Goal: Task Accomplishment & Management: Complete application form

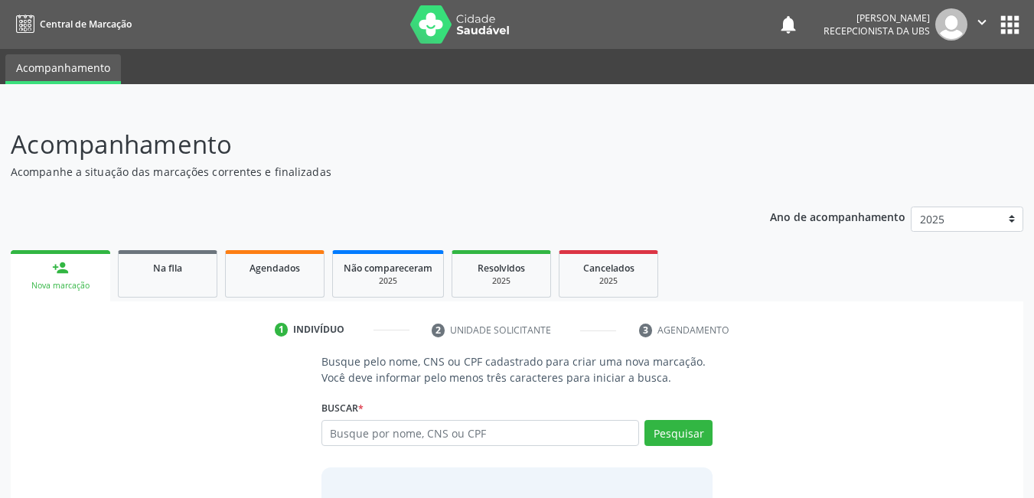
scroll to position [113, 0]
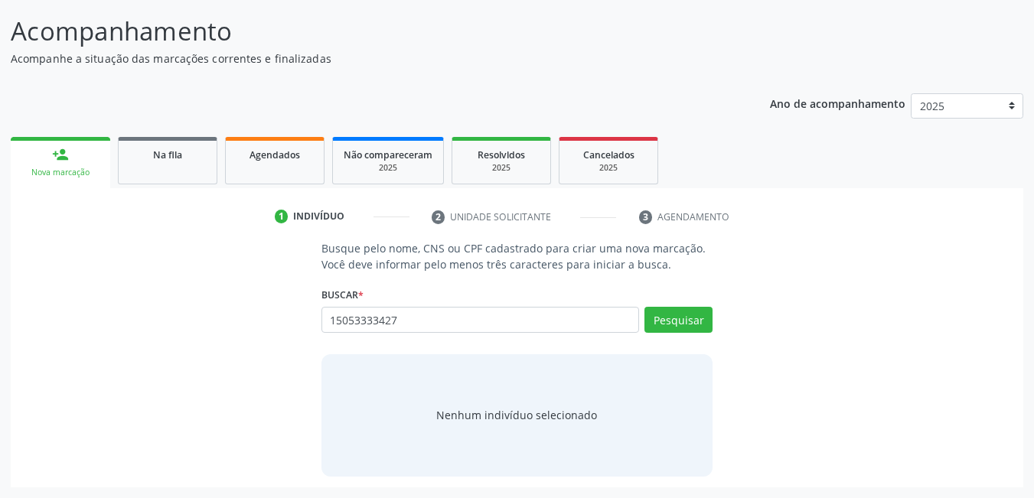
type input "15053333427"
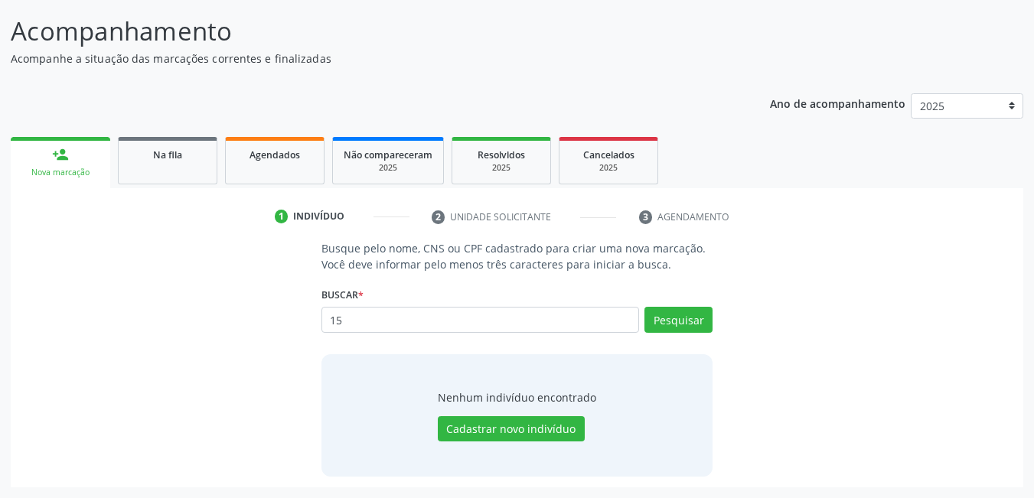
type input "1"
type input "14975126460"
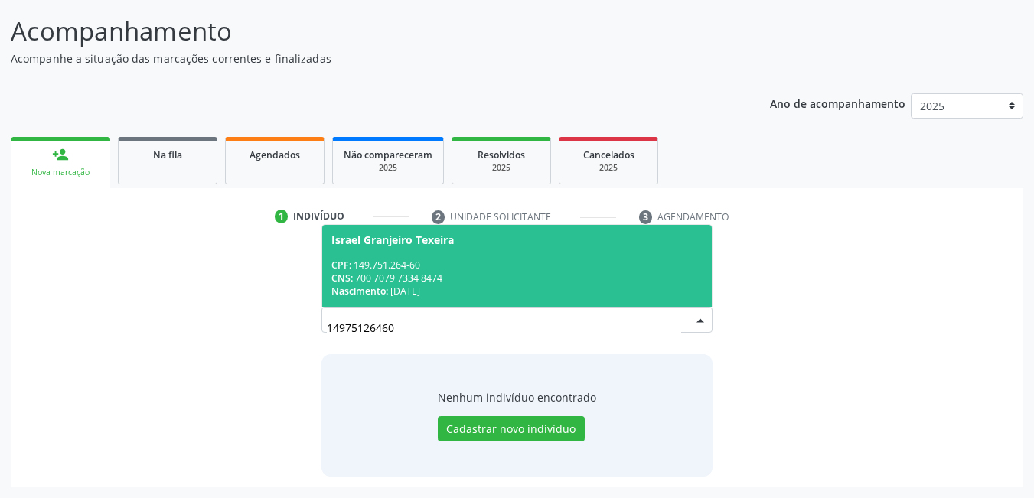
click at [487, 266] on div "CPF: 149.751.264-60" at bounding box center [517, 265] width 372 height 13
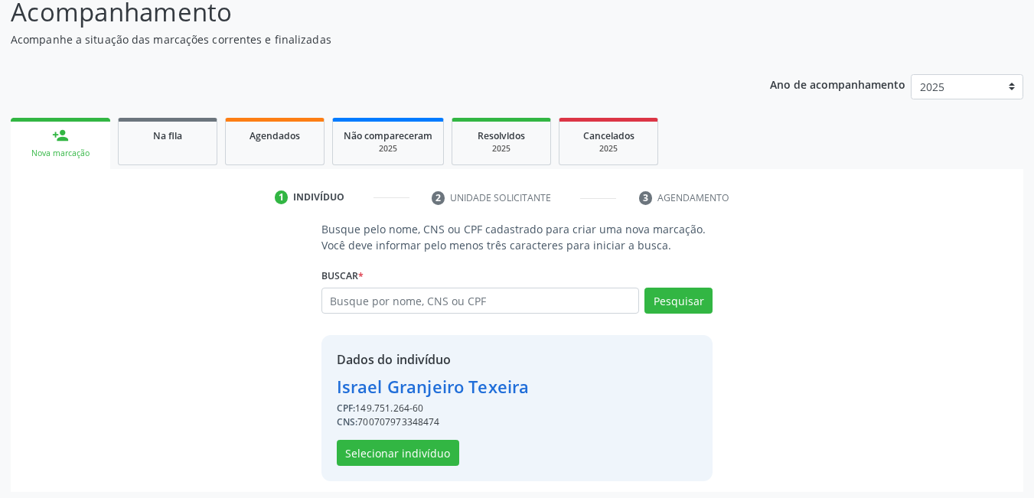
scroll to position [137, 0]
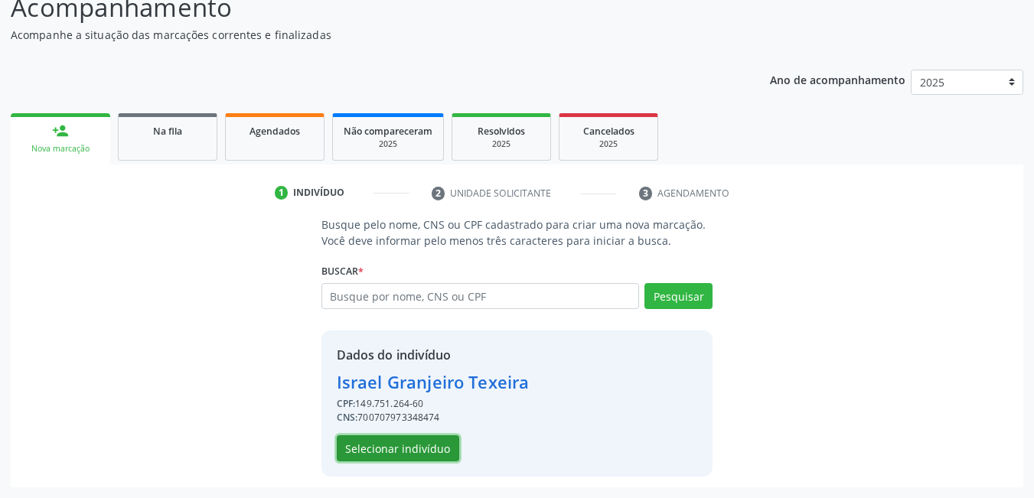
click at [421, 452] on button "Selecionar indivíduo" at bounding box center [398, 449] width 122 height 26
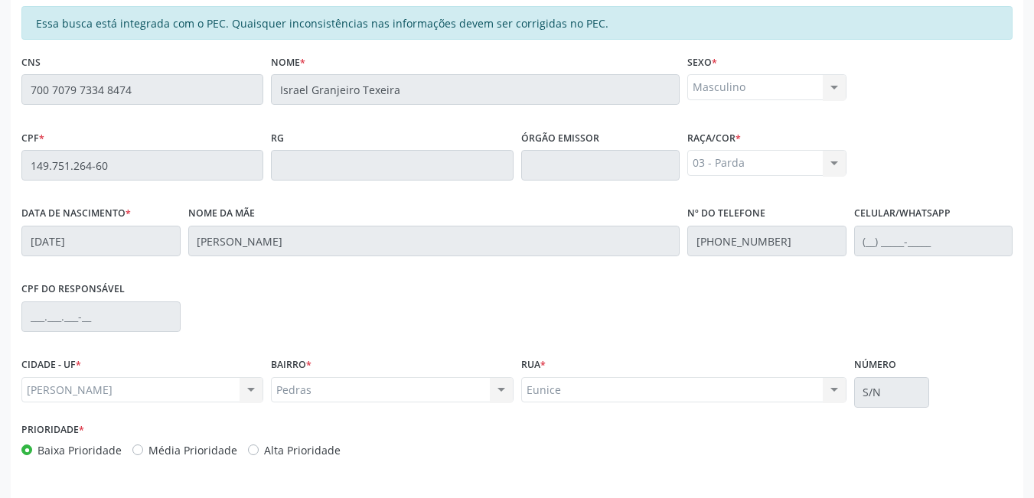
scroll to position [321, 0]
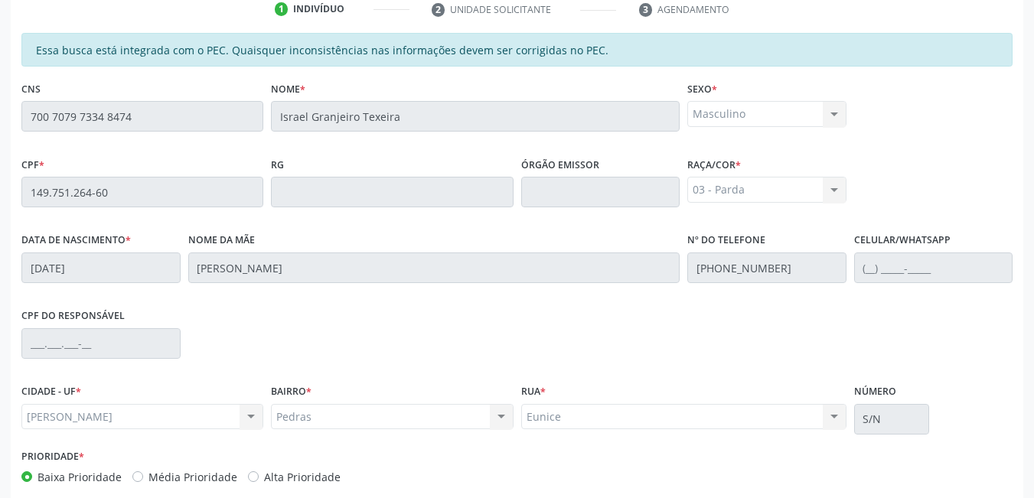
click at [814, 119] on div "Masculino Masculino Feminino Nenhum resultado encontrado para: " " Não há nenhu…" at bounding box center [766, 114] width 159 height 26
click at [834, 116] on div "Masculino Masculino Feminino Nenhum resultado encontrado para: " " Não há nenhu…" at bounding box center [766, 114] width 159 height 26
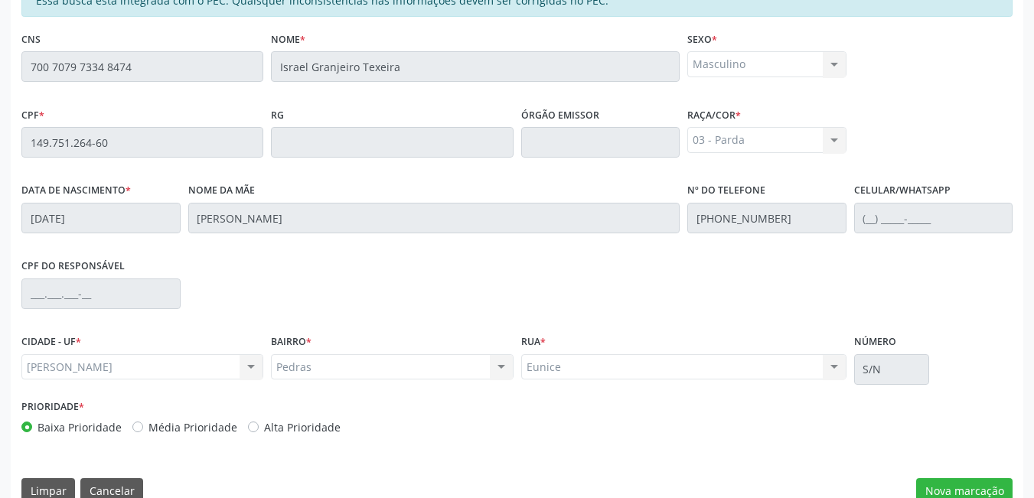
scroll to position [397, 0]
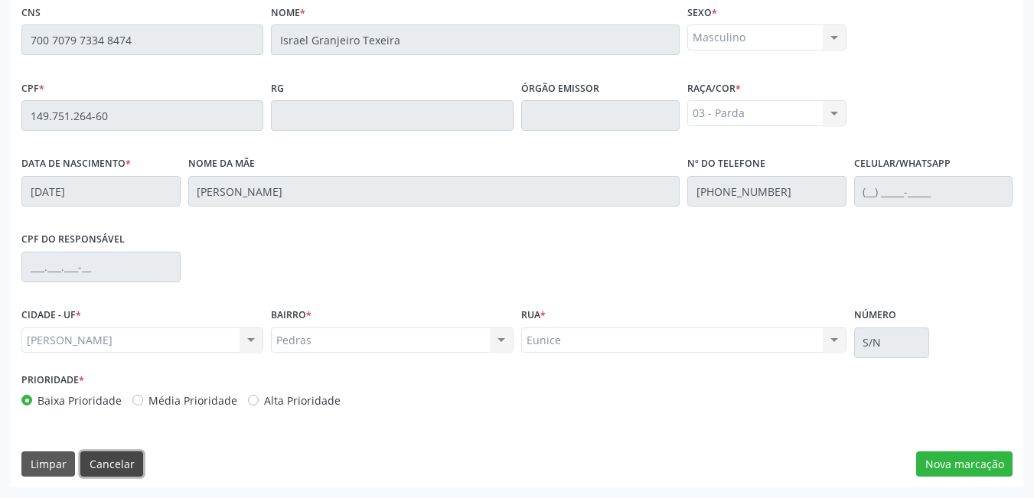
click at [119, 462] on button "Cancelar" at bounding box center [111, 465] width 63 height 26
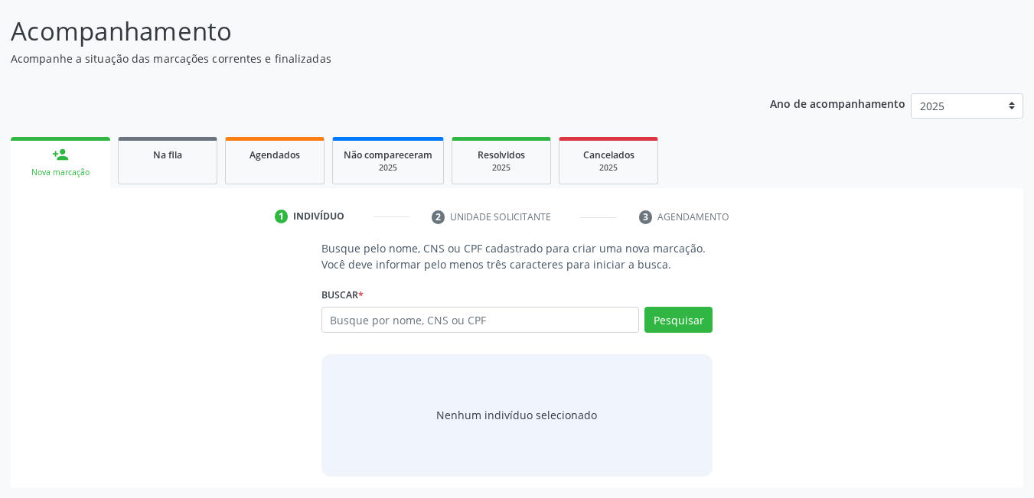
scroll to position [113, 0]
click at [440, 325] on input "text" at bounding box center [480, 320] width 318 height 26
type input "14151683429"
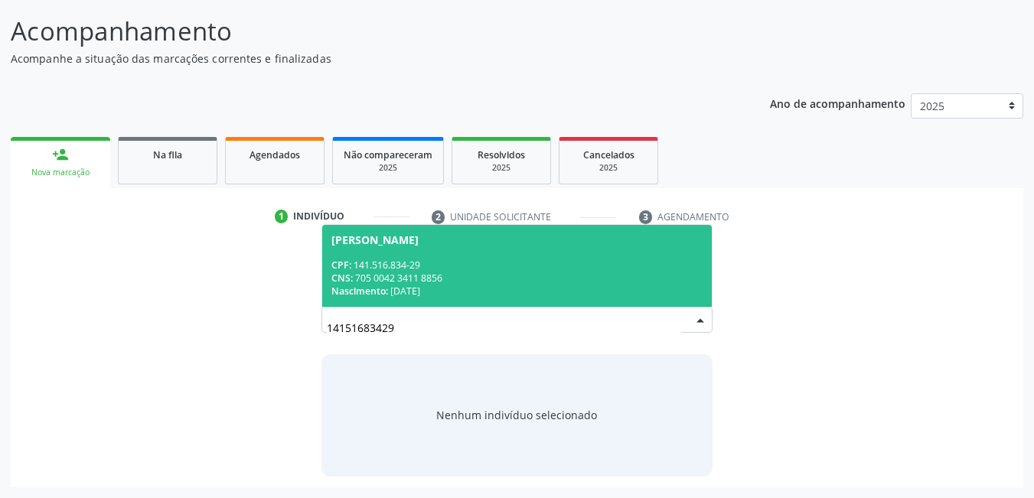
click at [463, 259] on div "CPF: 141.516.834-29" at bounding box center [517, 265] width 372 height 13
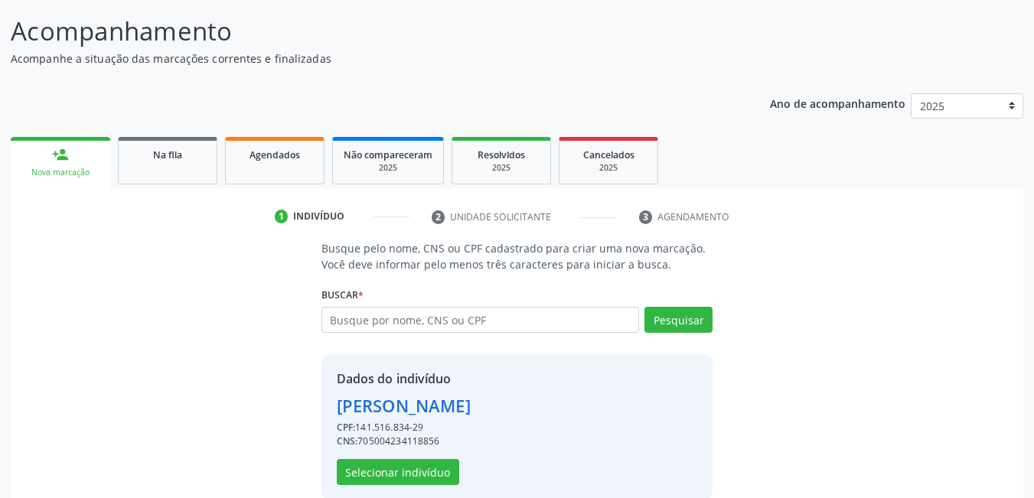
click at [432, 489] on div "Dados do indivíduo Jose Artur Cardozo dos Santos CPF: 141.516.834-29 CNS: 70500…" at bounding box center [517, 427] width 392 height 146
click at [433, 475] on button "Selecionar indivíduo" at bounding box center [398, 472] width 122 height 26
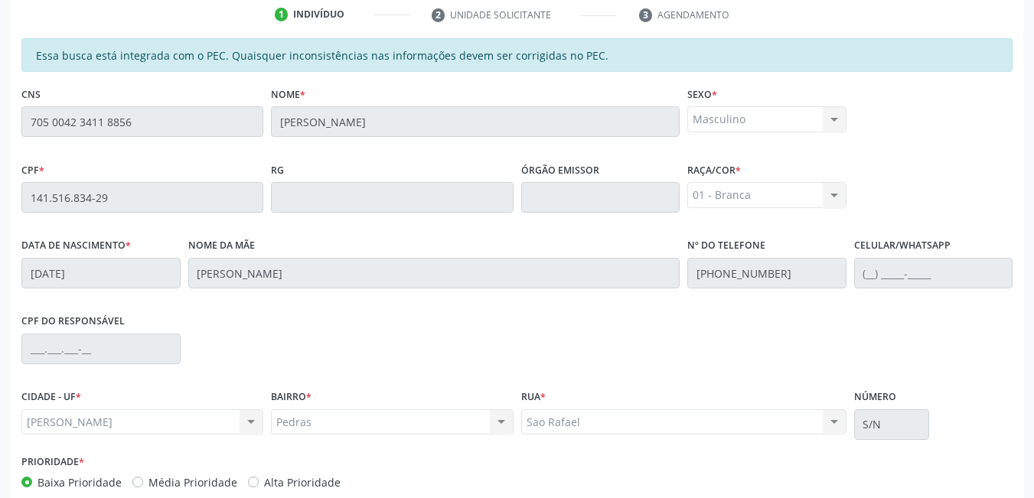
scroll to position [397, 0]
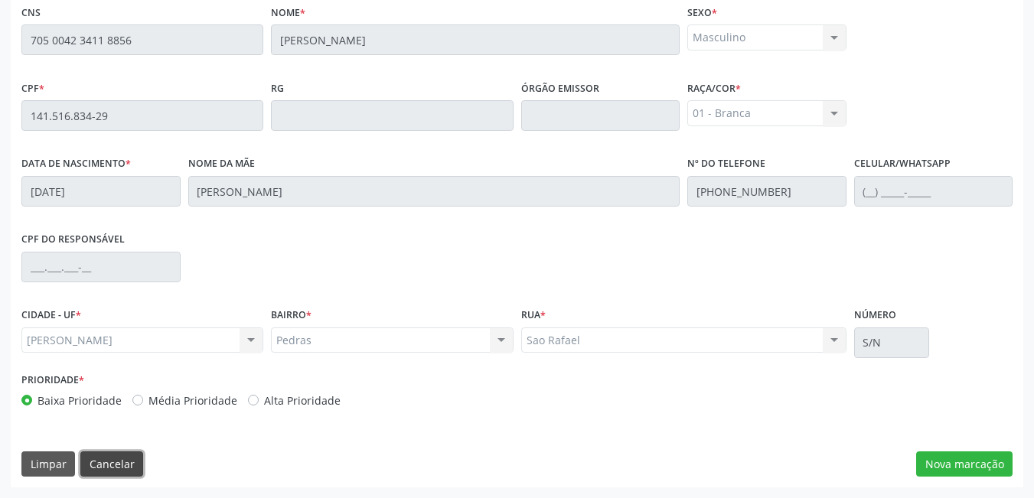
click at [137, 465] on button "Cancelar" at bounding box center [111, 465] width 63 height 26
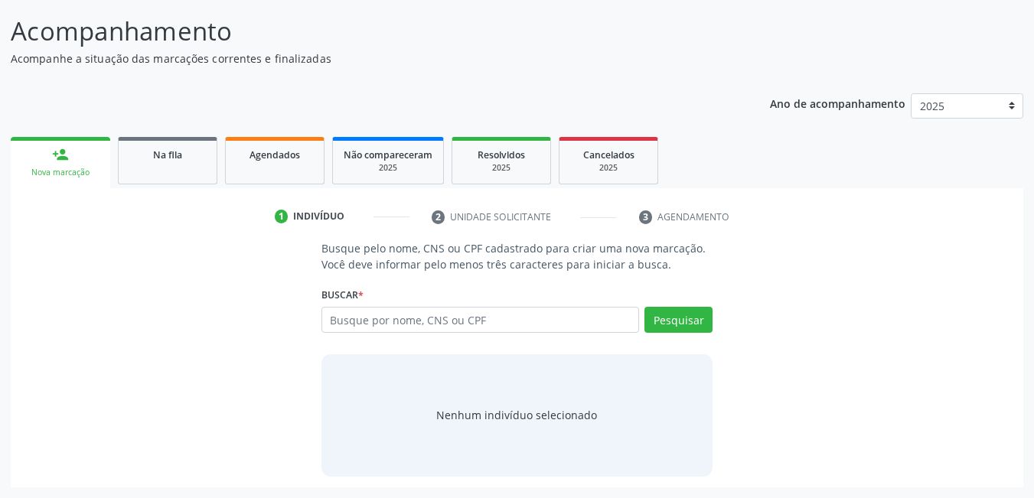
scroll to position [113, 0]
click at [433, 331] on input "text" at bounding box center [480, 320] width 318 height 26
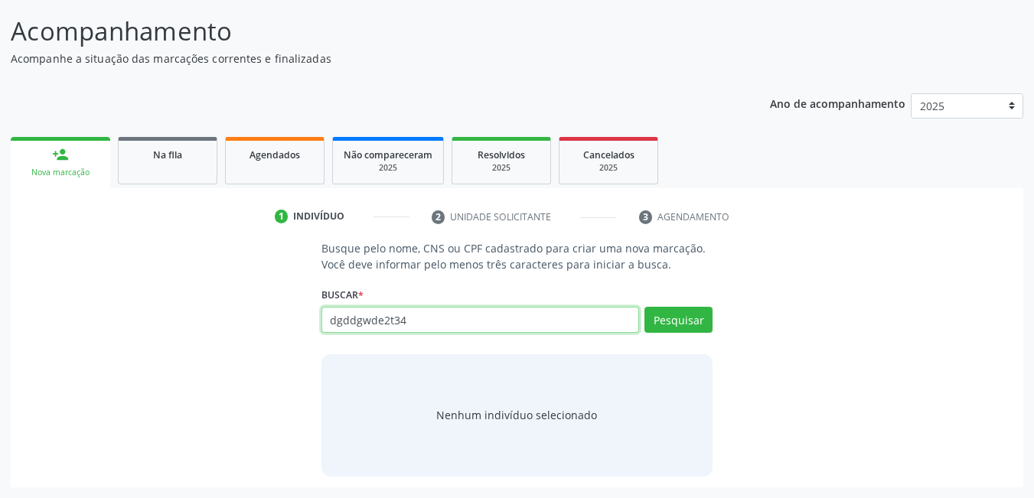
type input "dgddgwde2t345"
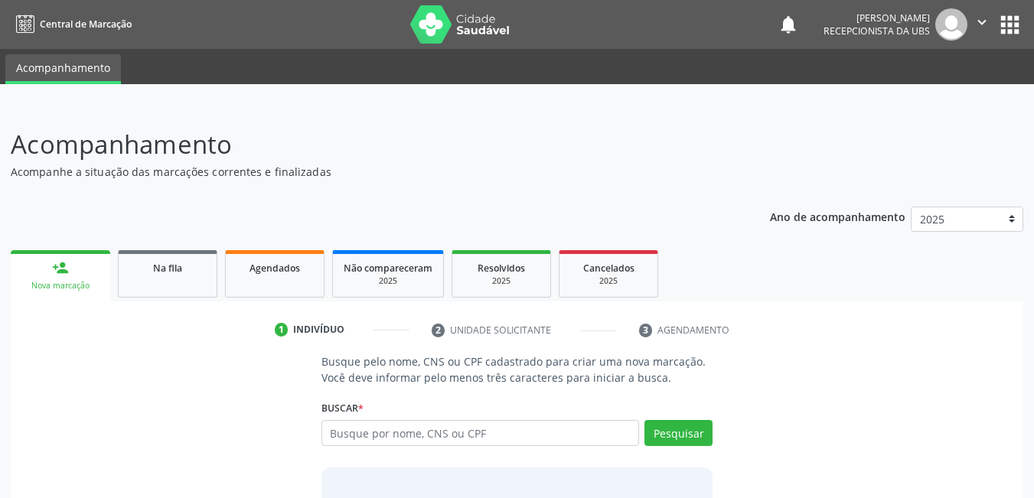
type input "g"
click at [430, 424] on input "text" at bounding box center [480, 433] width 318 height 26
click at [430, 427] on input "text" at bounding box center [480, 433] width 318 height 26
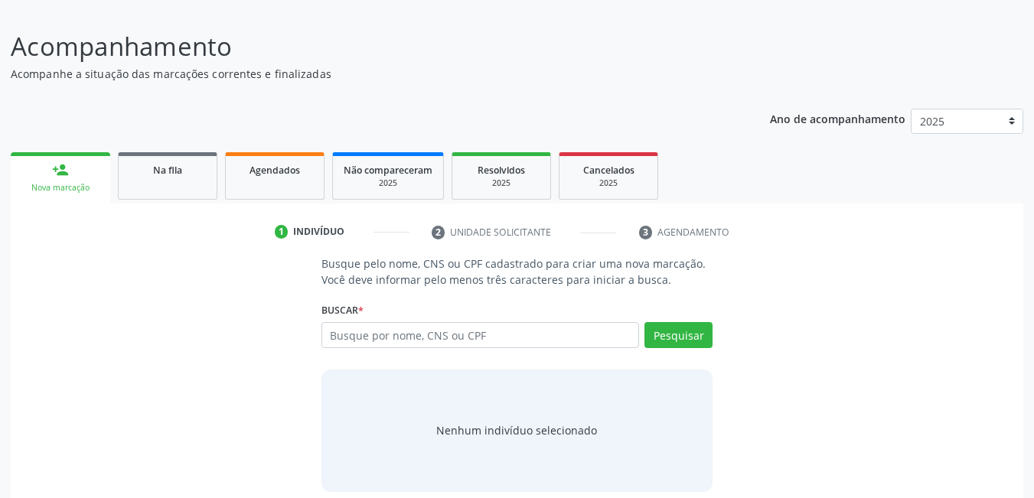
scroll to position [113, 0]
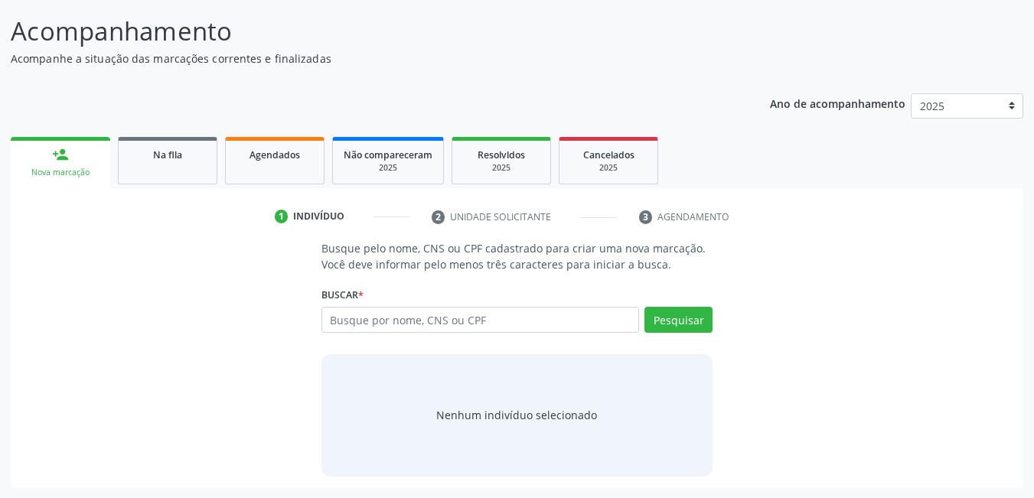
click at [566, 323] on input "text" at bounding box center [480, 320] width 318 height 26
type input "702309116151311"
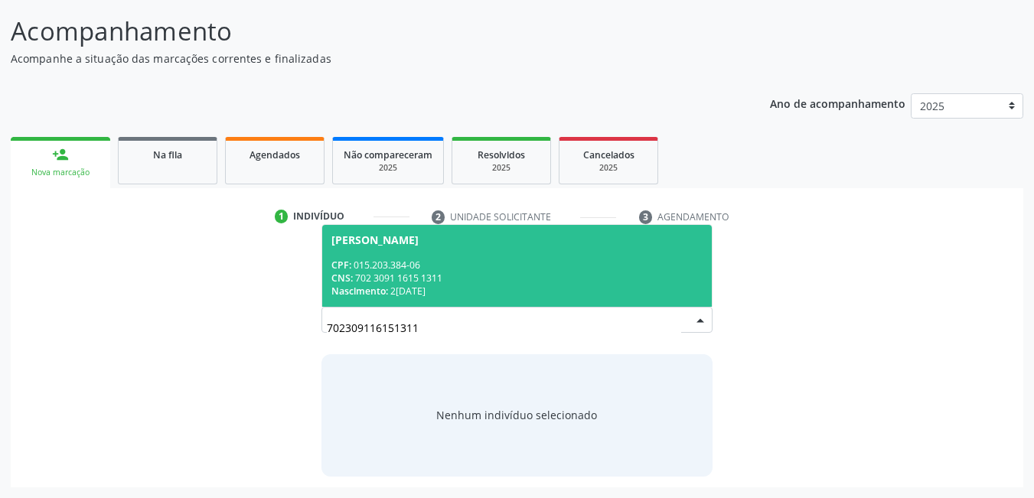
click at [508, 269] on div "CPF: 015.203.384-06" at bounding box center [517, 265] width 372 height 13
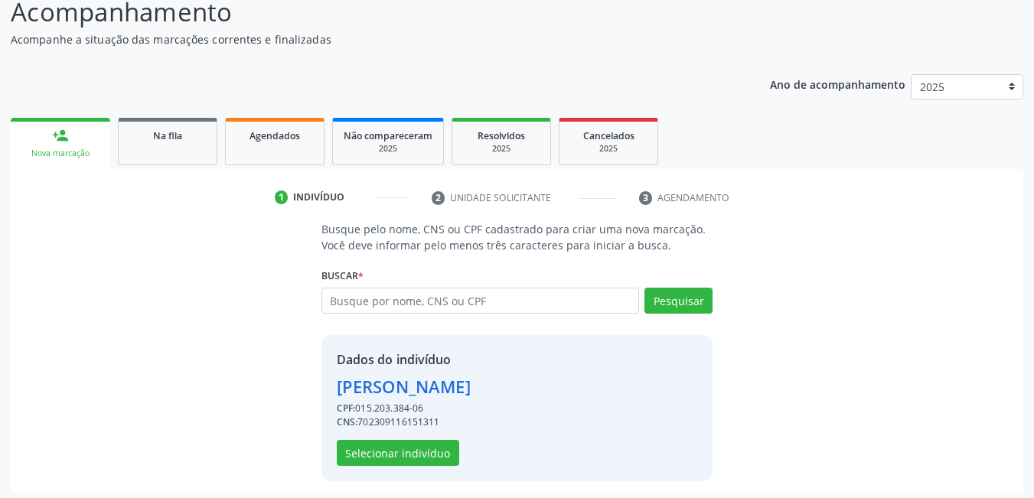
scroll to position [137, 0]
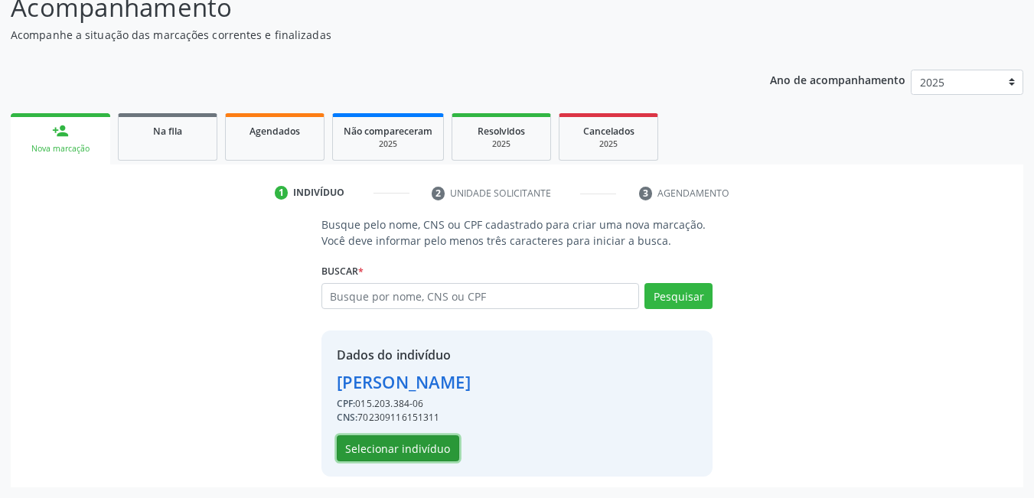
click at [410, 448] on button "Selecionar indivíduo" at bounding box center [398, 449] width 122 height 26
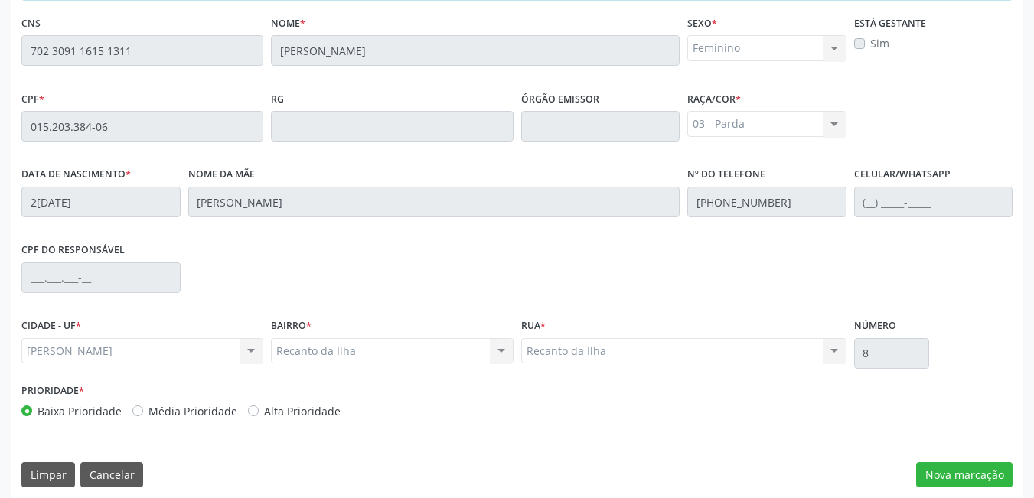
scroll to position [397, 0]
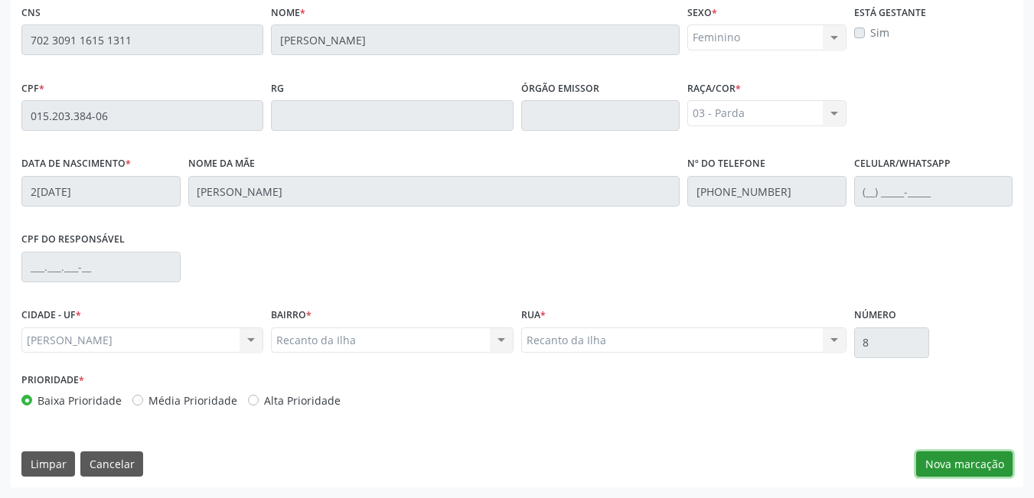
click at [975, 458] on button "Nova marcação" at bounding box center [964, 465] width 96 height 26
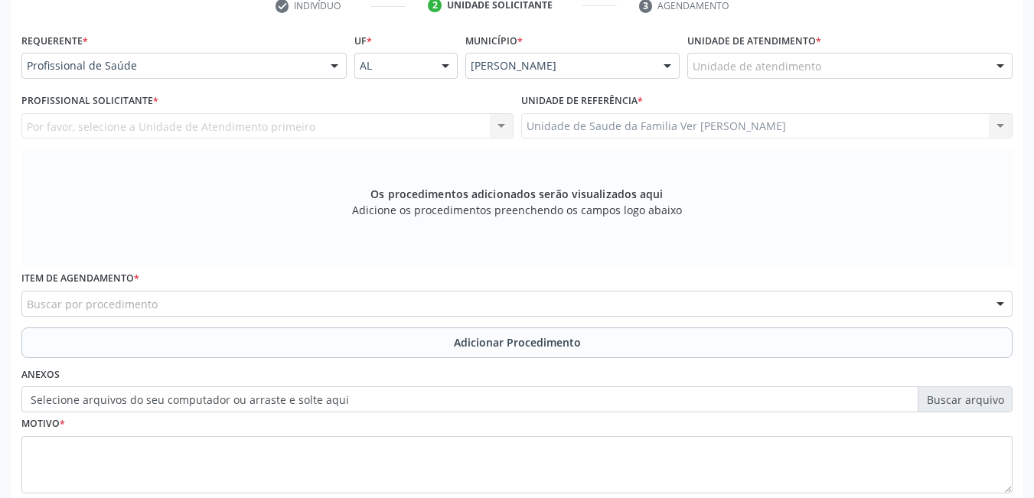
scroll to position [321, 0]
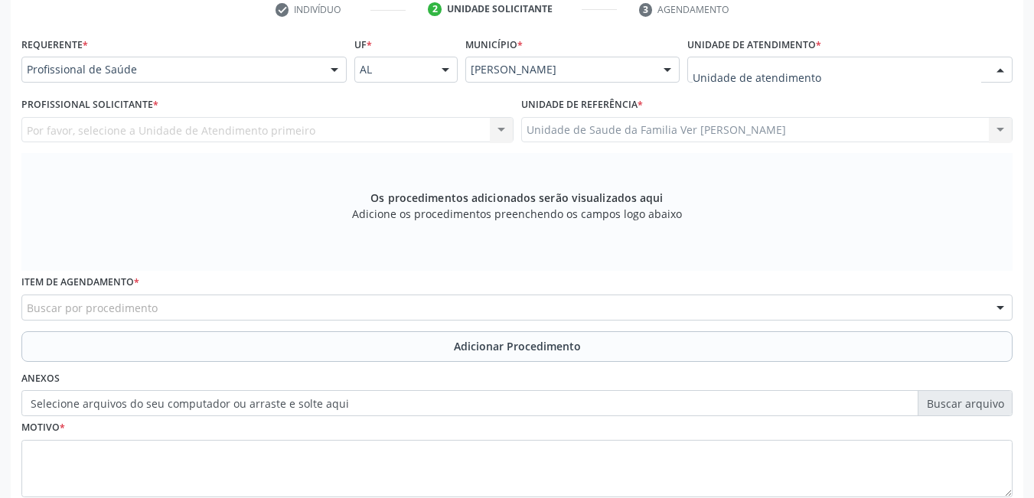
click at [842, 69] on div at bounding box center [849, 70] width 325 height 26
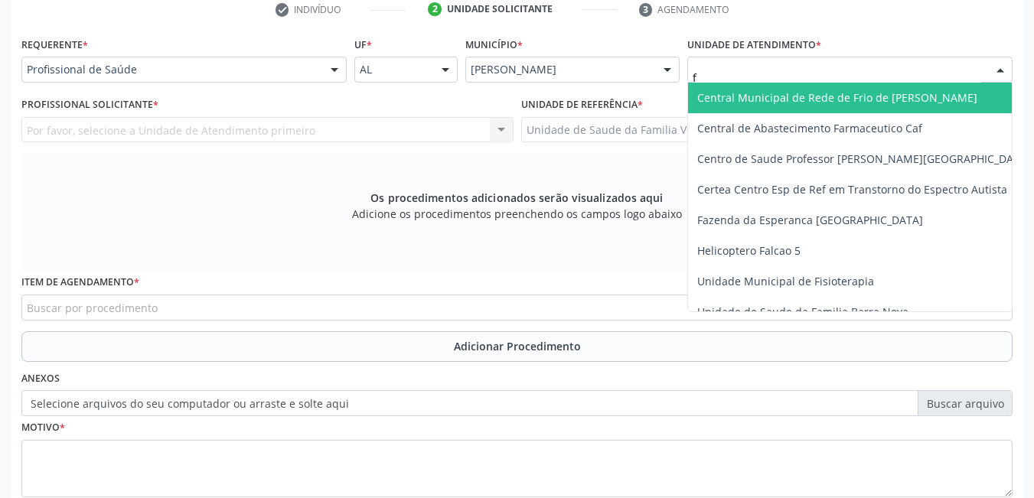
type input "fl"
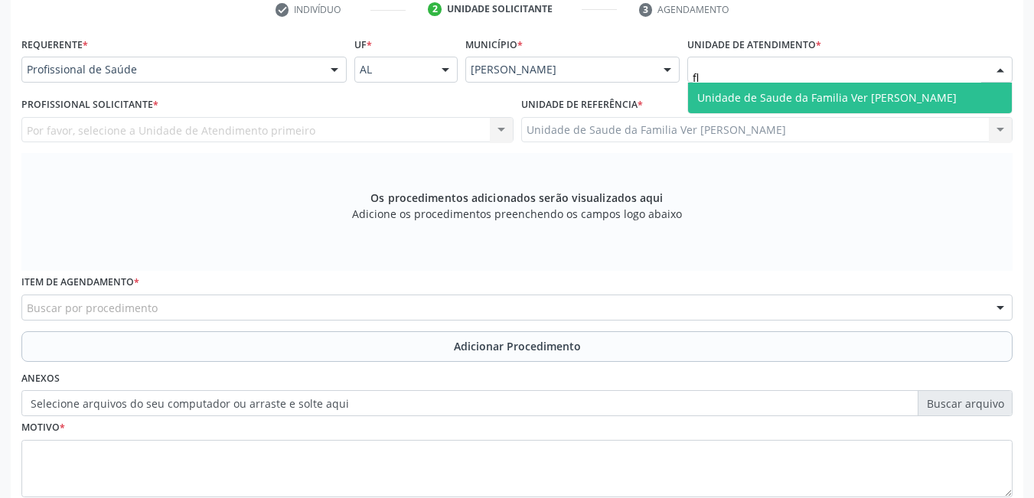
click at [854, 94] on span "Unidade de Saude da Familia Ver [PERSON_NAME]" at bounding box center [826, 97] width 259 height 15
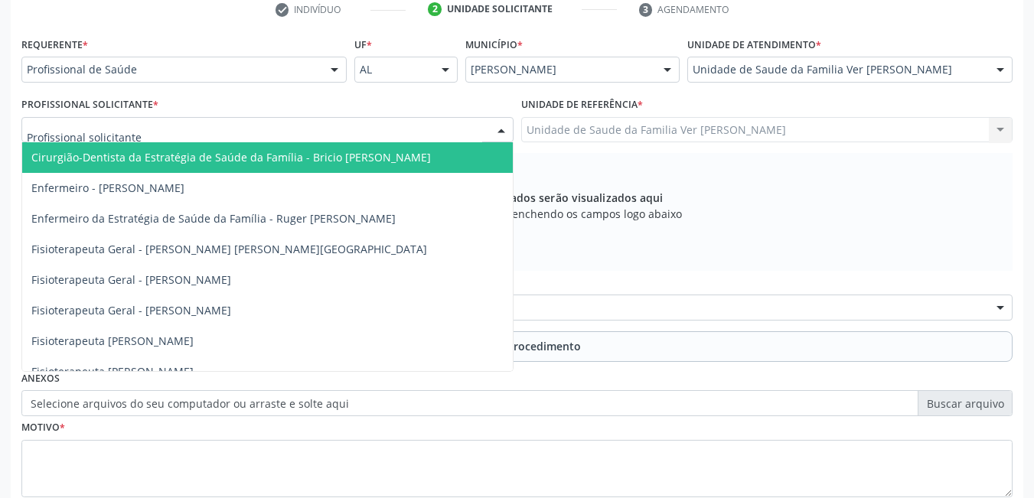
click at [301, 137] on div at bounding box center [267, 130] width 492 height 26
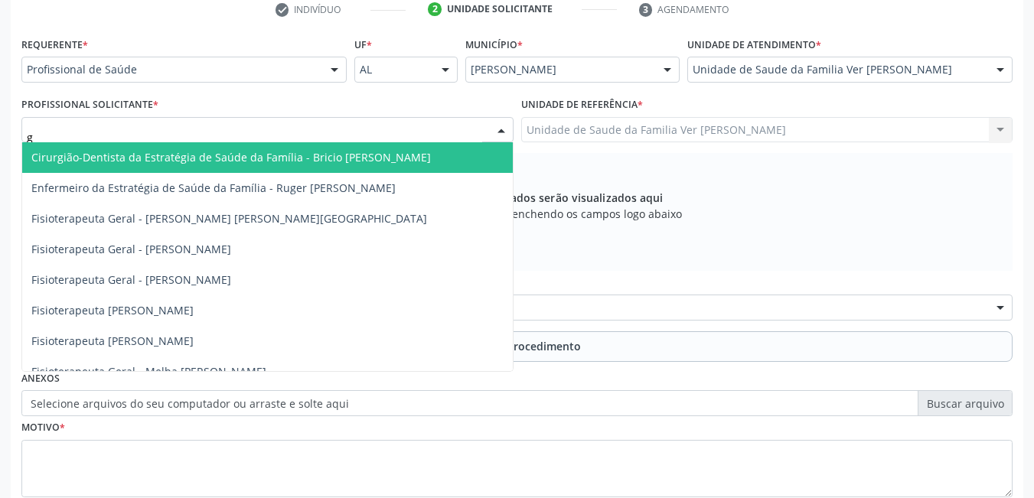
type input "gu"
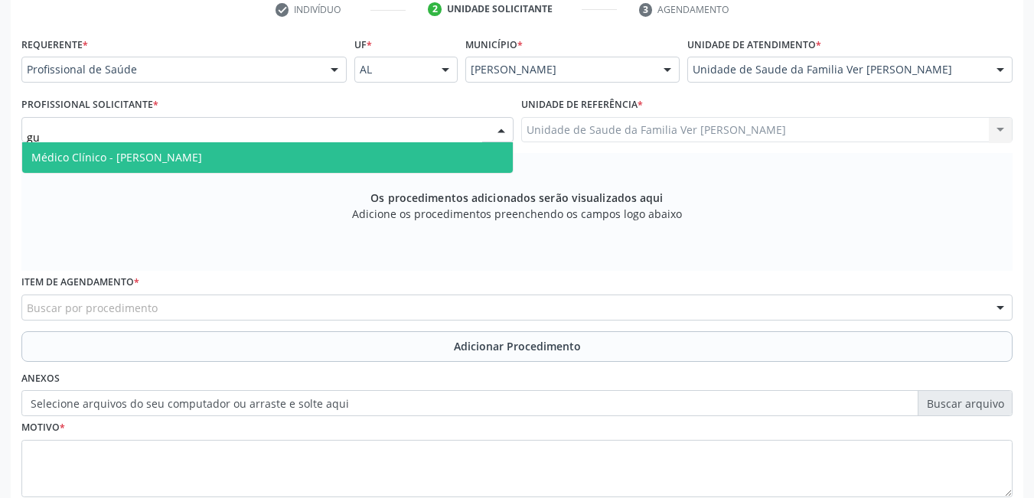
click at [319, 160] on span "Médico Clínico - [PERSON_NAME]" at bounding box center [267, 157] width 491 height 31
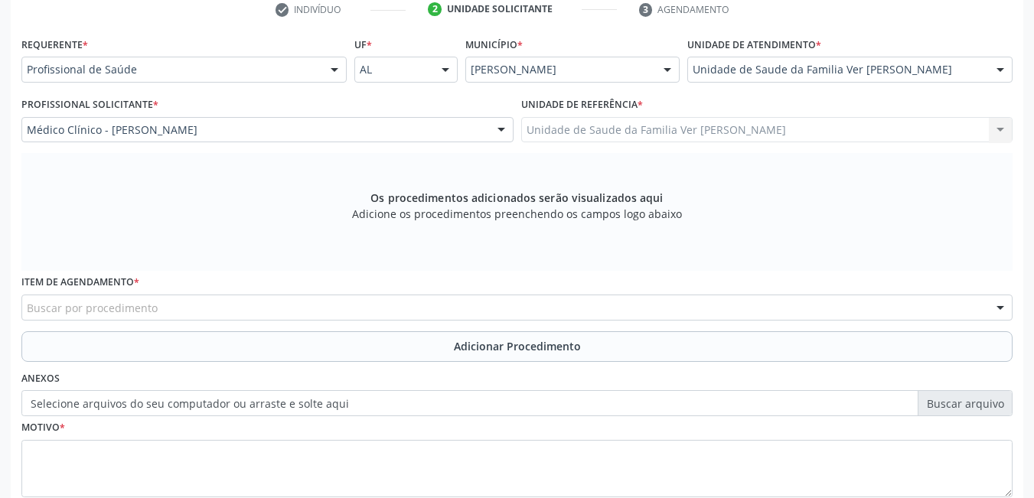
click at [335, 295] on div "Buscar por procedimento" at bounding box center [516, 308] width 991 height 26
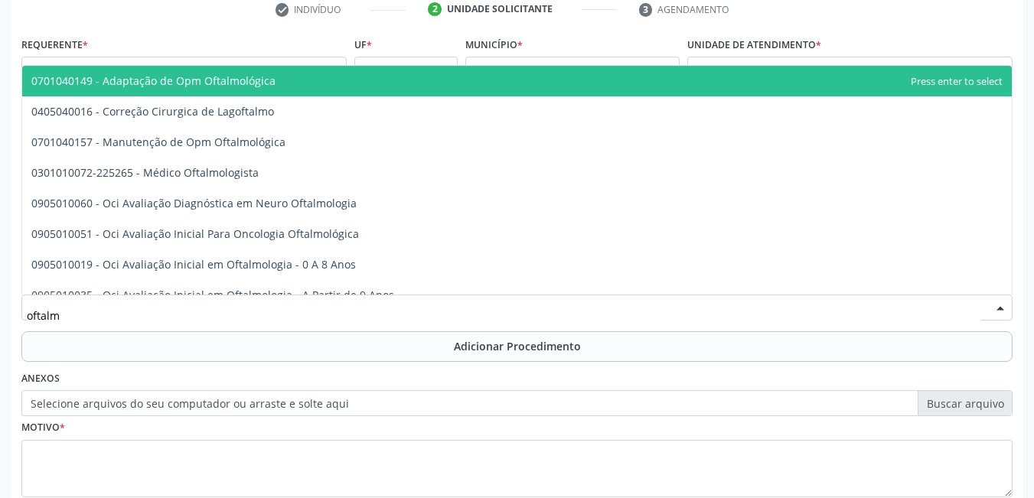
type input "oftalmo"
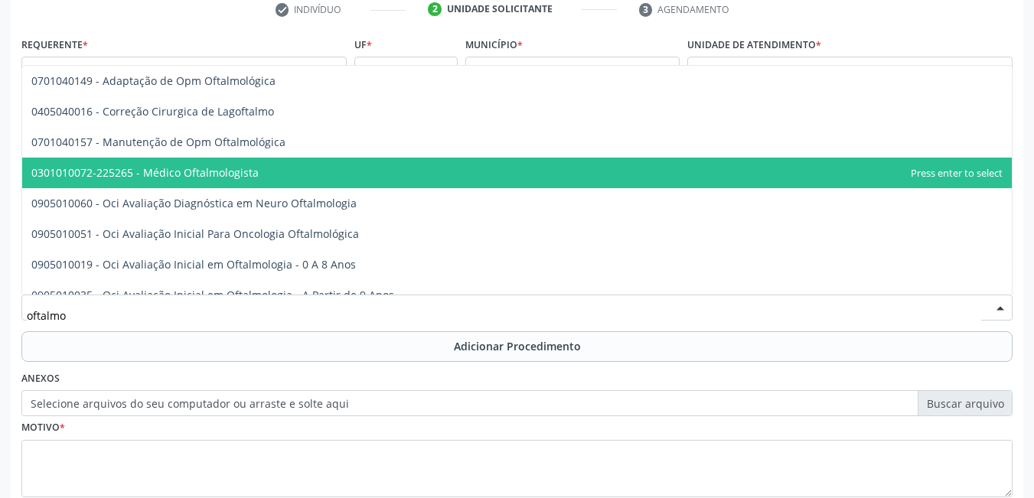
click at [218, 181] on span "0301010072-225265 - Médico Oftalmologista" at bounding box center [517, 173] width 990 height 31
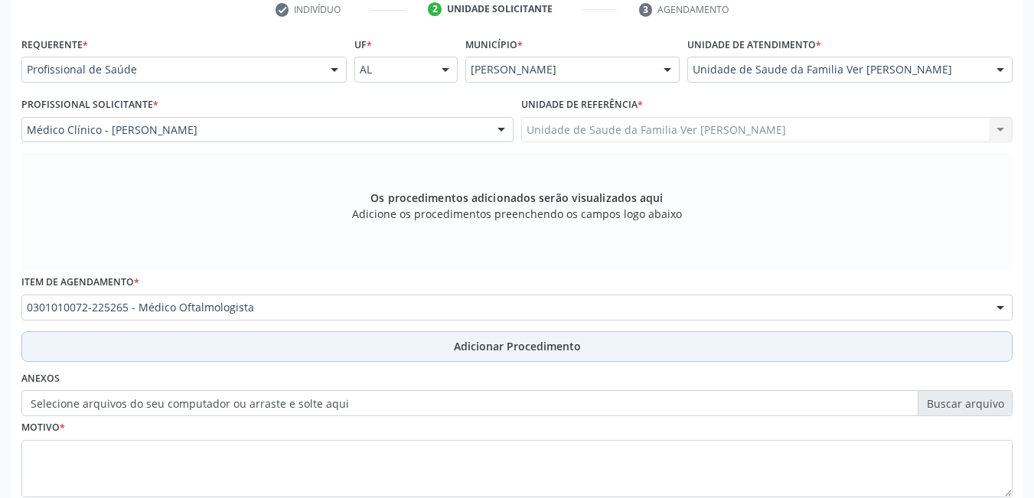
click at [285, 349] on button "Adicionar Procedimento" at bounding box center [516, 346] width 991 height 31
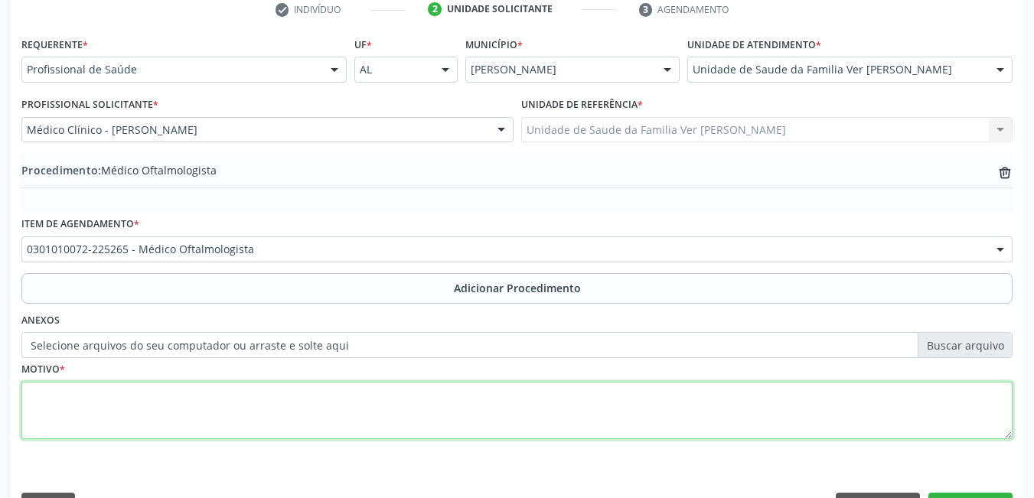
click at [229, 420] on textarea at bounding box center [516, 411] width 991 height 58
type textarea "r"
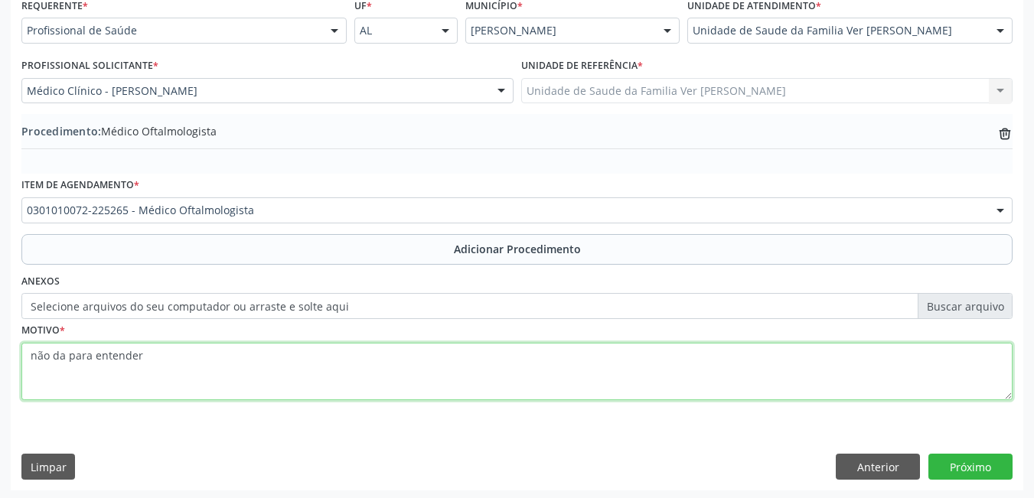
scroll to position [363, 0]
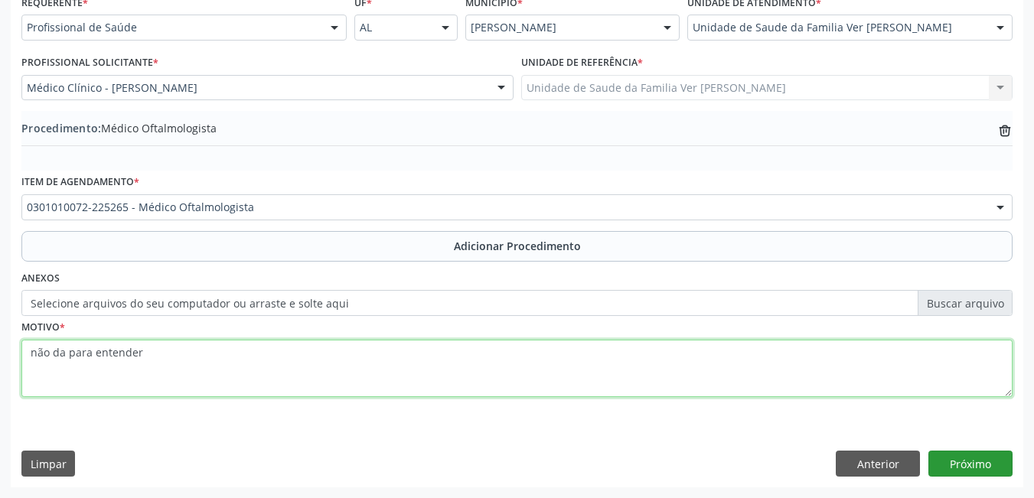
type textarea "não da para entender"
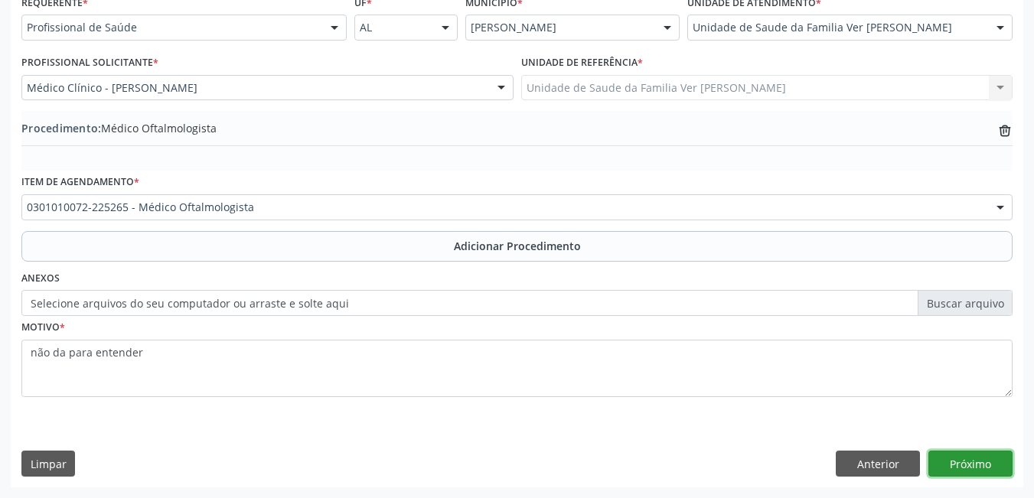
click at [955, 462] on button "Próximo" at bounding box center [970, 464] width 84 height 26
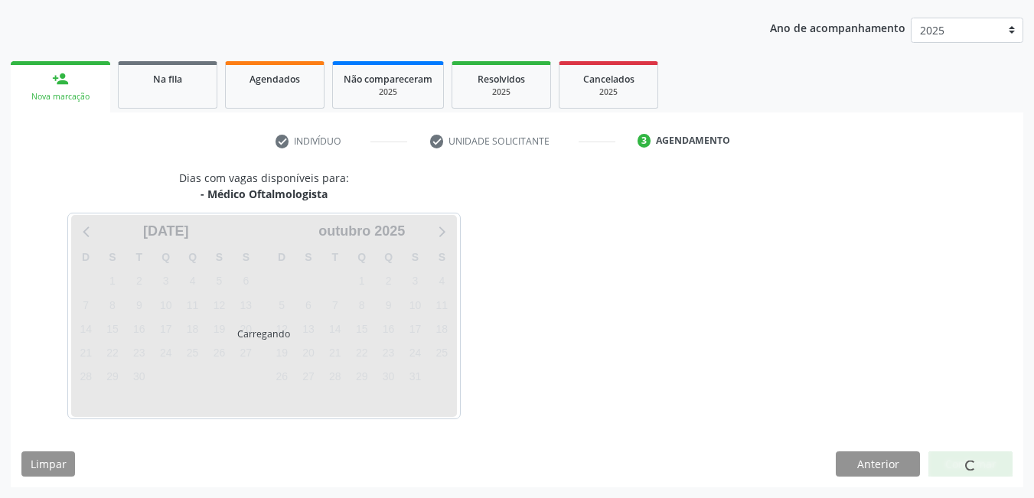
scroll to position [234, 0]
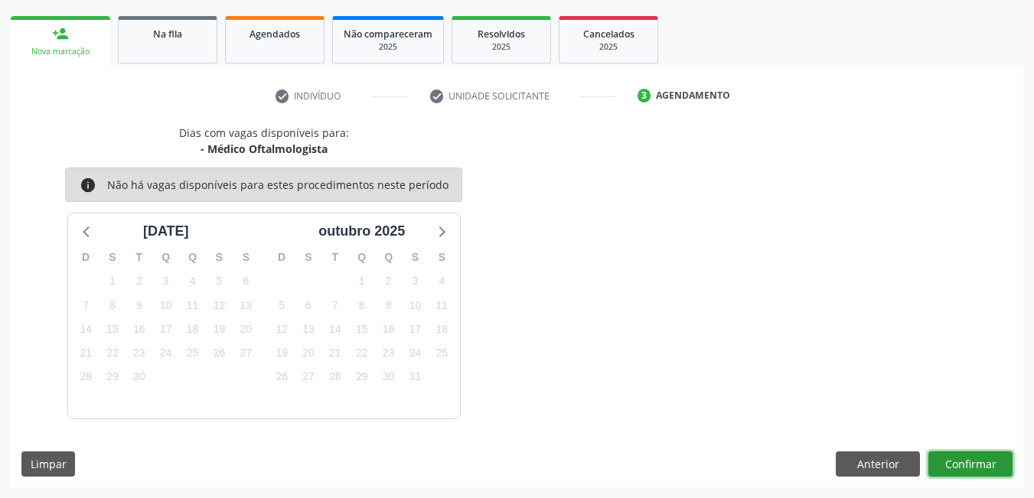
click at [972, 465] on button "Confirmar" at bounding box center [970, 465] width 84 height 26
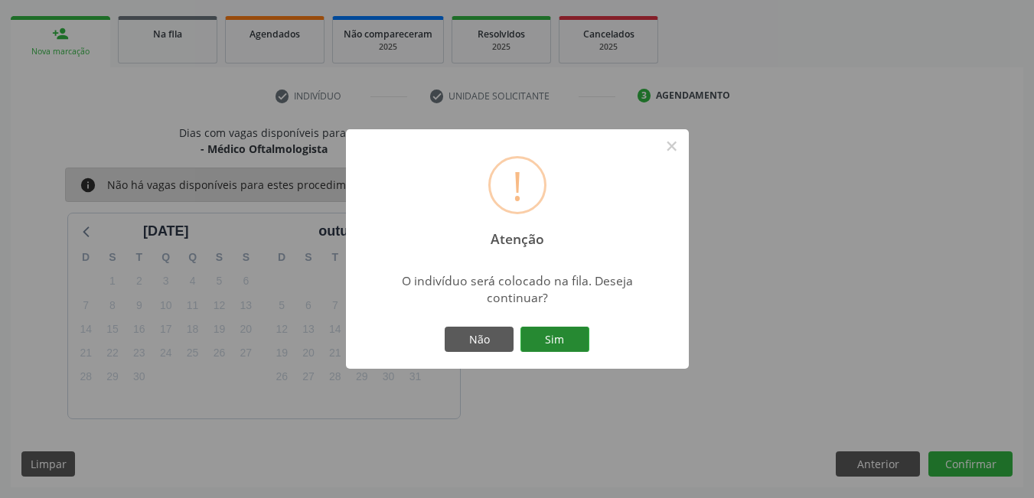
click at [545, 340] on button "Sim" at bounding box center [554, 340] width 69 height 26
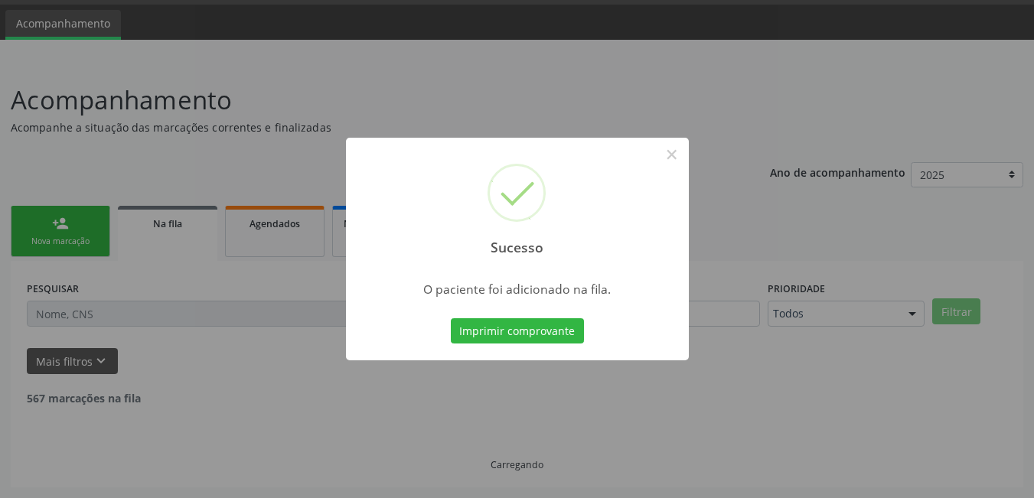
scroll to position [28, 0]
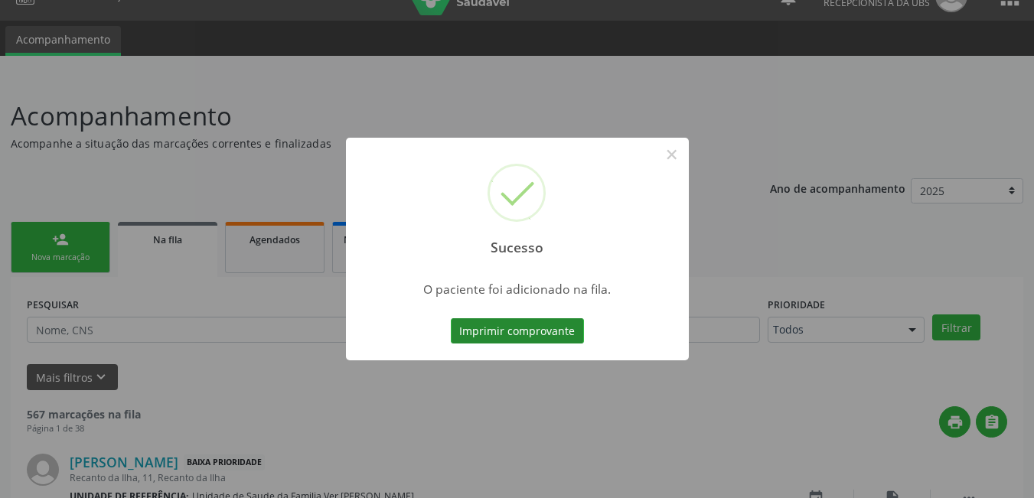
click at [545, 341] on button "Imprimir comprovante" at bounding box center [517, 331] width 133 height 26
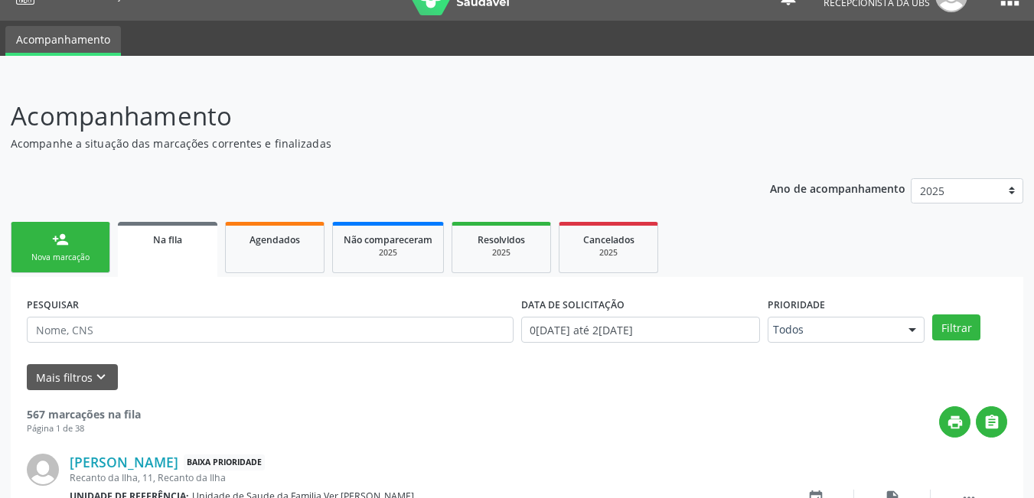
click at [63, 250] on link "person_add Nova marcação" at bounding box center [61, 247] width 100 height 51
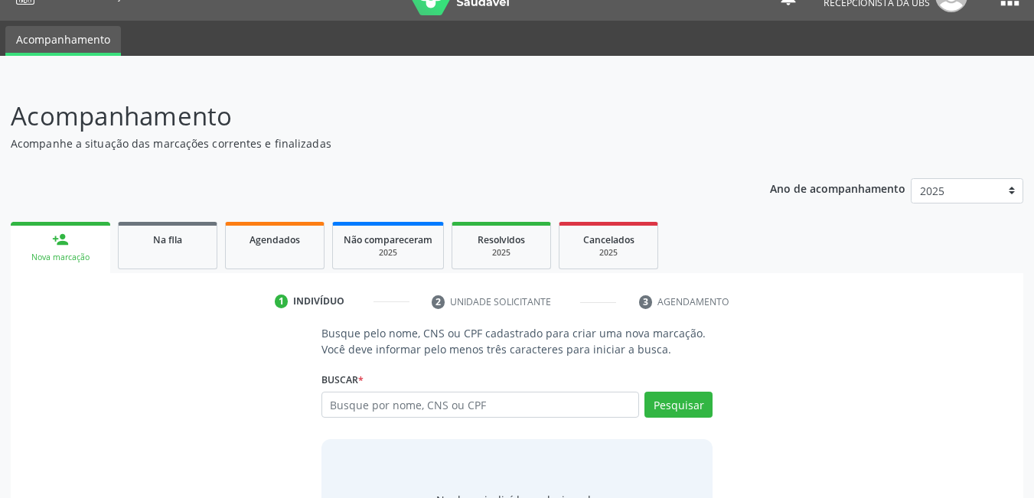
scroll to position [113, 0]
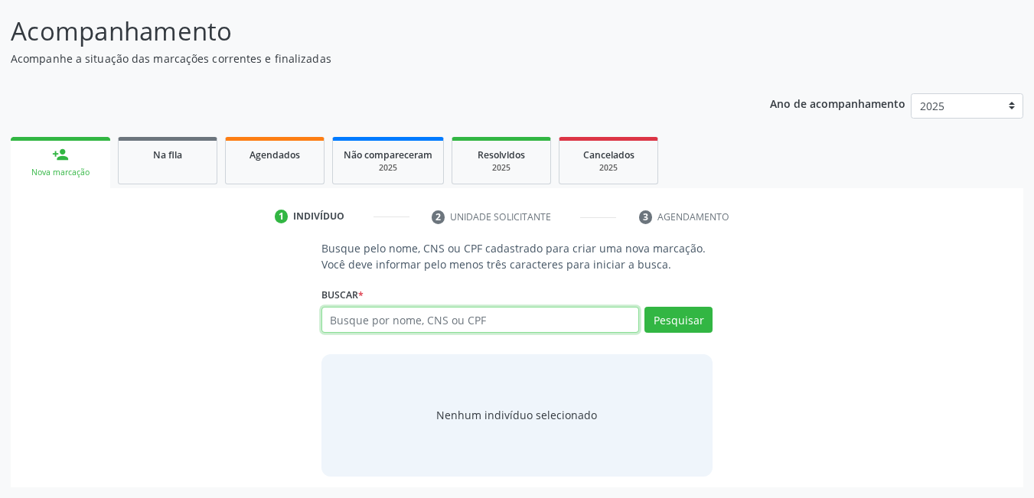
click at [444, 314] on input "text" at bounding box center [480, 320] width 318 height 26
type input "706003888034942"
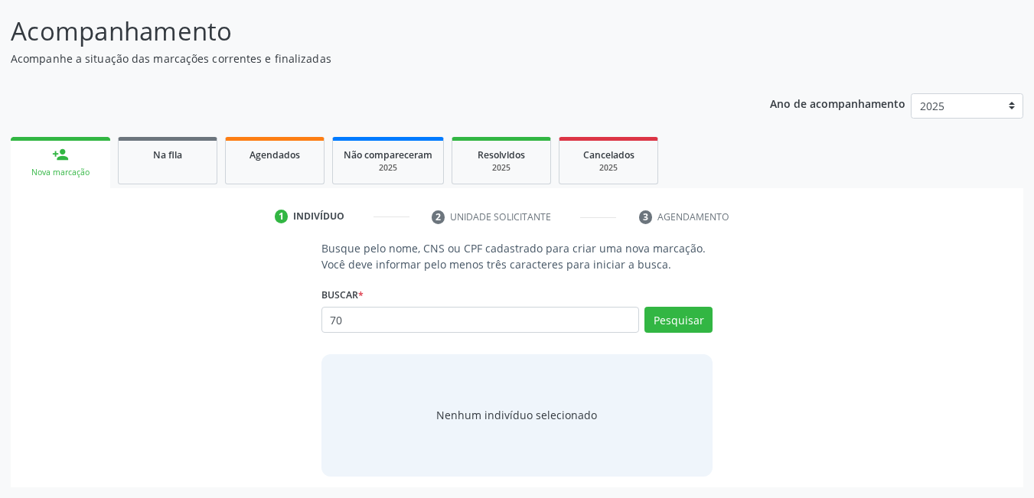
type input "7"
type input "layla marlry"
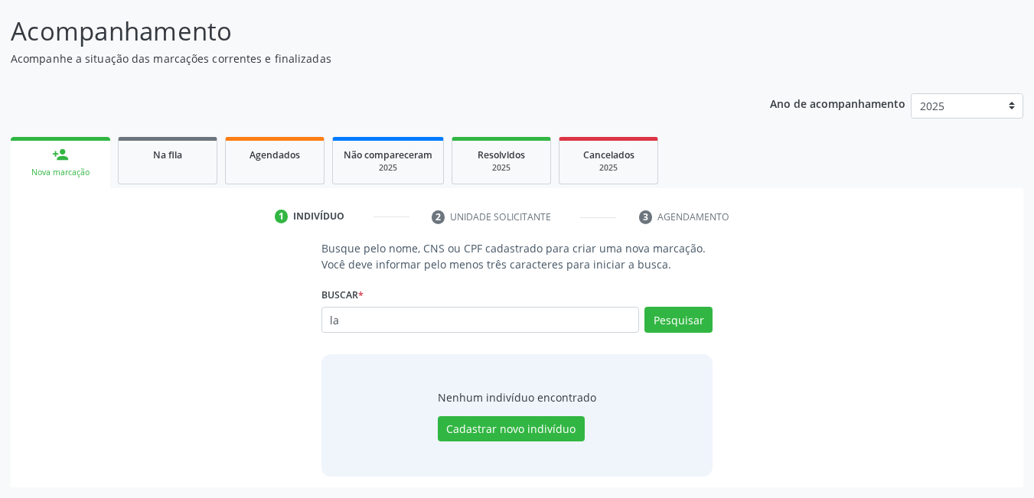
type input "l"
type input "706003888034942"
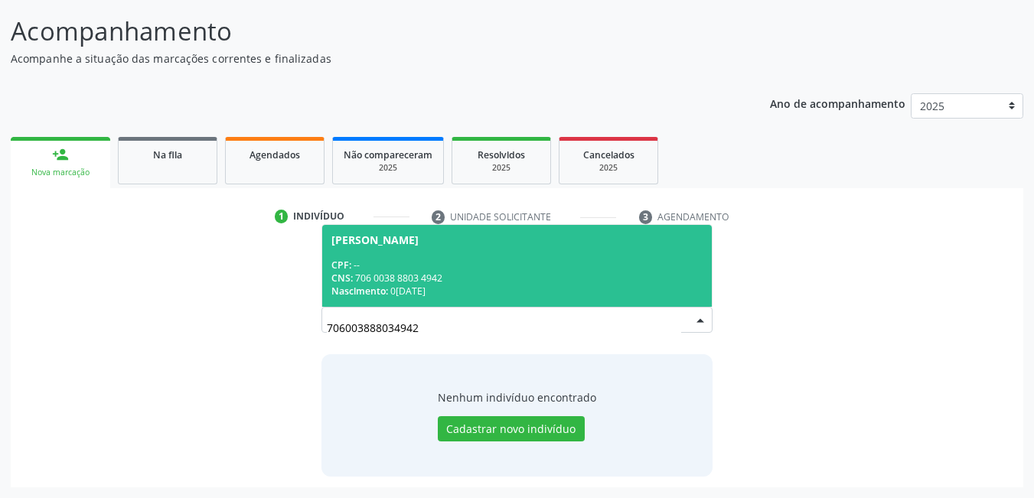
click at [431, 269] on div "CPF: --" at bounding box center [517, 265] width 372 height 13
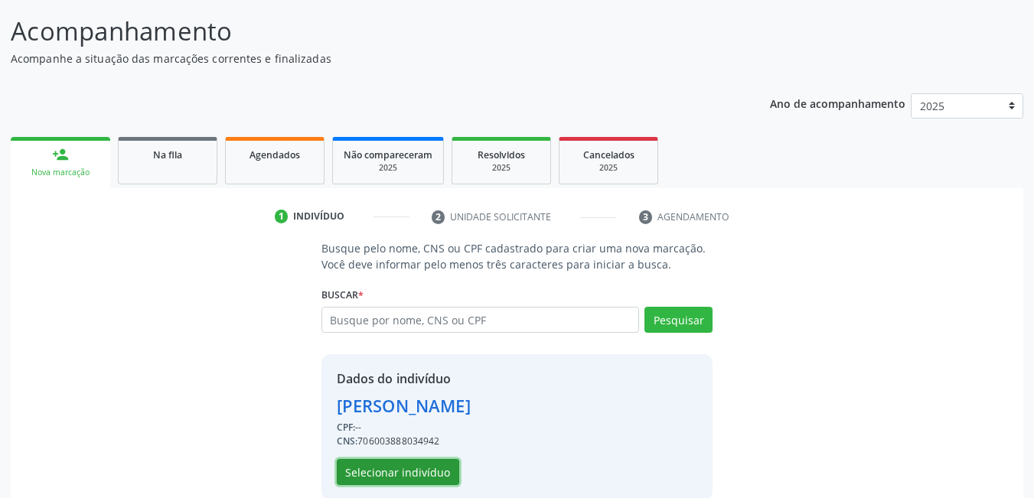
click at [410, 469] on button "Selecionar indivíduo" at bounding box center [398, 472] width 122 height 26
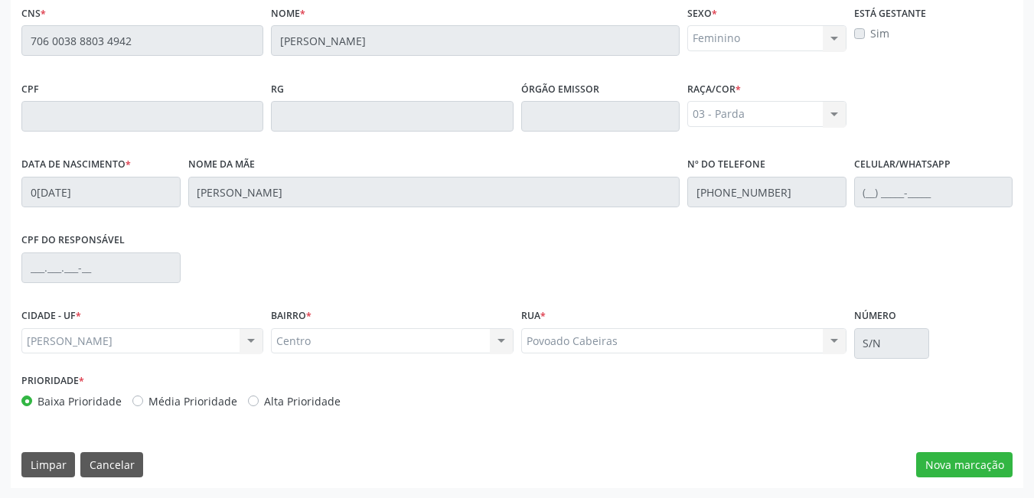
scroll to position [397, 0]
click at [116, 466] on button "Cancelar" at bounding box center [111, 465] width 63 height 26
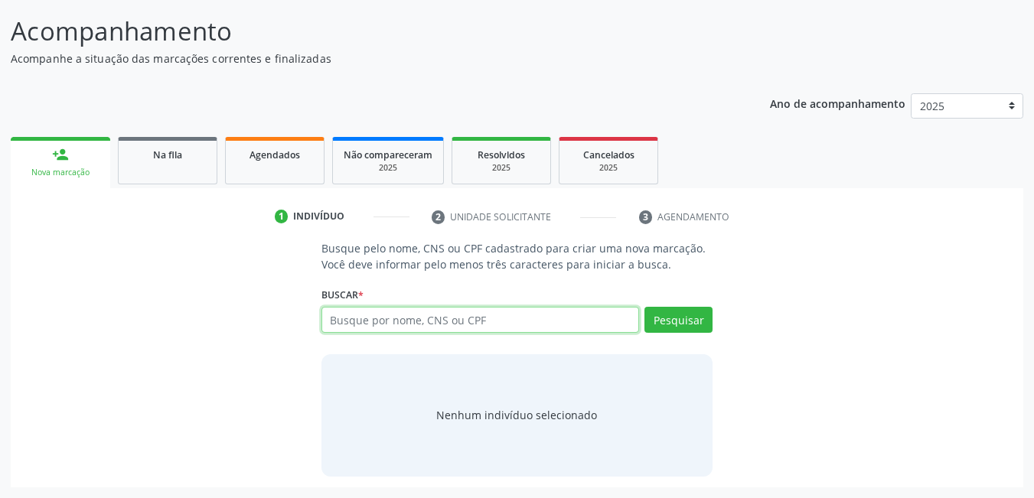
click at [517, 327] on input "text" at bounding box center [480, 320] width 318 height 26
click at [582, 321] on input "text" at bounding box center [480, 320] width 318 height 26
type input "06453516446"
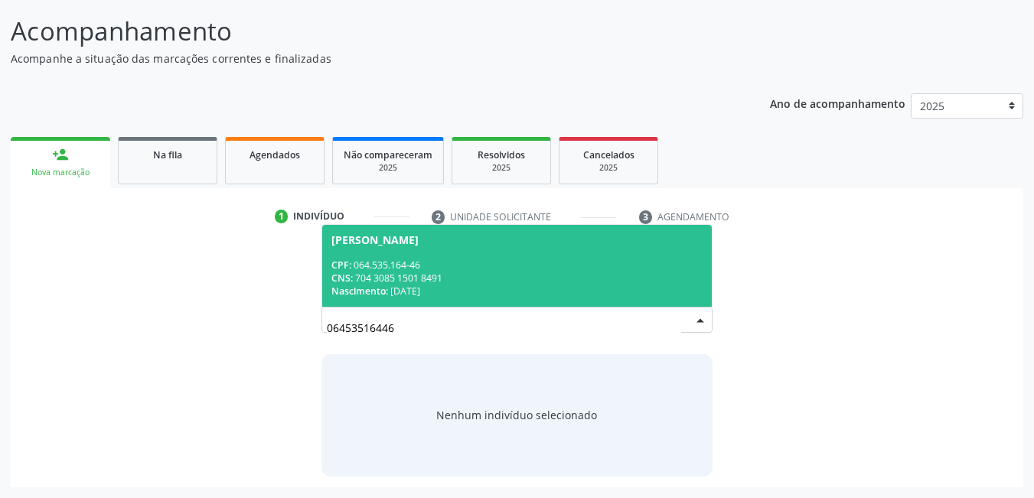
click at [530, 279] on div "CNS: 704 3085 1501 8491" at bounding box center [517, 278] width 372 height 13
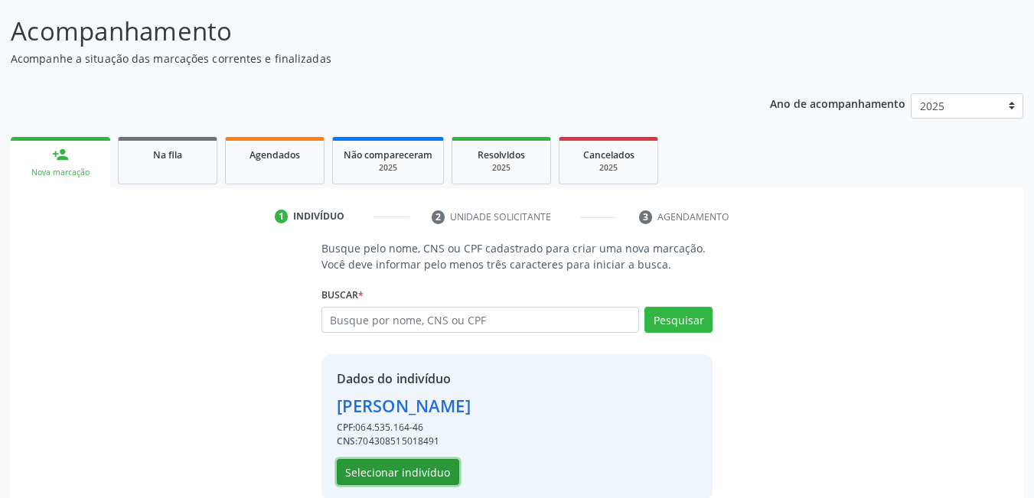
click at [409, 480] on button "Selecionar indivíduo" at bounding box center [398, 472] width 122 height 26
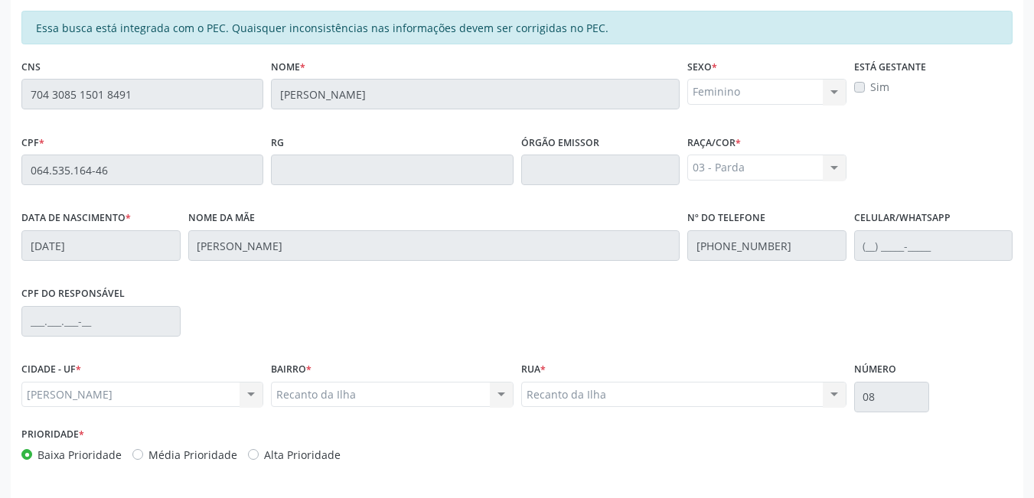
scroll to position [397, 0]
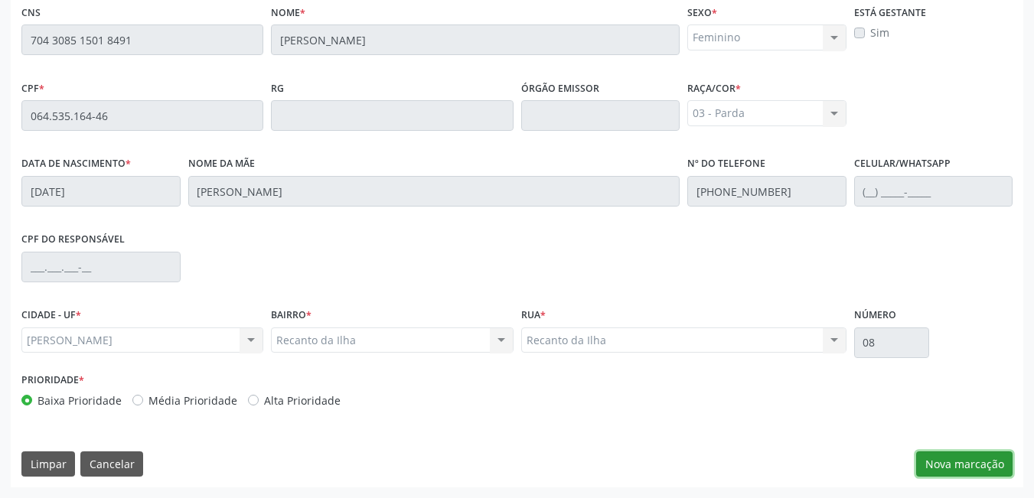
click at [983, 468] on button "Nova marcação" at bounding box center [964, 465] width 96 height 26
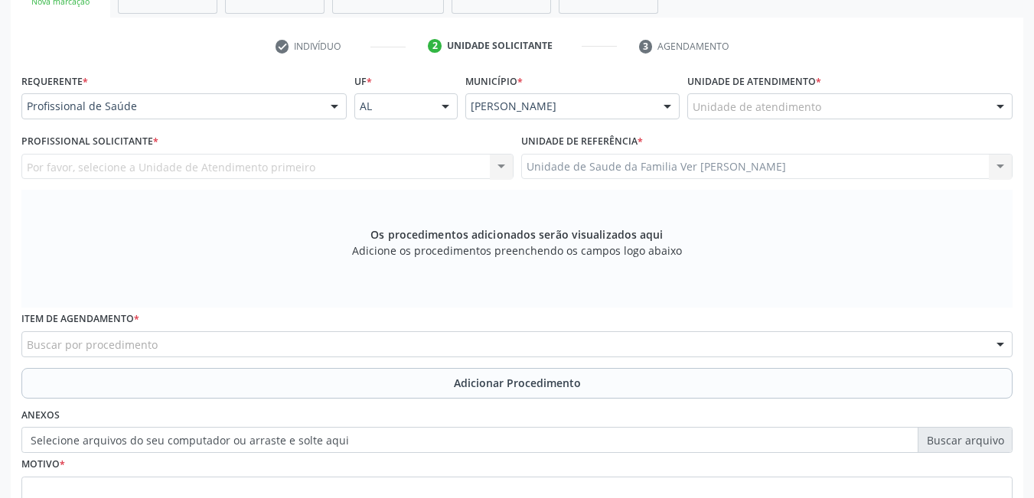
scroll to position [244, 0]
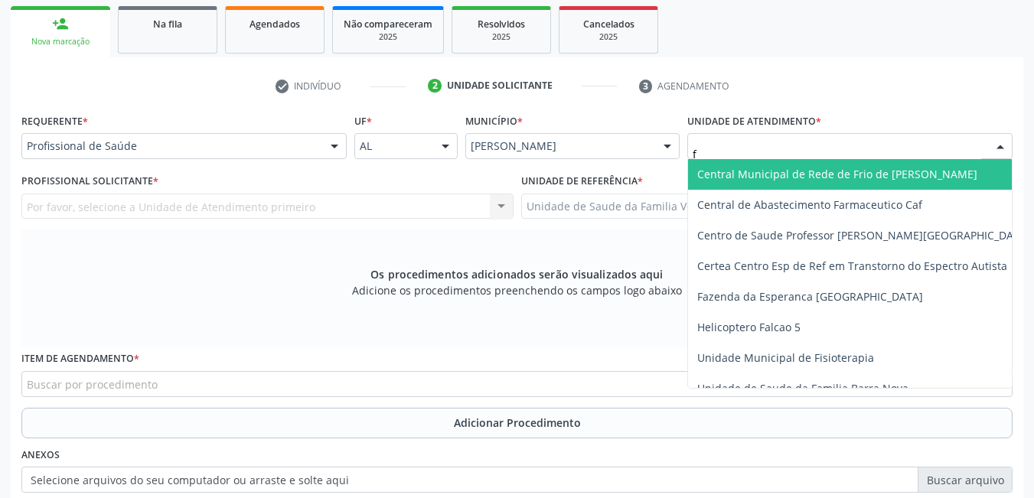
type input "fl"
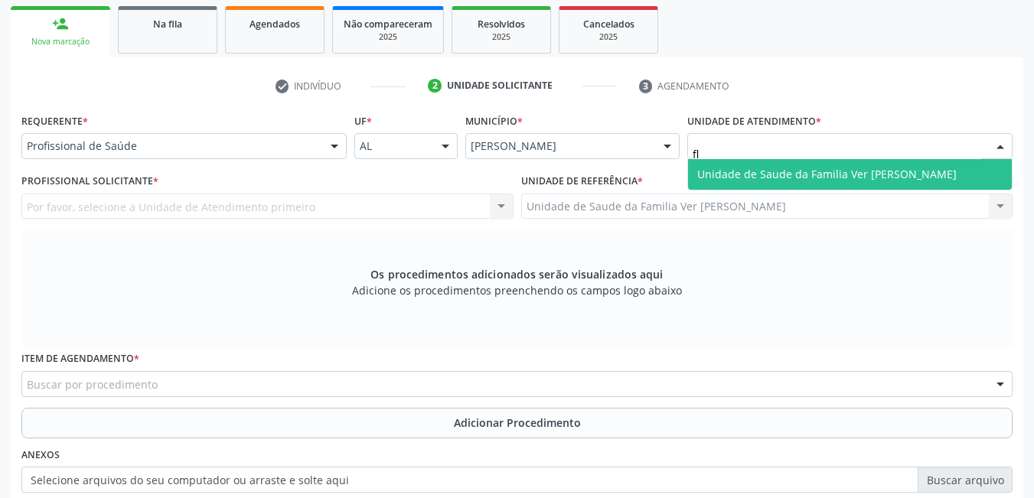
click at [831, 167] on span "Unidade de Saude da Familia Ver [PERSON_NAME]" at bounding box center [826, 174] width 259 height 15
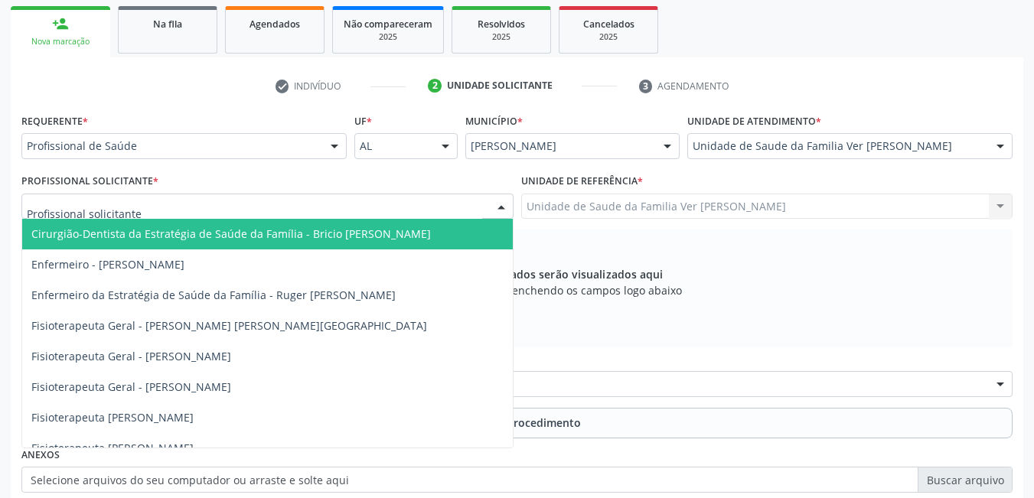
click at [328, 207] on div at bounding box center [267, 207] width 492 height 26
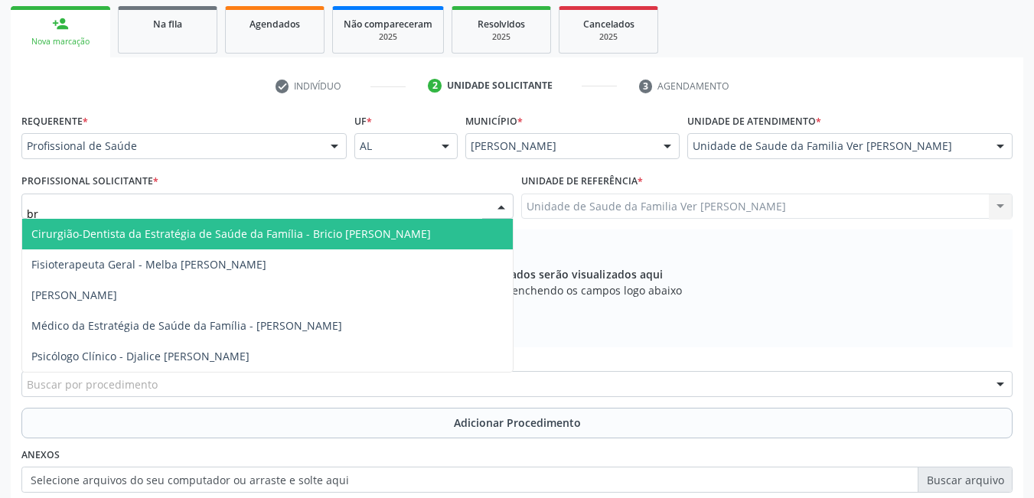
type input "bri"
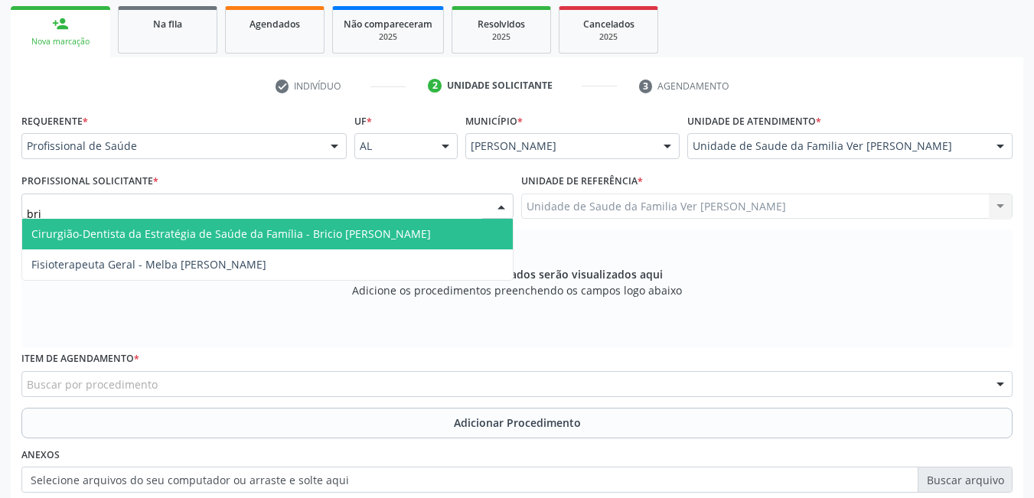
click at [276, 231] on span "Cirurgião-Dentista da Estratégia de Saúde da Família - Bricio [PERSON_NAME]" at bounding box center [231, 234] width 400 height 15
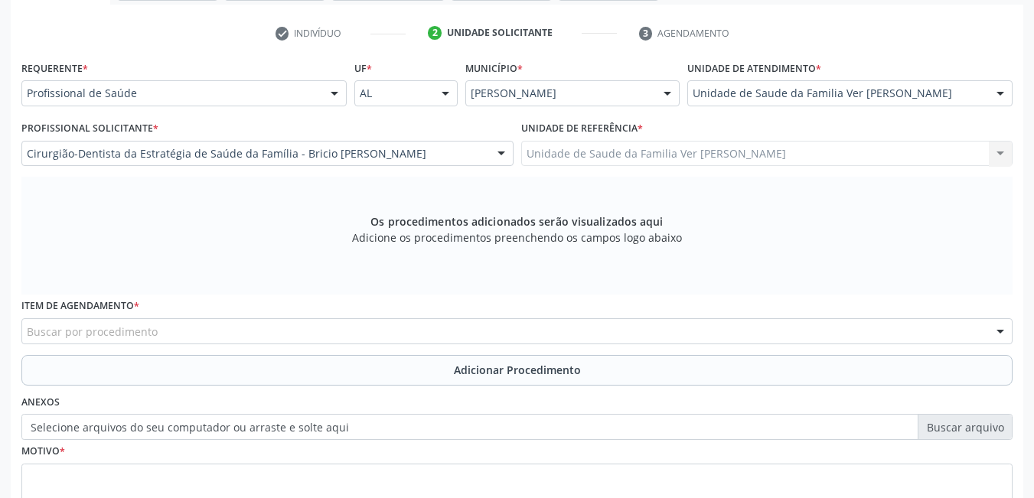
scroll to position [321, 0]
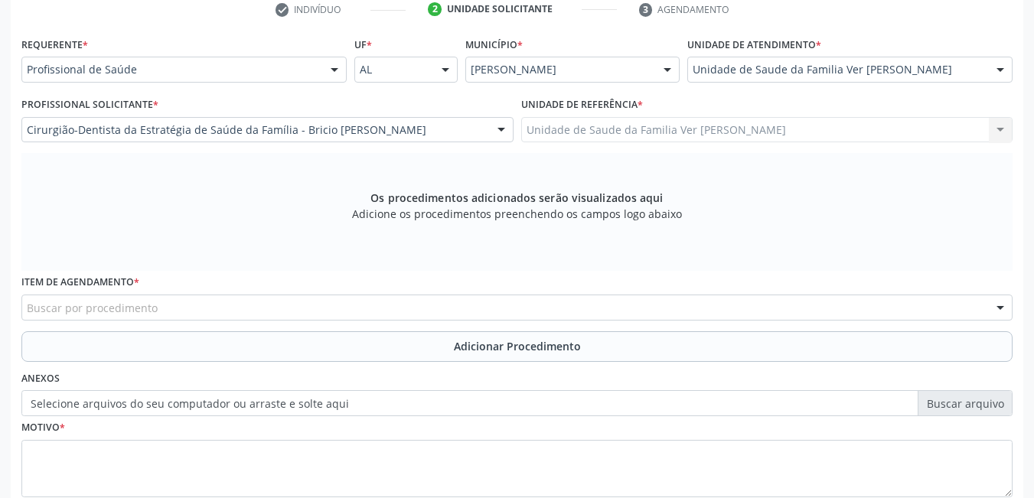
click at [171, 305] on div "Buscar por procedimento" at bounding box center [516, 308] width 991 height 26
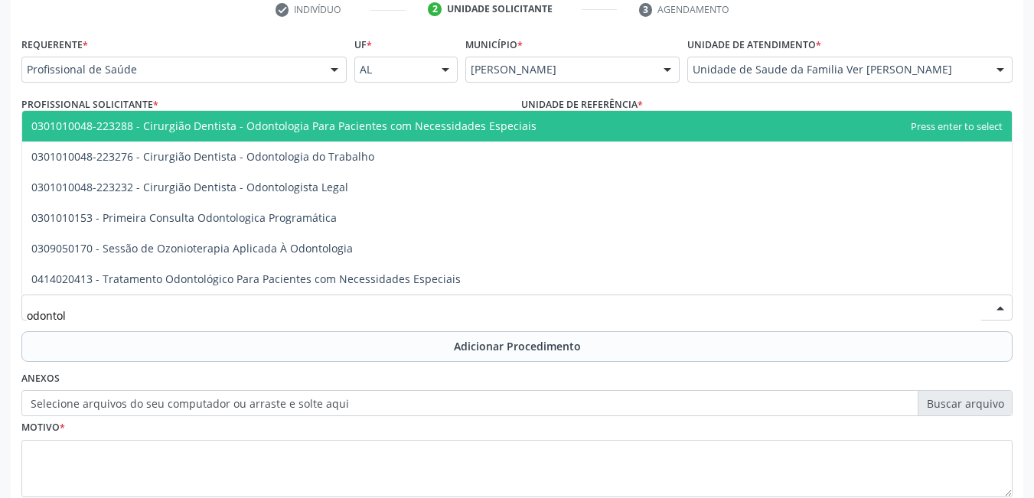
type input "odonto"
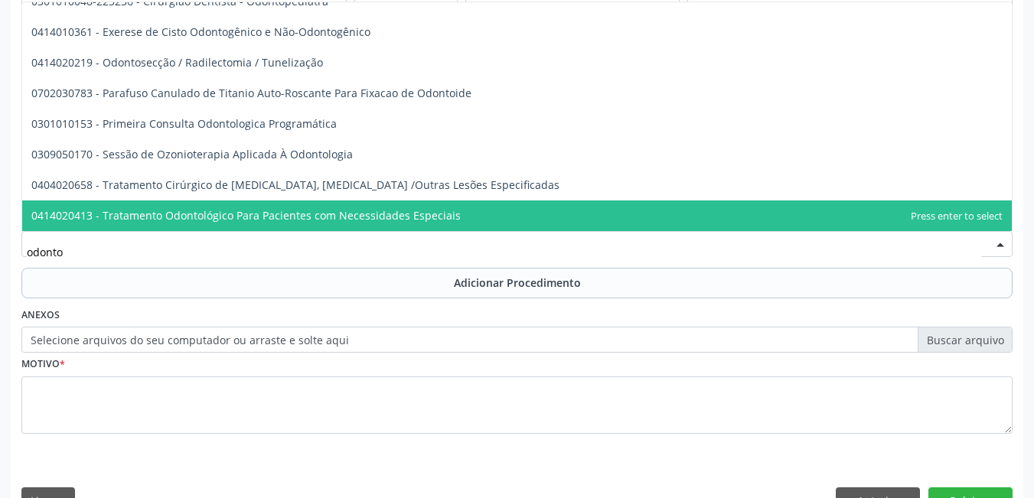
scroll to position [421, 0]
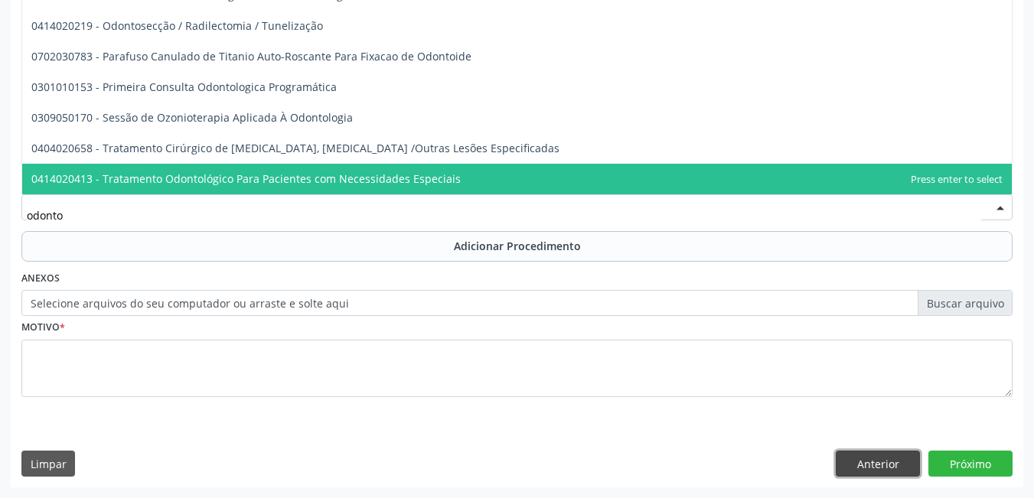
click at [873, 470] on button "Anterior" at bounding box center [878, 464] width 84 height 26
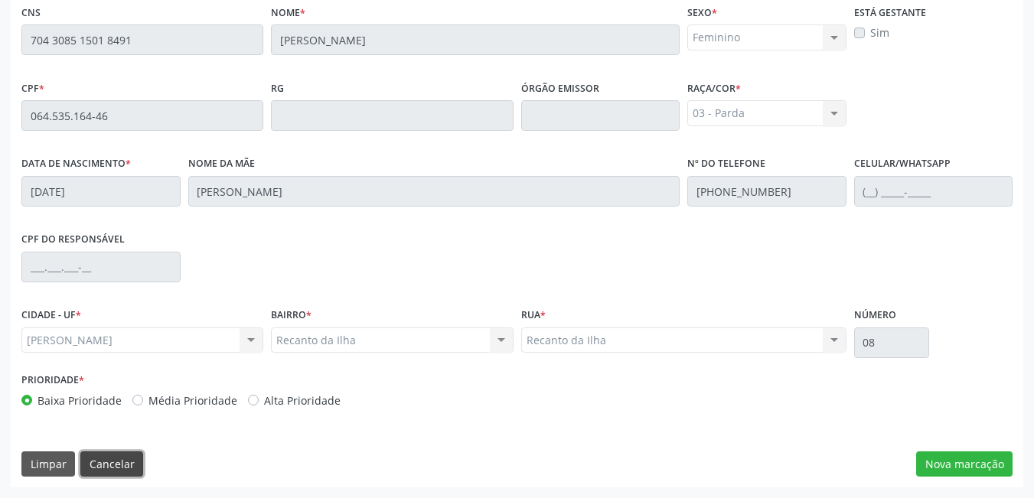
click at [122, 462] on button "Cancelar" at bounding box center [111, 465] width 63 height 26
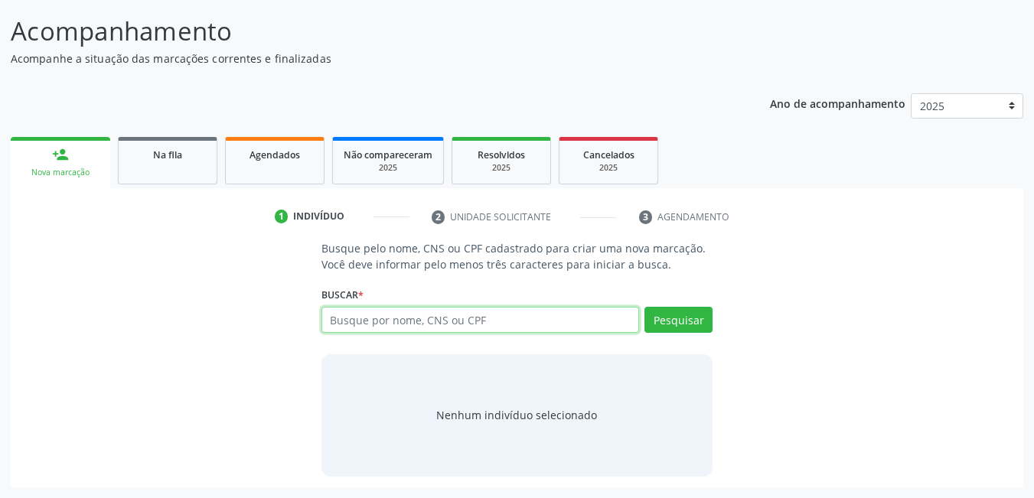
click at [421, 324] on input "text" at bounding box center [480, 320] width 318 height 26
click at [458, 330] on input "text" at bounding box center [480, 320] width 318 height 26
type input "15130151410"
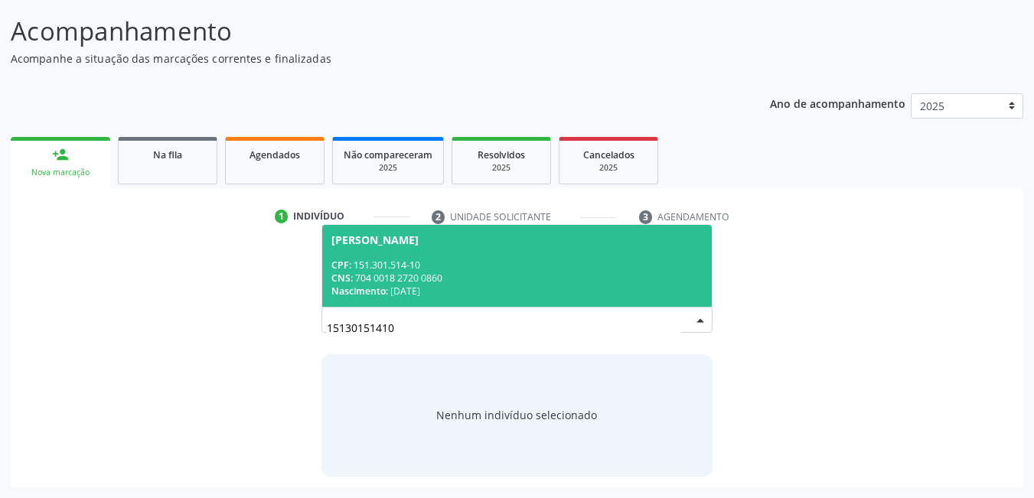
click at [453, 284] on div "CNS: 704 0018 2720 0860" at bounding box center [517, 278] width 372 height 13
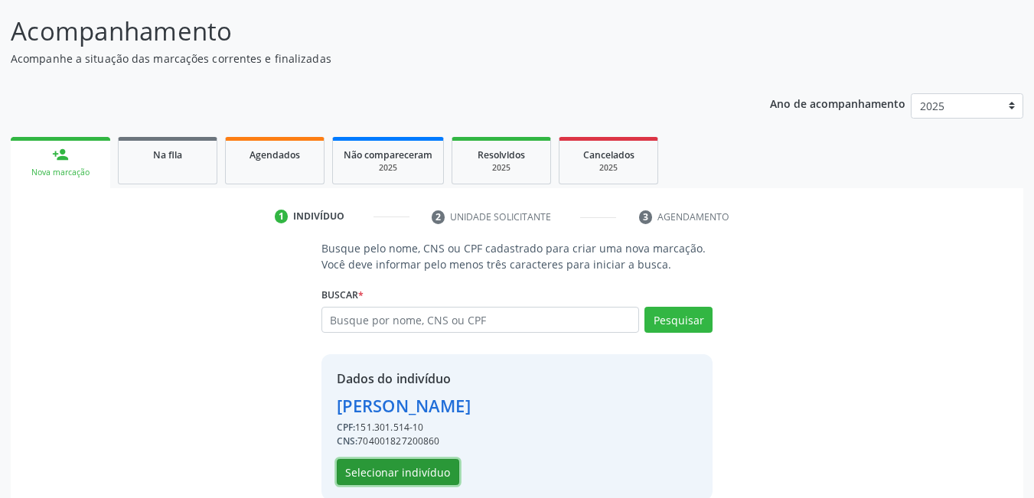
click at [397, 470] on button "Selecionar indivíduo" at bounding box center [398, 472] width 122 height 26
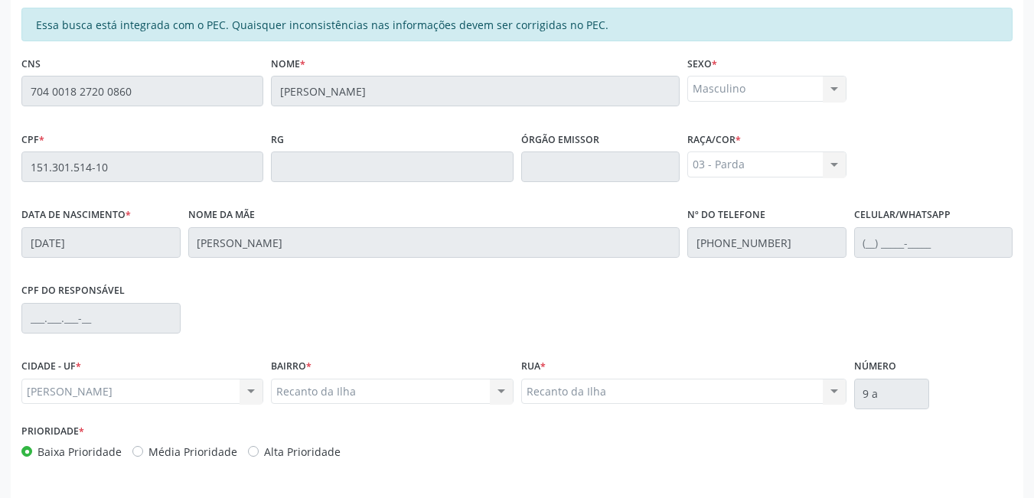
scroll to position [397, 0]
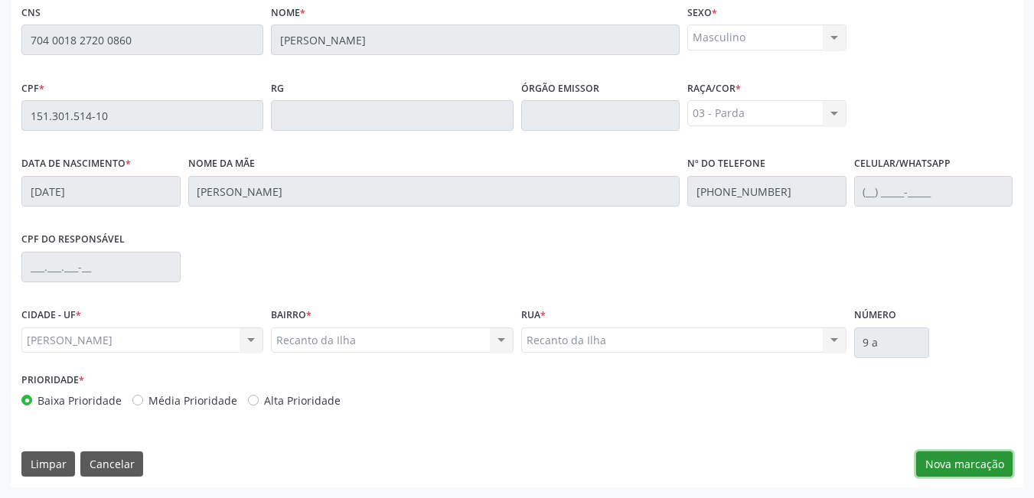
click at [971, 465] on button "Nova marcação" at bounding box center [964, 465] width 96 height 26
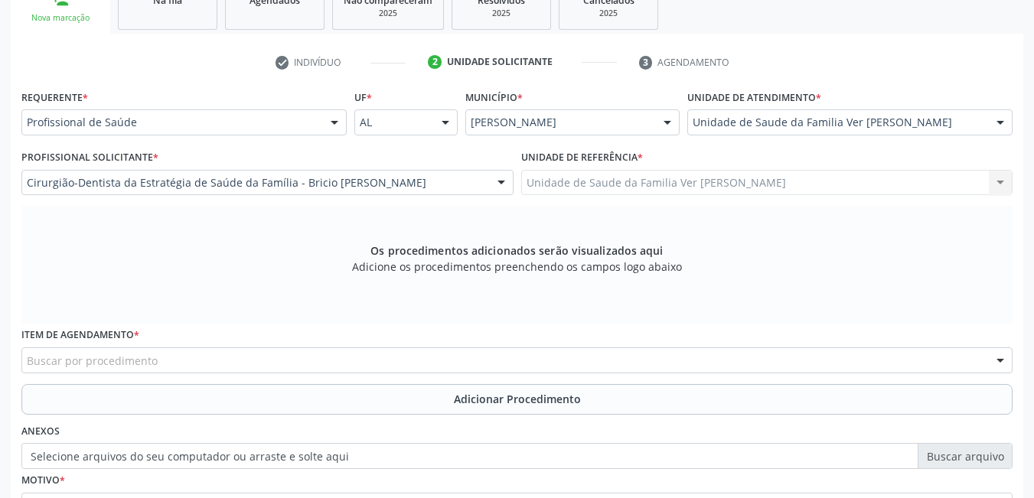
scroll to position [344, 0]
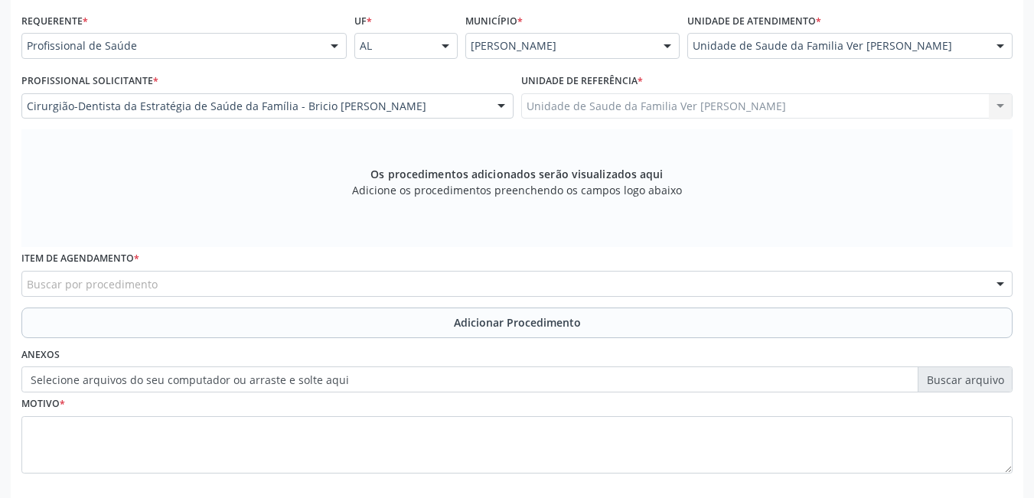
click at [281, 276] on div "Buscar por procedimento" at bounding box center [516, 284] width 991 height 26
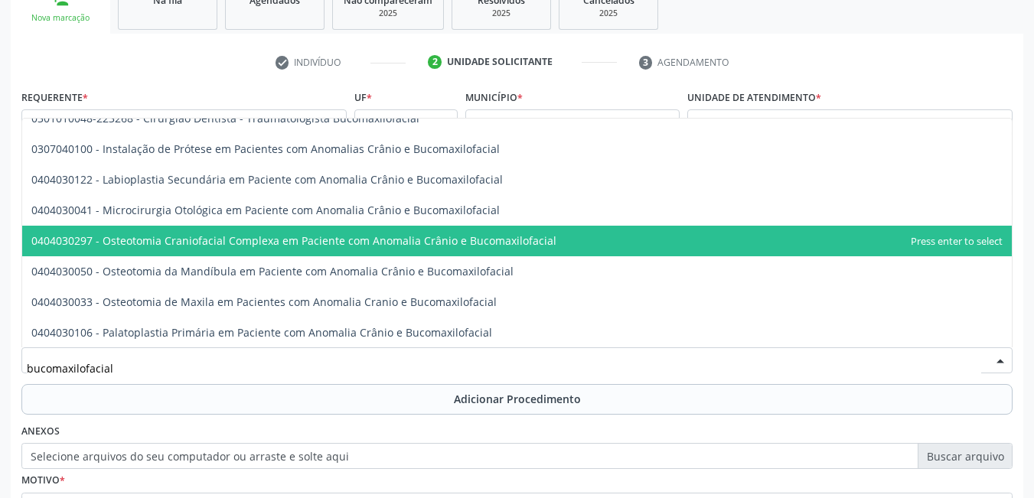
scroll to position [153, 0]
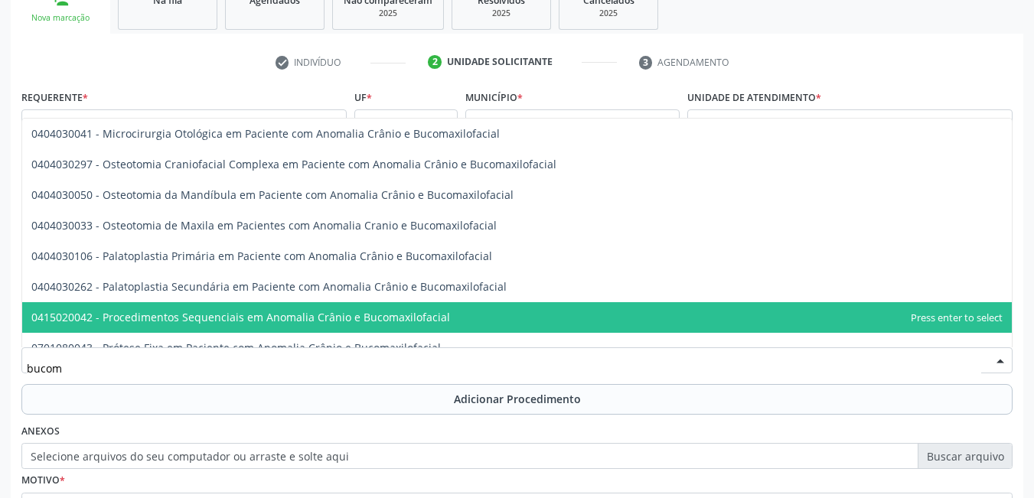
type input "buco"
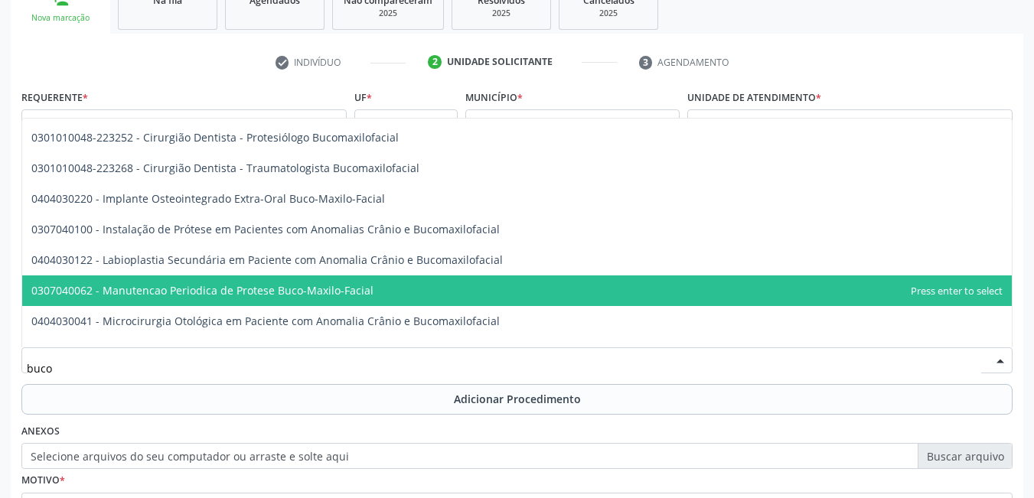
scroll to position [0, 0]
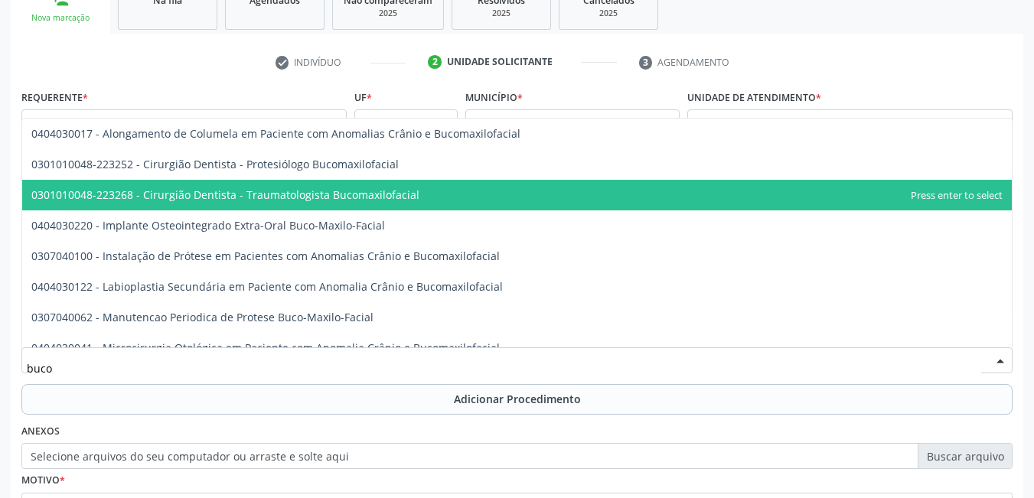
click at [404, 197] on span "0301010048-223268 - Cirurgião Dentista - Traumatologista Bucomaxilofacial" at bounding box center [225, 195] width 388 height 15
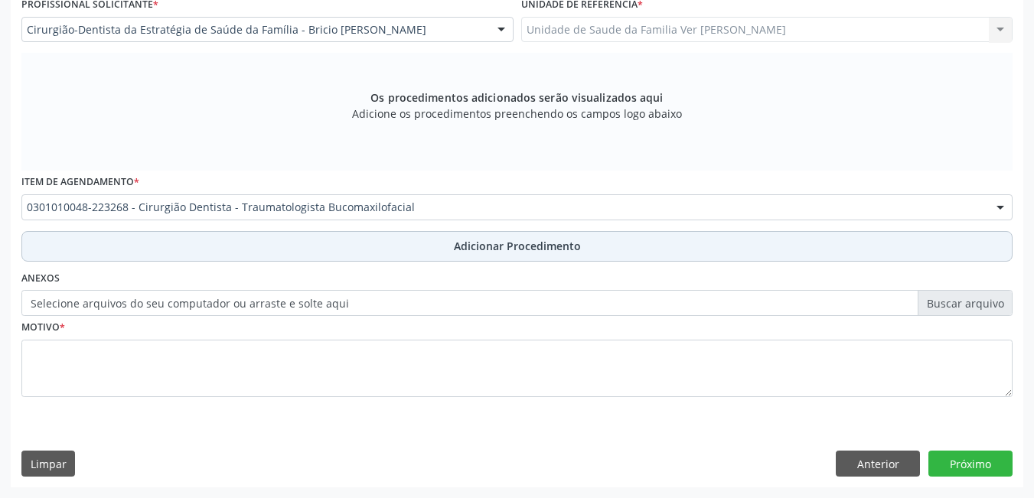
click at [377, 236] on button "Adicionar Procedimento" at bounding box center [516, 246] width 991 height 31
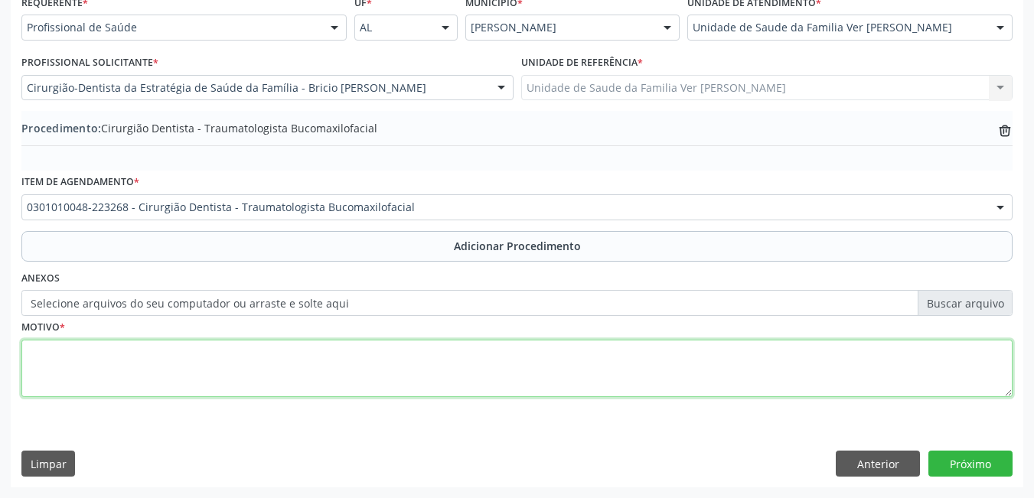
click at [374, 351] on textarea at bounding box center [516, 369] width 991 height 58
click at [327, 349] on textarea "necessidade de [MEDICAL_DATA] do elemento 22 por razões ortônticas" at bounding box center [516, 369] width 991 height 58
click at [453, 364] on textarea "necessidade de [MEDICAL_DATA] do elemento 22 por razões ortodônticas" at bounding box center [516, 369] width 991 height 58
type textarea "necessidade de [MEDICAL_DATA] do elemento 22 por razões ortodônticas"
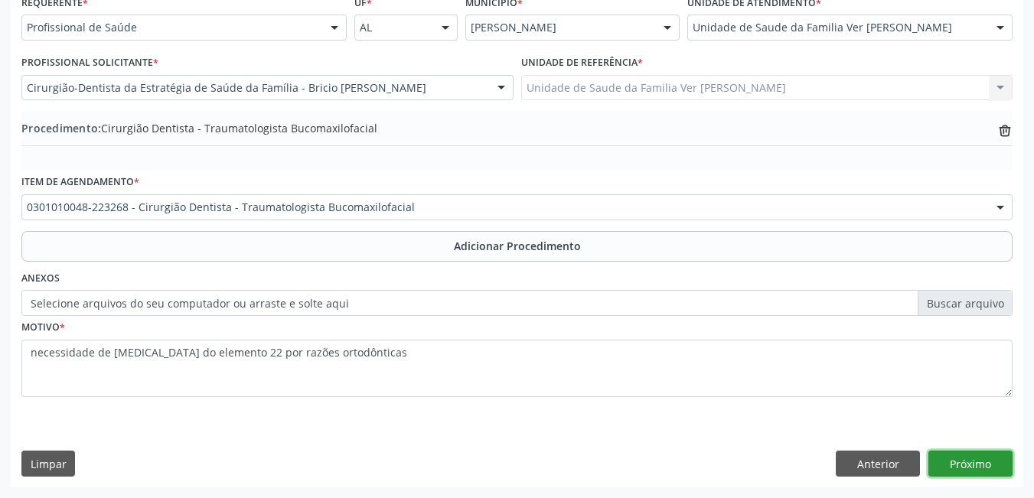
click at [969, 471] on button "Próximo" at bounding box center [970, 464] width 84 height 26
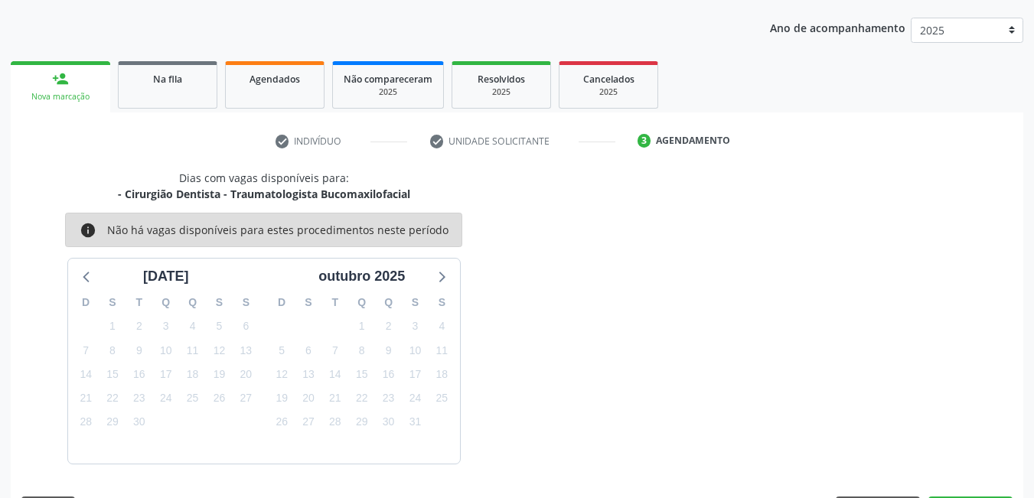
scroll to position [234, 0]
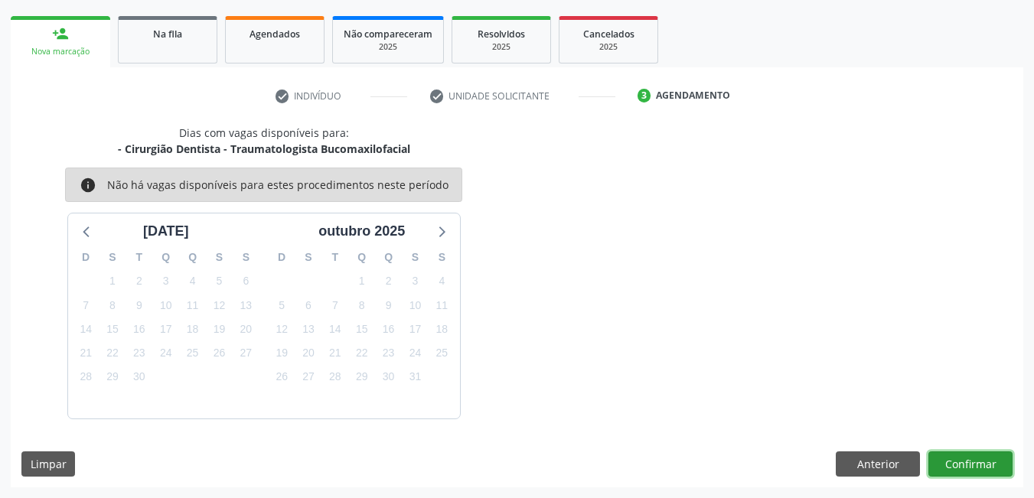
click at [972, 463] on button "Confirmar" at bounding box center [970, 465] width 84 height 26
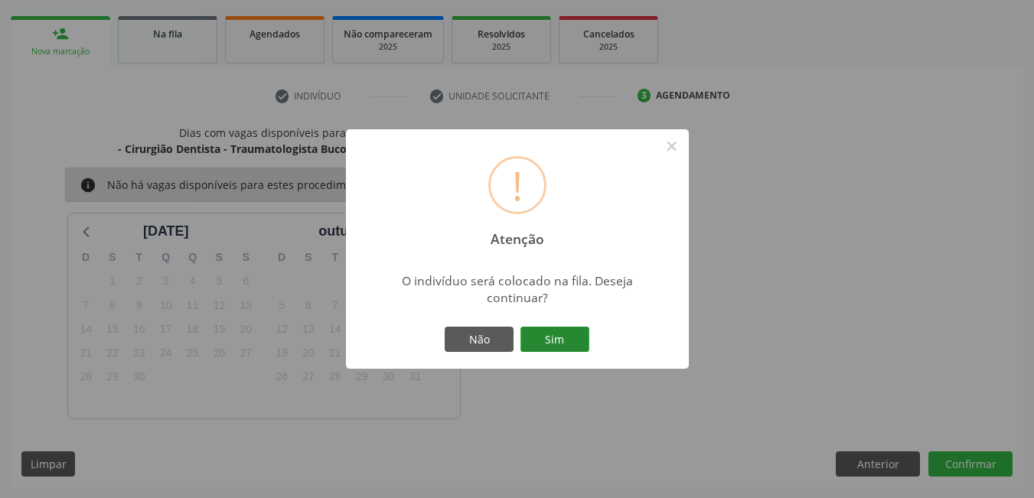
click at [558, 338] on button "Sim" at bounding box center [554, 340] width 69 height 26
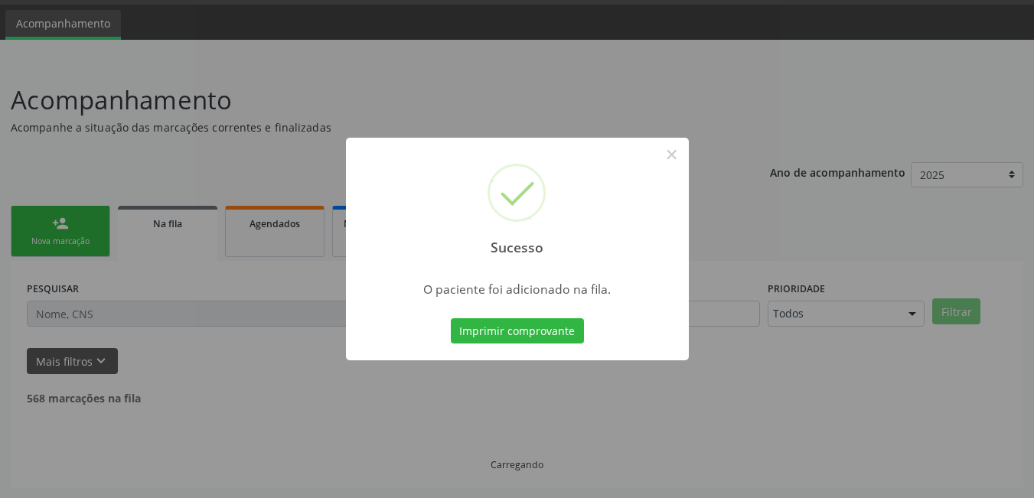
scroll to position [28, 0]
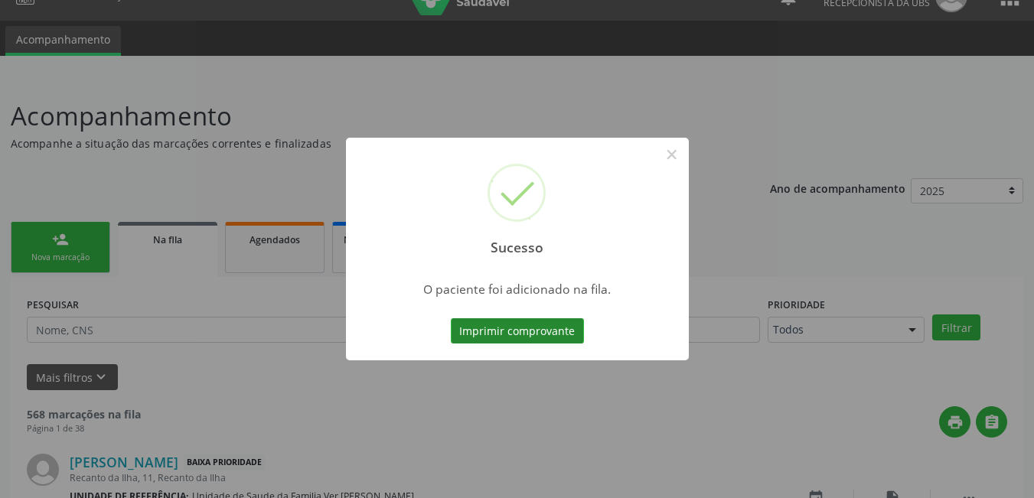
click at [546, 333] on button "Imprimir comprovante" at bounding box center [517, 331] width 133 height 26
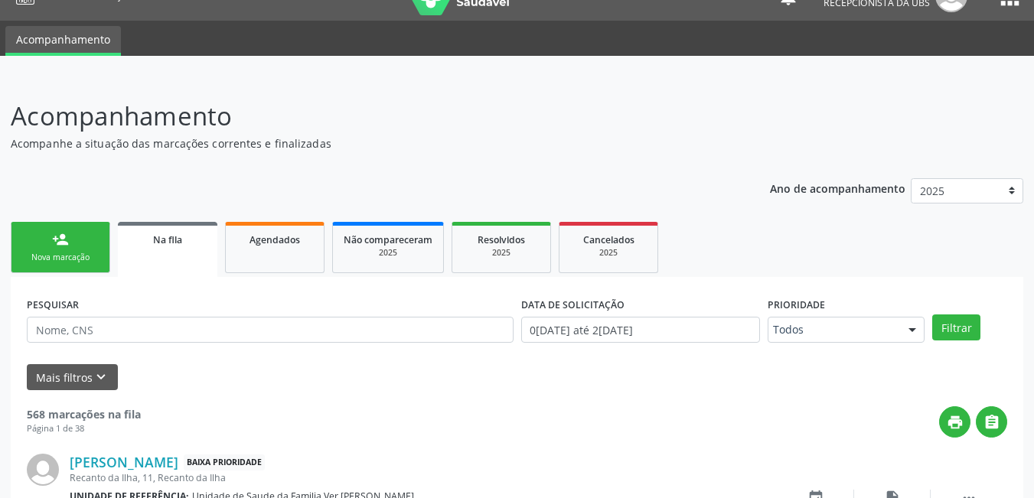
click at [86, 256] on div "Nova marcação" at bounding box center [60, 257] width 77 height 11
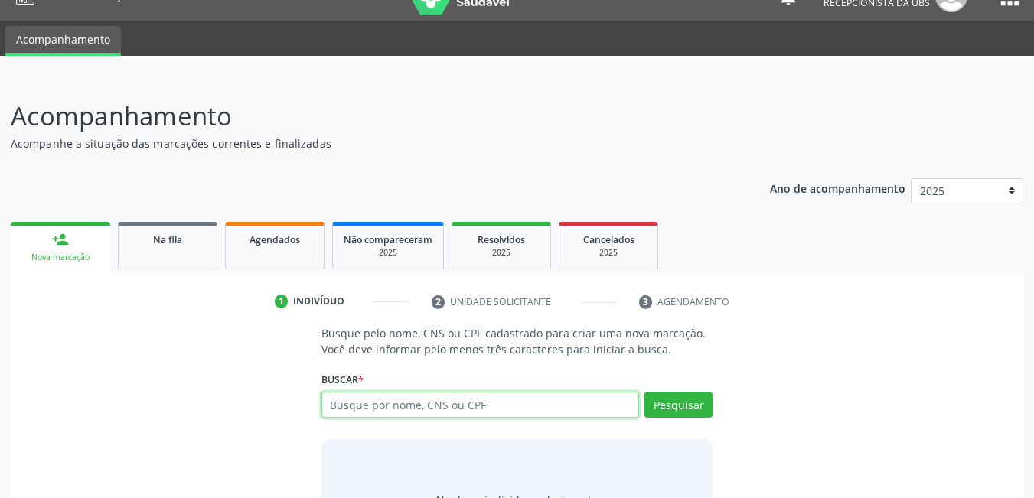
click at [462, 413] on input "text" at bounding box center [480, 405] width 318 height 26
type input "13864162408"
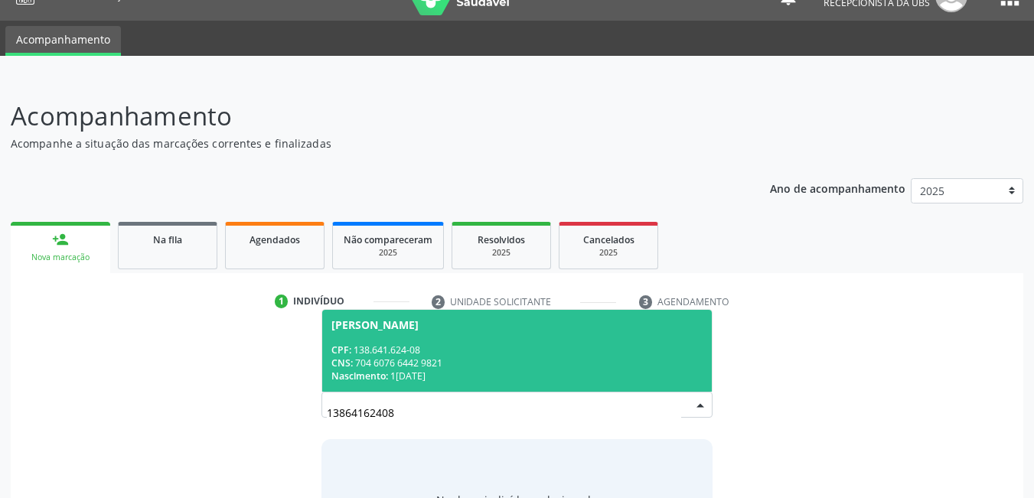
scroll to position [105, 0]
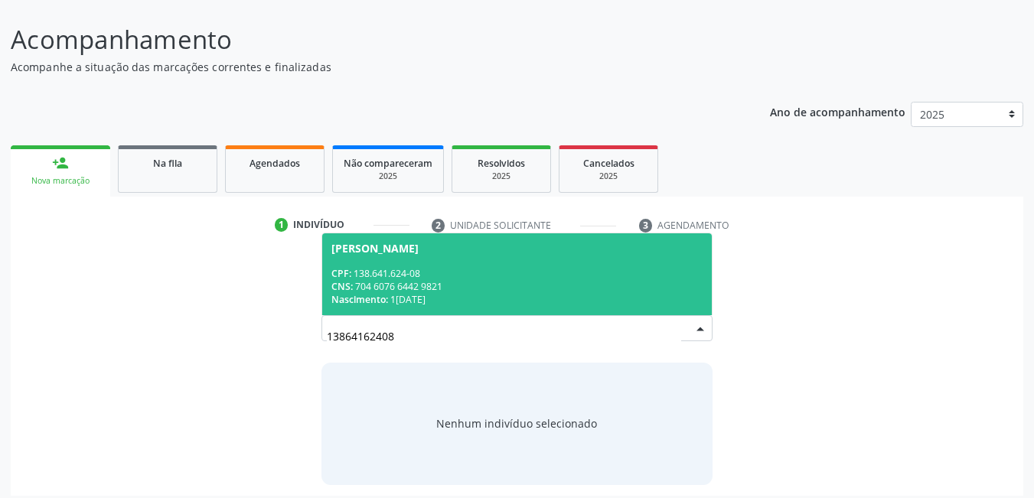
click at [521, 295] on div "Nascimento: [DATE]" at bounding box center [517, 299] width 372 height 13
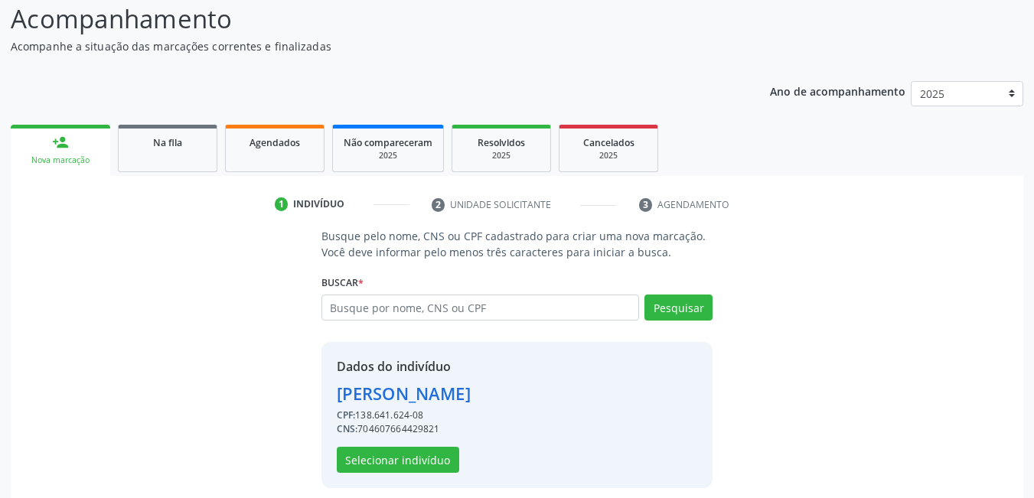
scroll to position [137, 0]
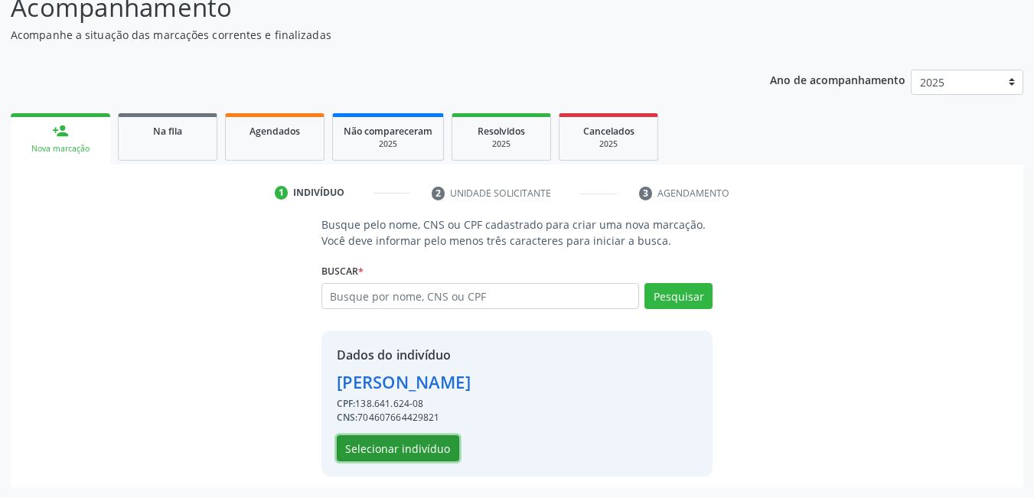
click at [406, 443] on button "Selecionar indivíduo" at bounding box center [398, 449] width 122 height 26
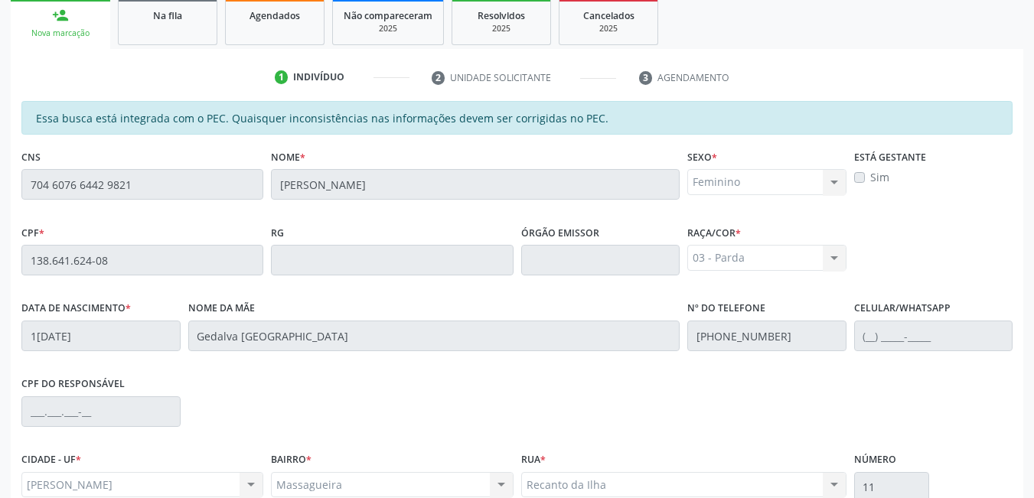
scroll to position [397, 0]
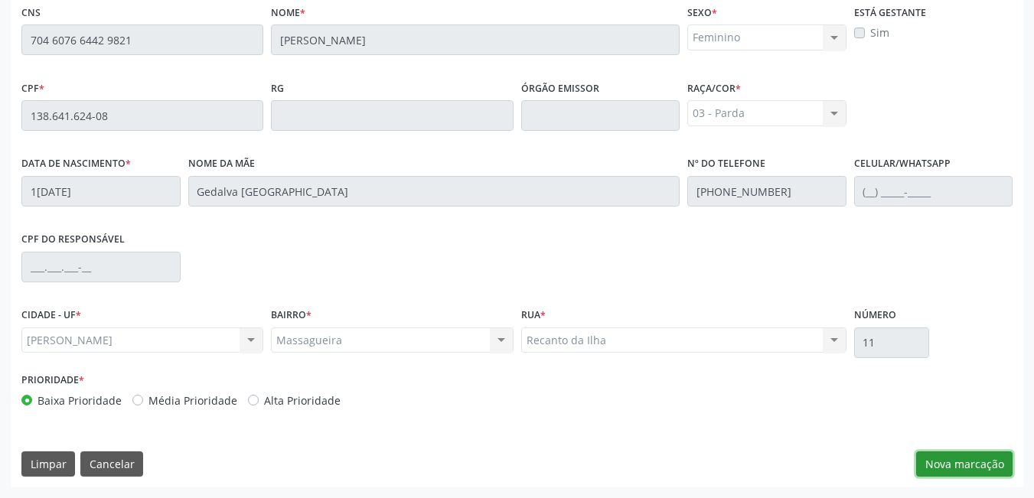
click at [930, 470] on button "Nova marcação" at bounding box center [964, 465] width 96 height 26
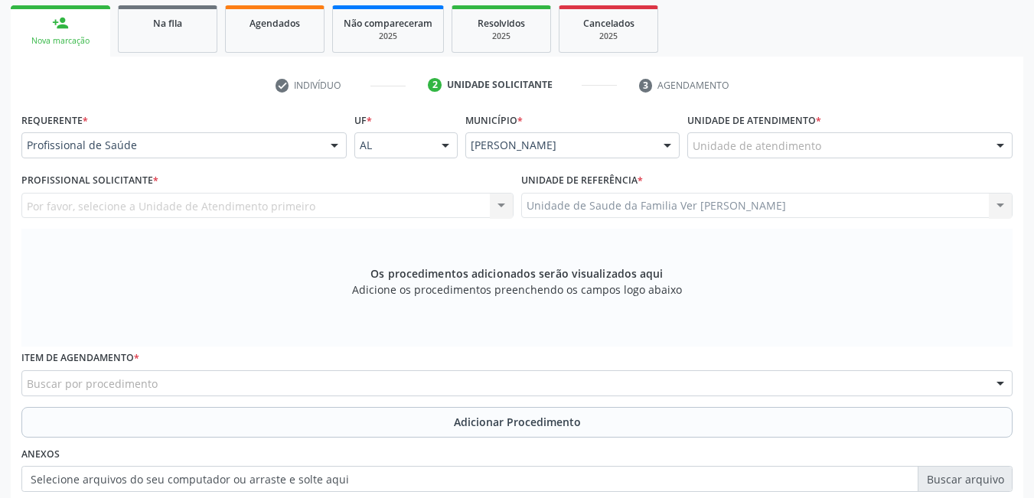
scroll to position [244, 0]
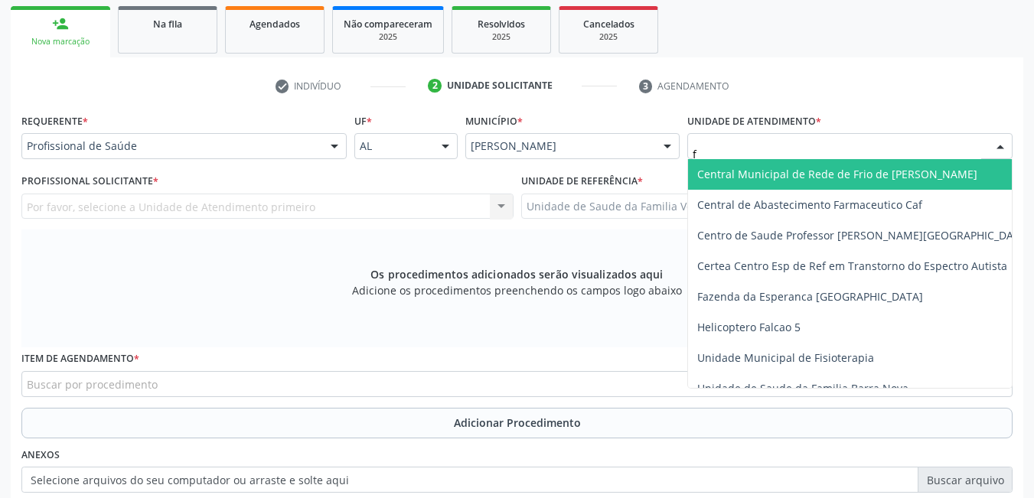
type input "fl"
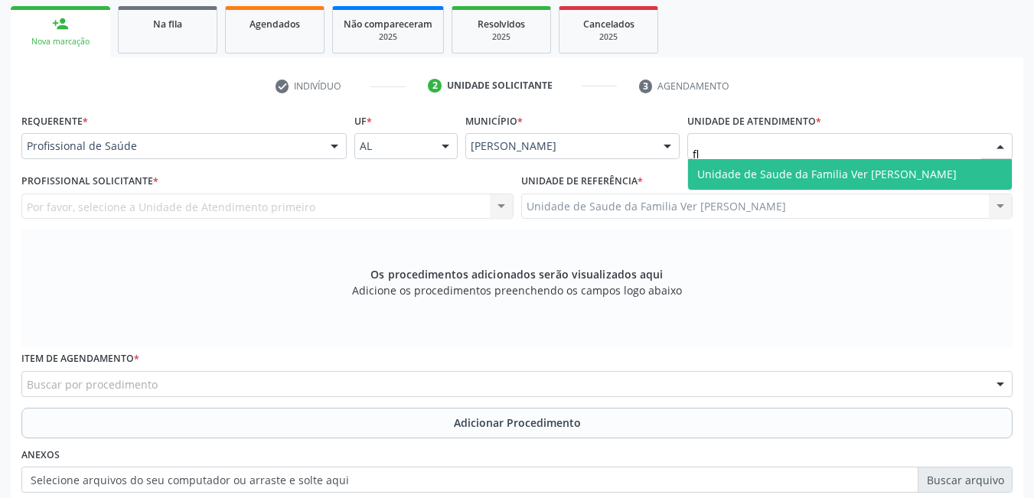
click at [733, 165] on span "Unidade de Saude da Familia Ver [PERSON_NAME]" at bounding box center [850, 174] width 324 height 31
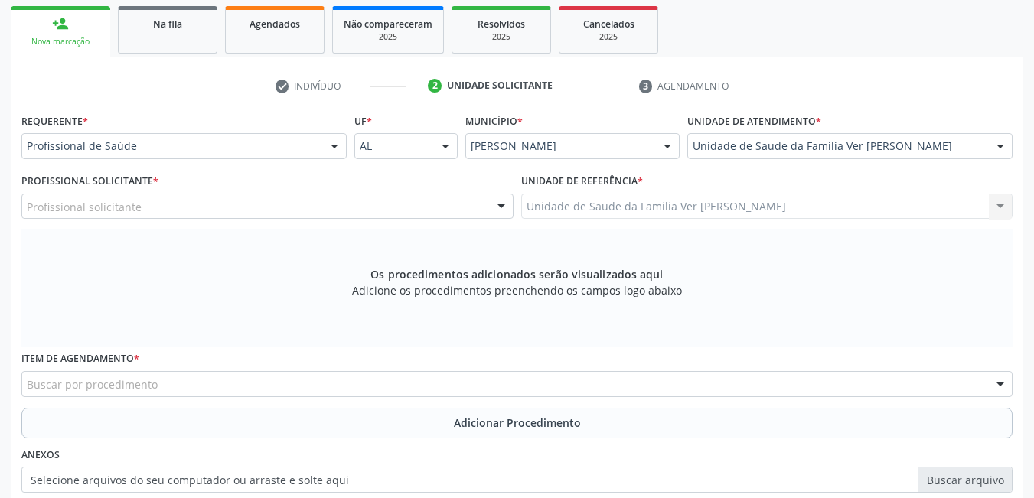
click at [435, 207] on div "Profissional solicitante" at bounding box center [267, 207] width 492 height 26
type input "c"
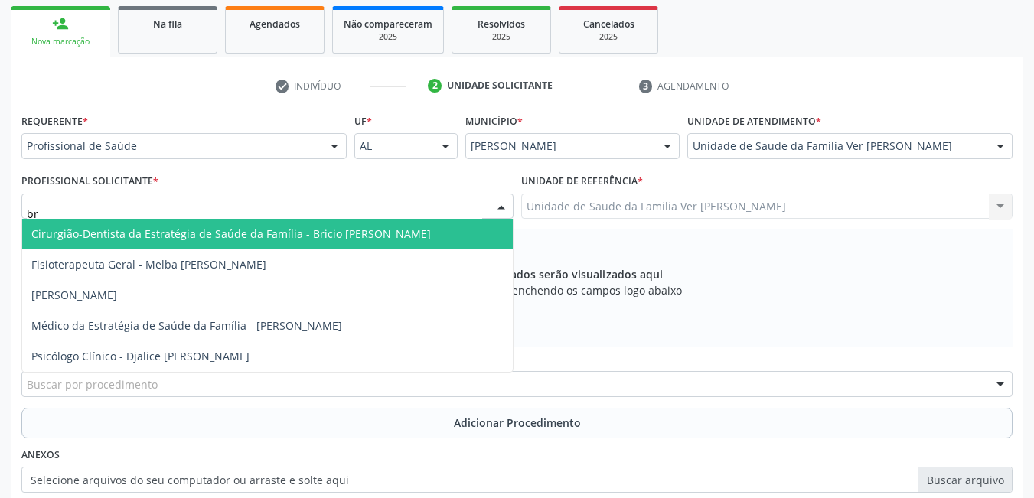
type input "bri"
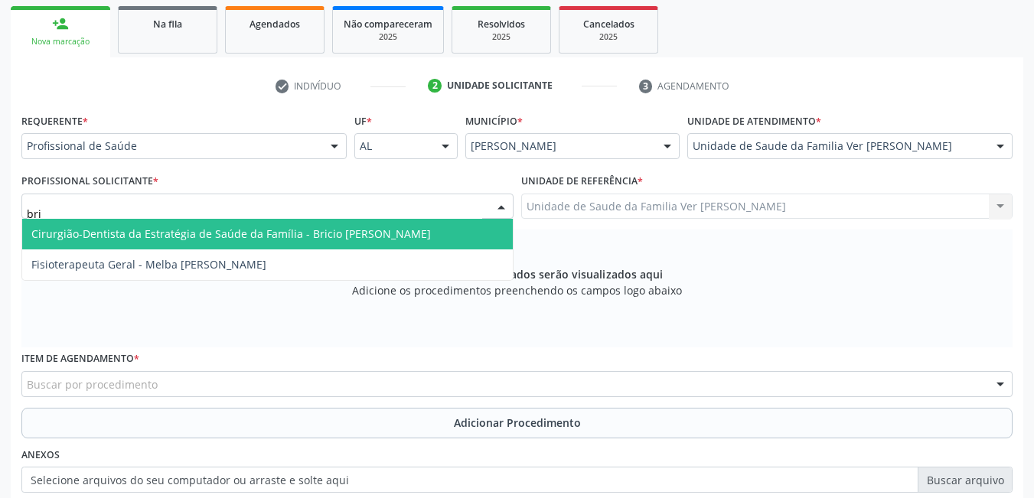
click at [446, 238] on span "Cirurgião-Dentista da Estratégia de Saúde da Família - Bricio [PERSON_NAME]" at bounding box center [267, 234] width 491 height 31
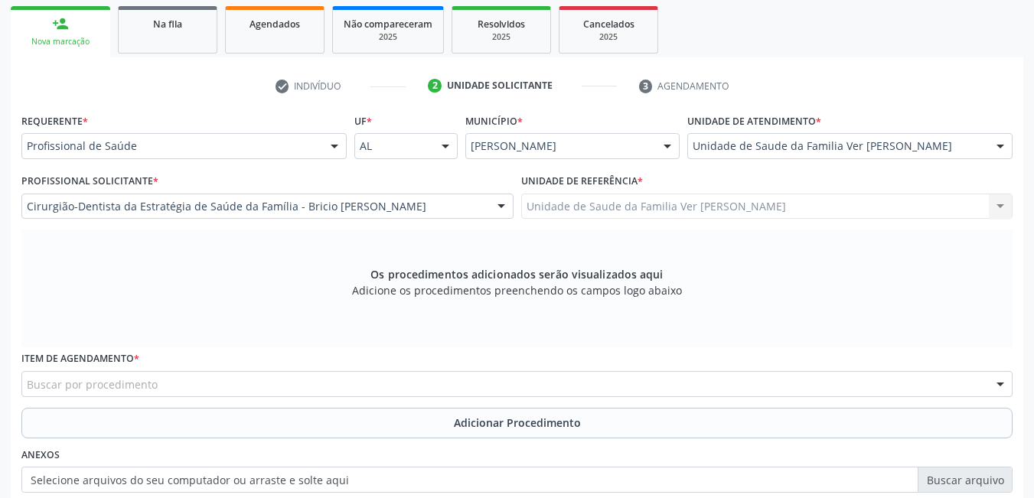
click at [338, 386] on div "Buscar por procedimento" at bounding box center [516, 384] width 991 height 26
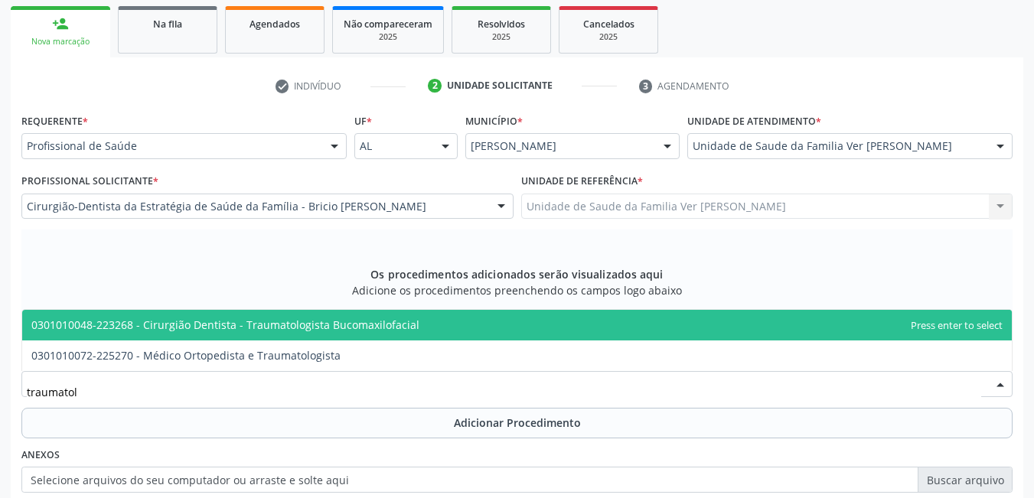
type input "traumatolo"
click at [368, 323] on span "0301010048-223268 - Cirurgião Dentista - Traumatologista Bucomaxilofacial" at bounding box center [225, 325] width 388 height 15
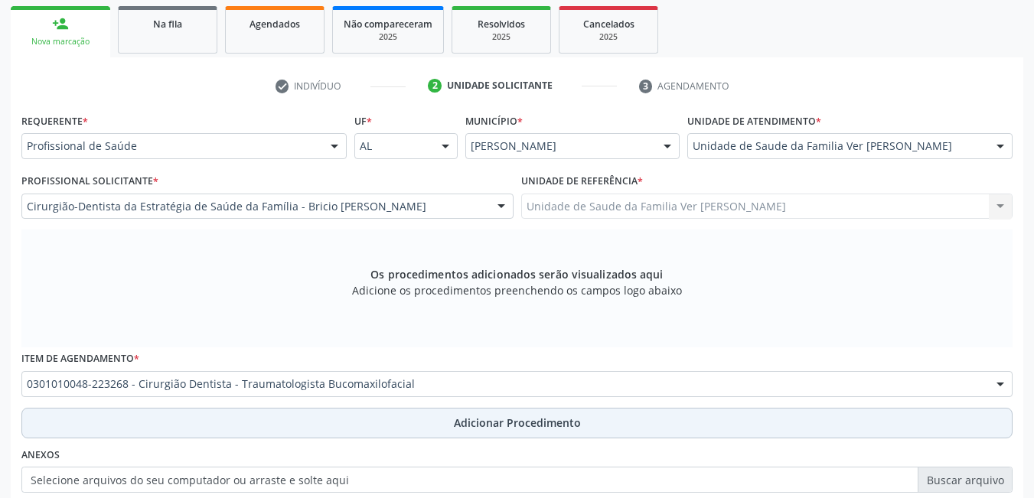
click at [306, 426] on button "Adicionar Procedimento" at bounding box center [516, 423] width 991 height 31
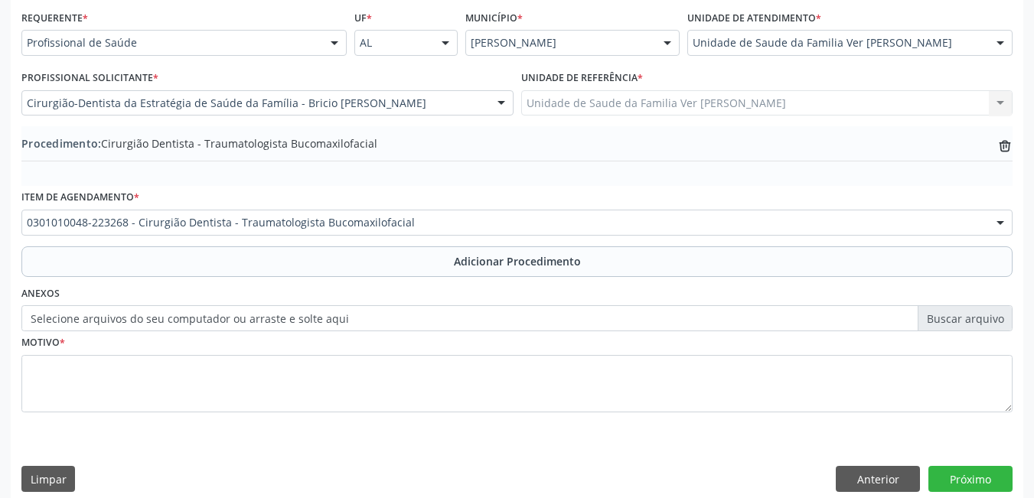
scroll to position [363, 0]
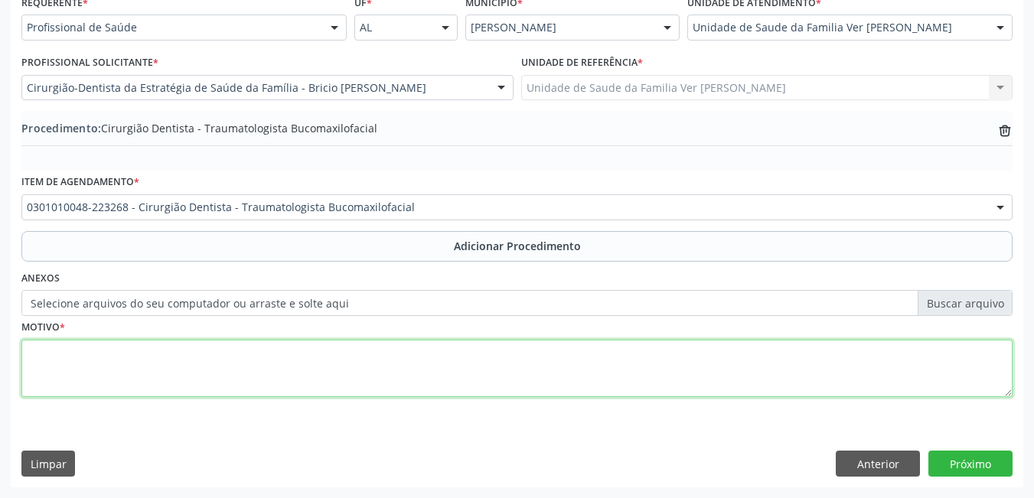
click at [174, 370] on textarea at bounding box center [516, 369] width 991 height 58
type textarea "radiografia + [MEDICAL_DATA] do 48"
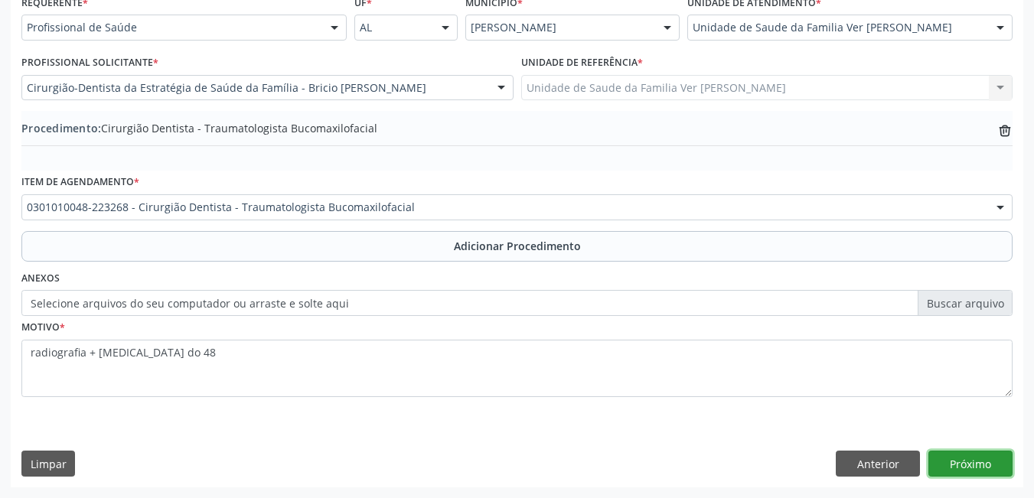
click at [994, 455] on button "Próximo" at bounding box center [970, 464] width 84 height 26
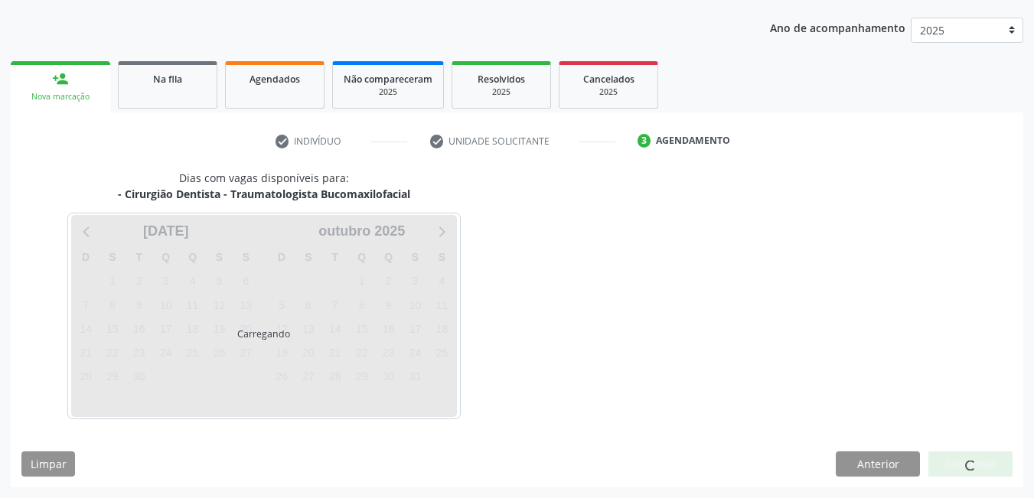
scroll to position [234, 0]
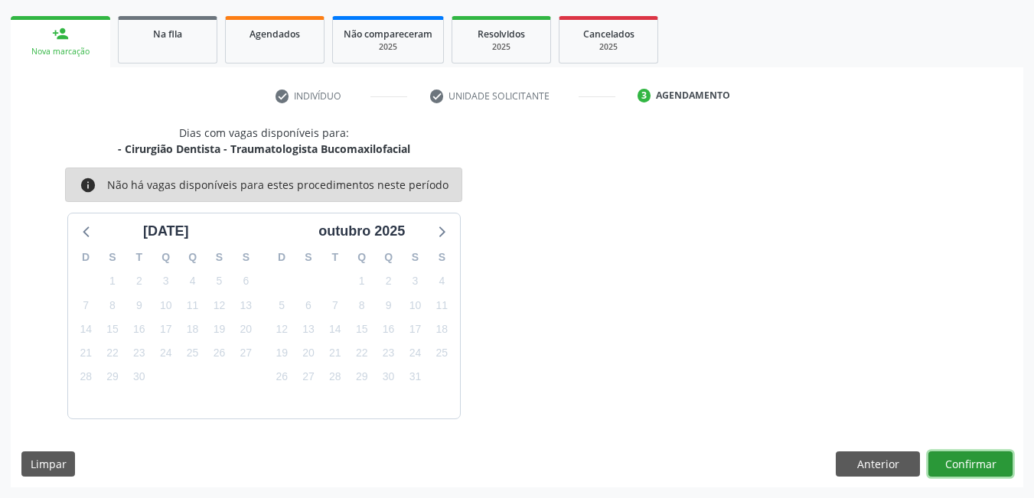
click at [969, 461] on button "Confirmar" at bounding box center [970, 465] width 84 height 26
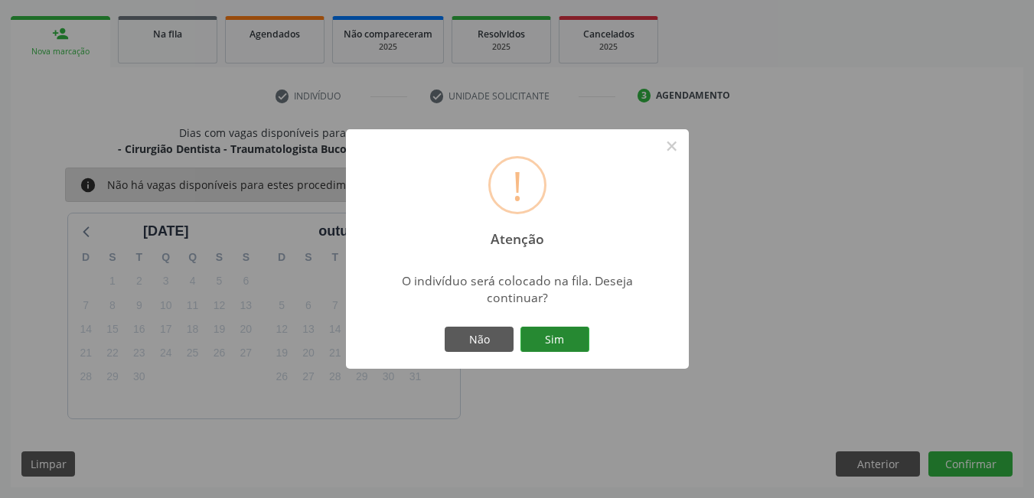
click at [556, 350] on button "Sim" at bounding box center [554, 340] width 69 height 26
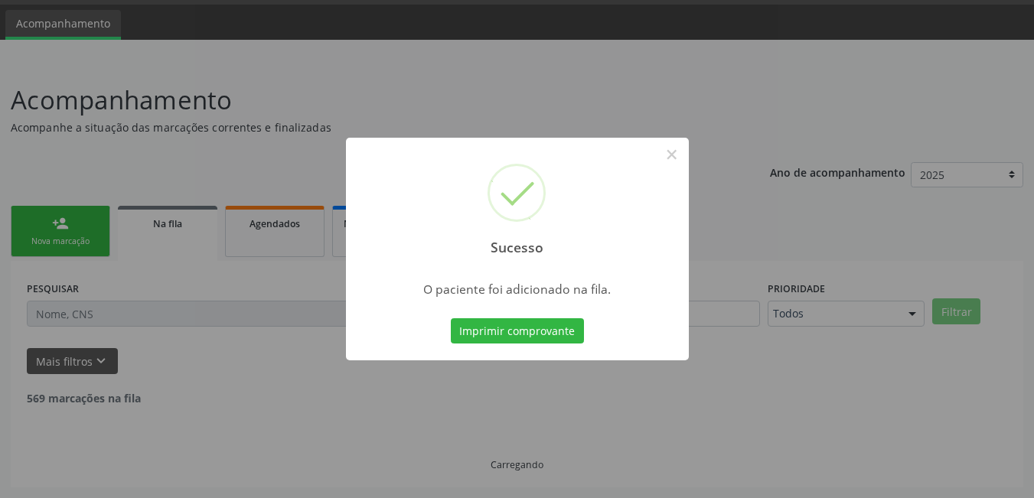
scroll to position [28, 0]
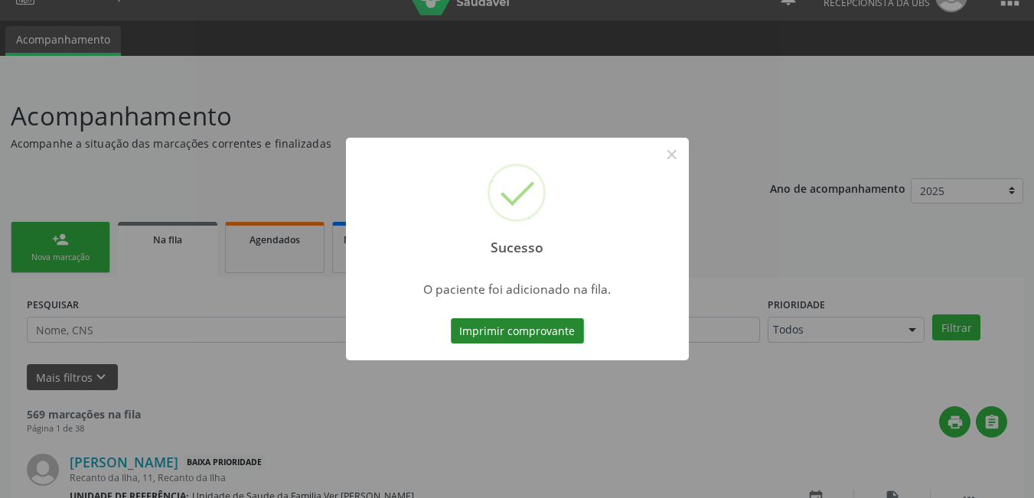
click at [547, 334] on button "Imprimir comprovante" at bounding box center [517, 331] width 133 height 26
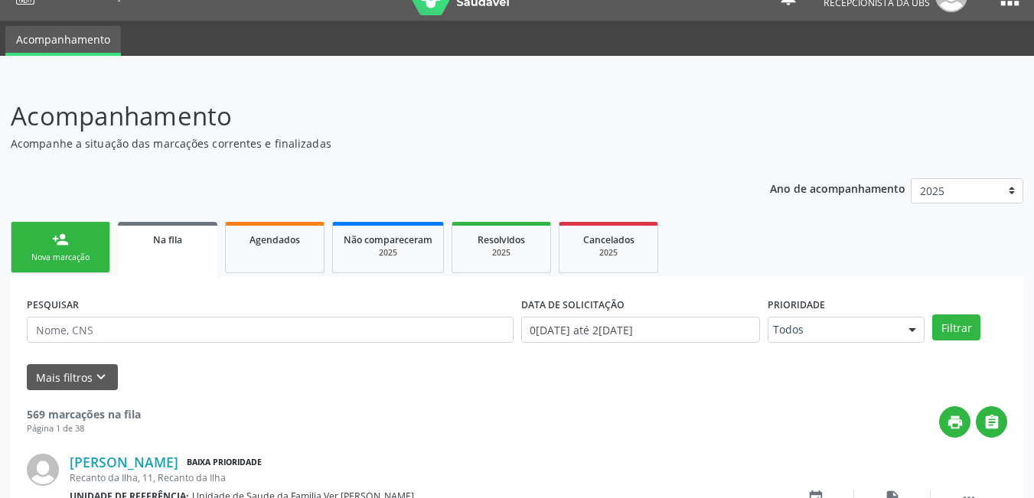
click at [78, 259] on div "Nova marcação" at bounding box center [60, 257] width 77 height 11
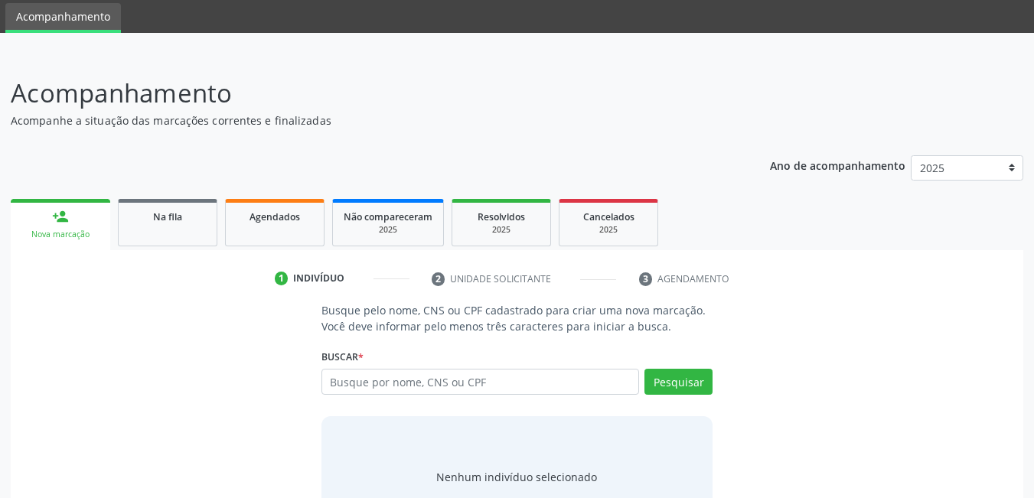
scroll to position [77, 0]
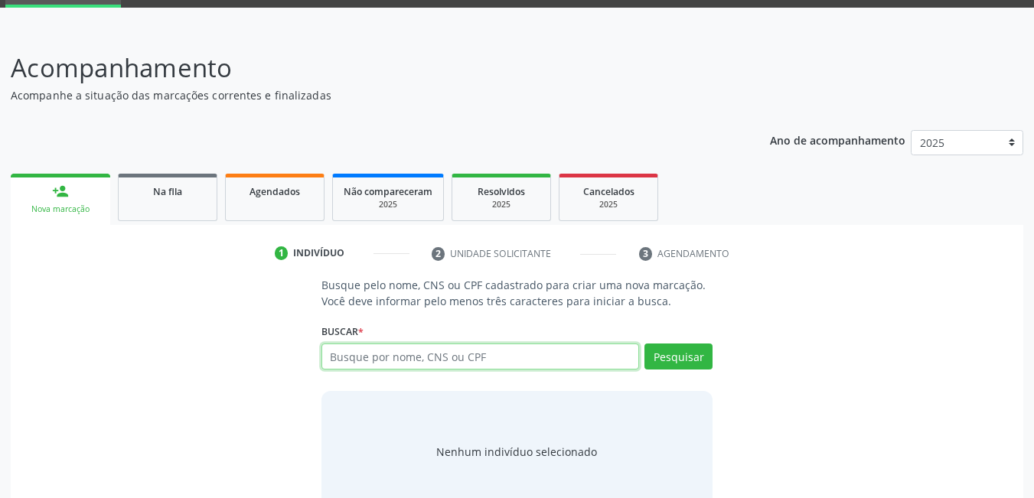
click at [480, 368] on input "text" at bounding box center [480, 357] width 318 height 26
click at [507, 351] on input "text" at bounding box center [480, 357] width 318 height 26
type input "13642834418"
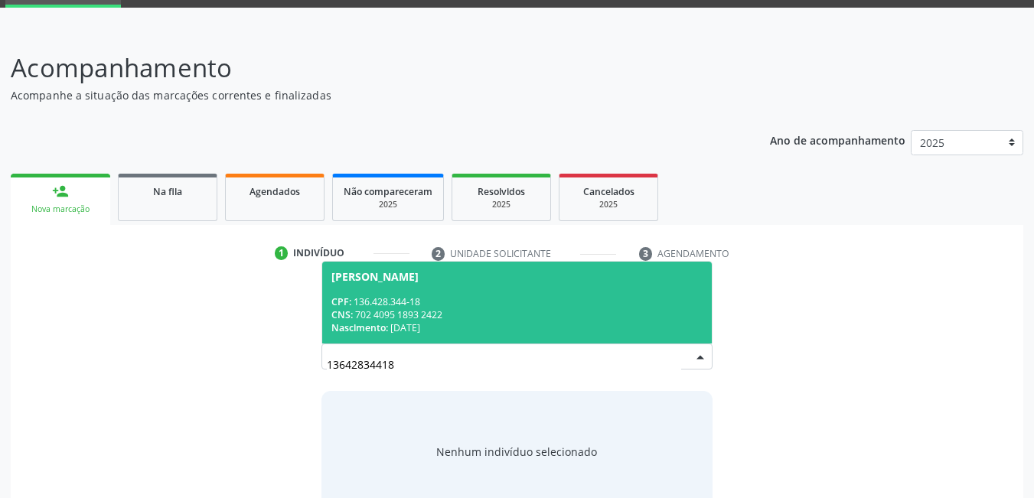
click at [490, 308] on div "CNS: 702 4095 1893 2422" at bounding box center [517, 314] width 372 height 13
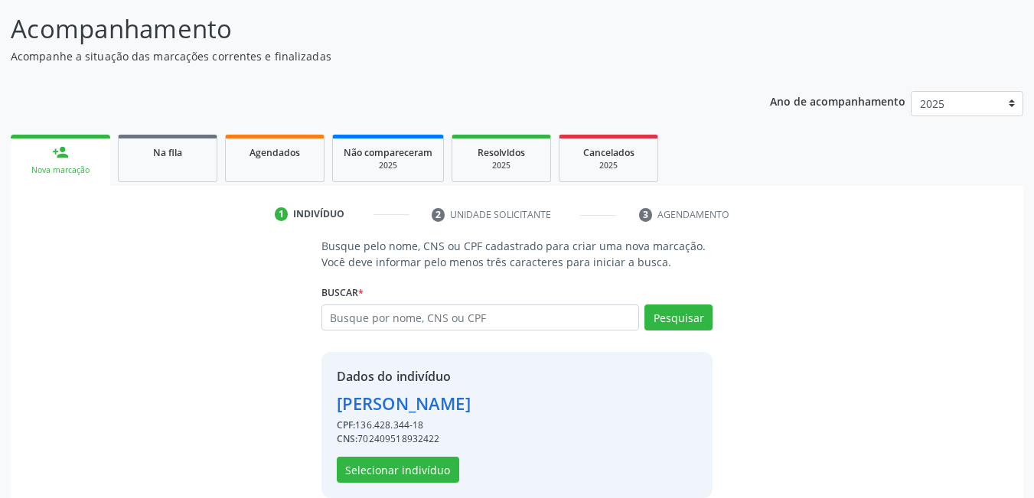
scroll to position [137, 0]
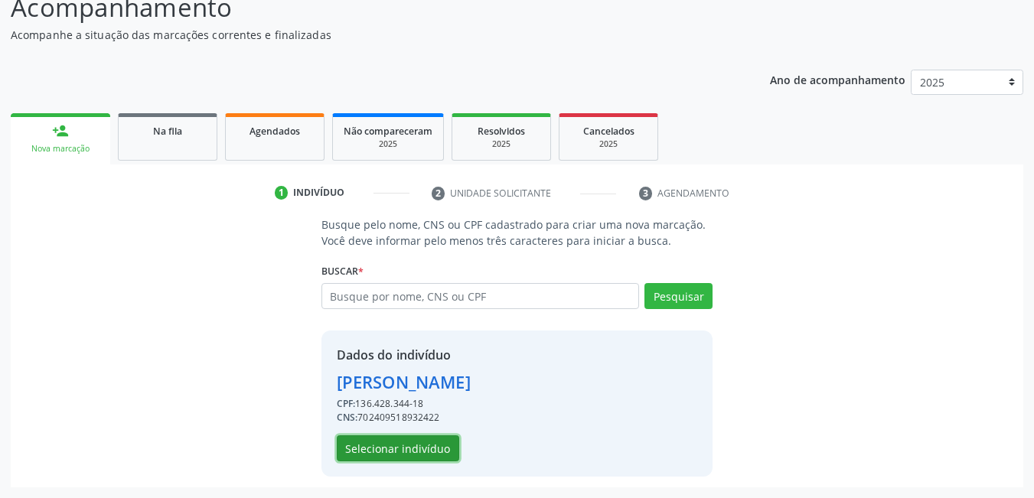
click at [384, 449] on button "Selecionar indivíduo" at bounding box center [398, 449] width 122 height 26
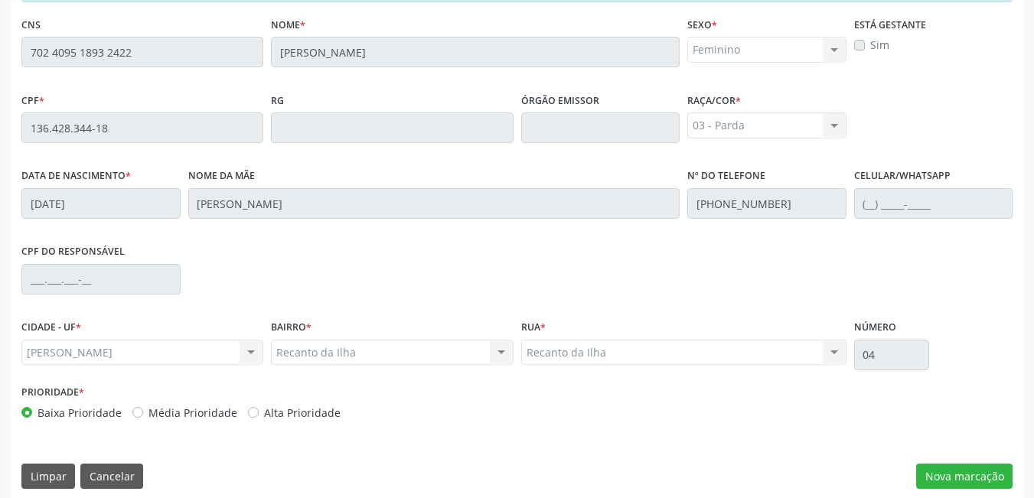
scroll to position [397, 0]
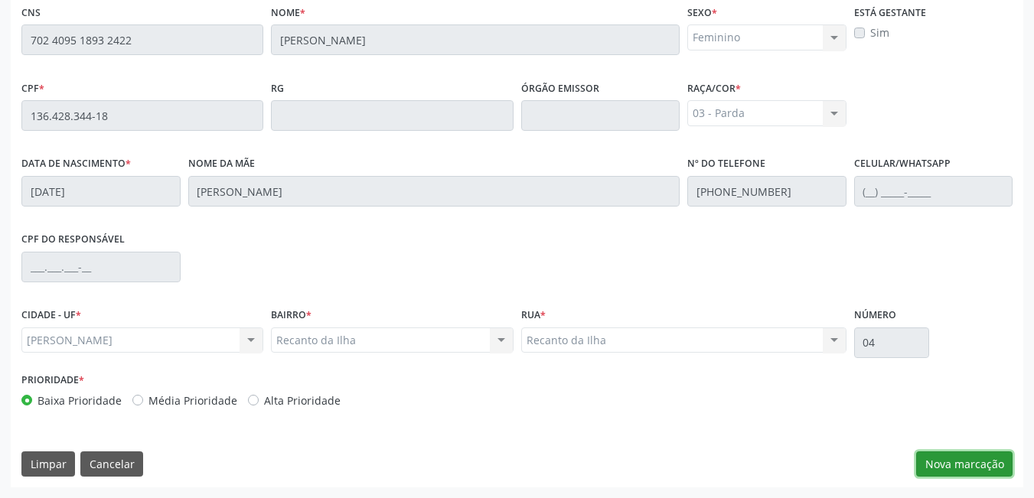
click at [931, 459] on button "Nova marcação" at bounding box center [964, 465] width 96 height 26
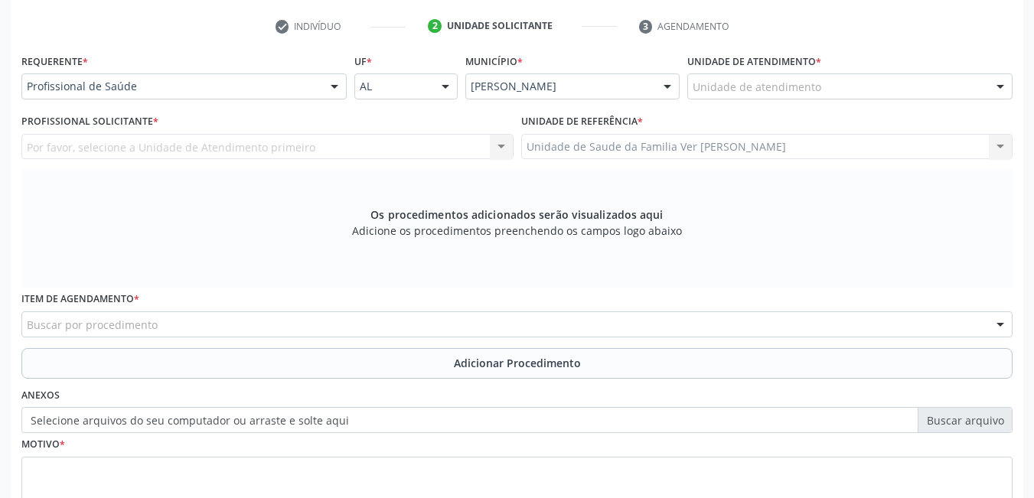
scroll to position [268, 0]
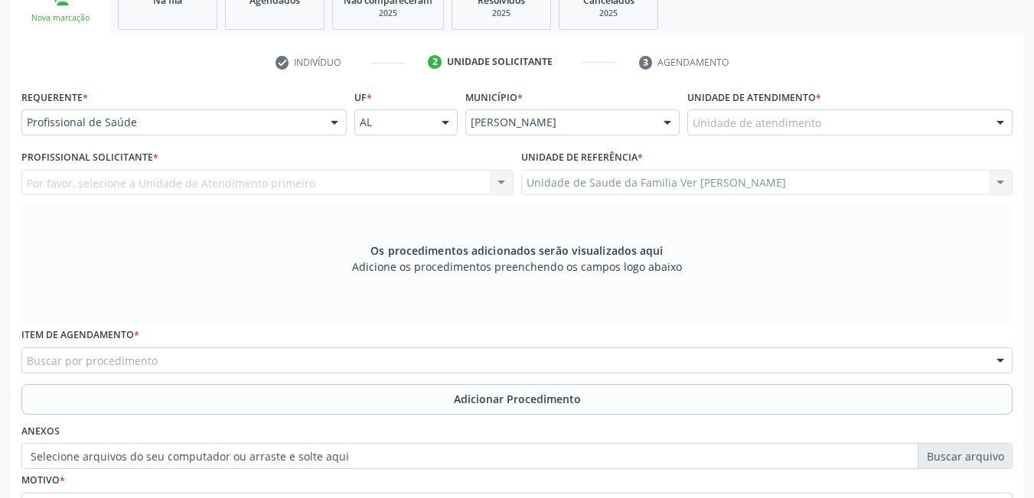
click at [693, 122] on input "text" at bounding box center [693, 130] width 0 height 31
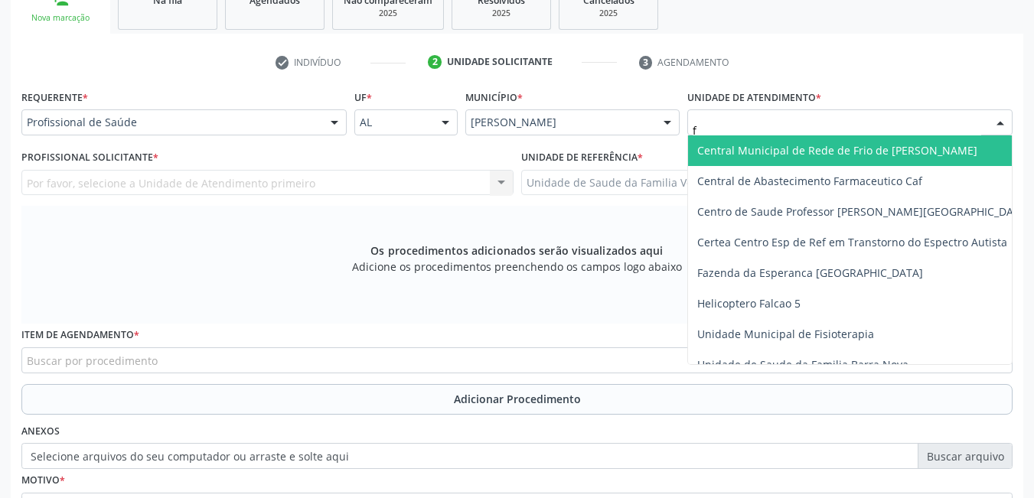
type input "fl"
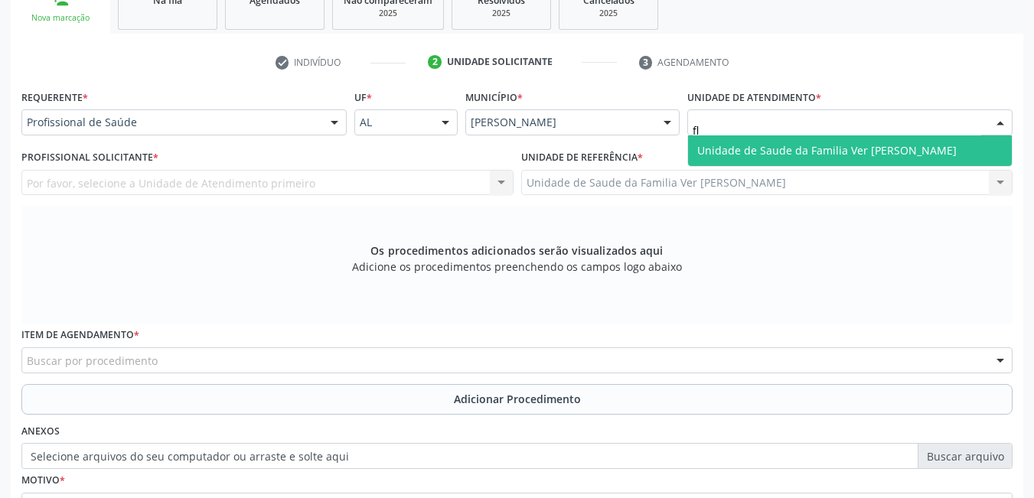
click at [772, 149] on span "Unidade de Saude da Familia Ver [PERSON_NAME]" at bounding box center [826, 150] width 259 height 15
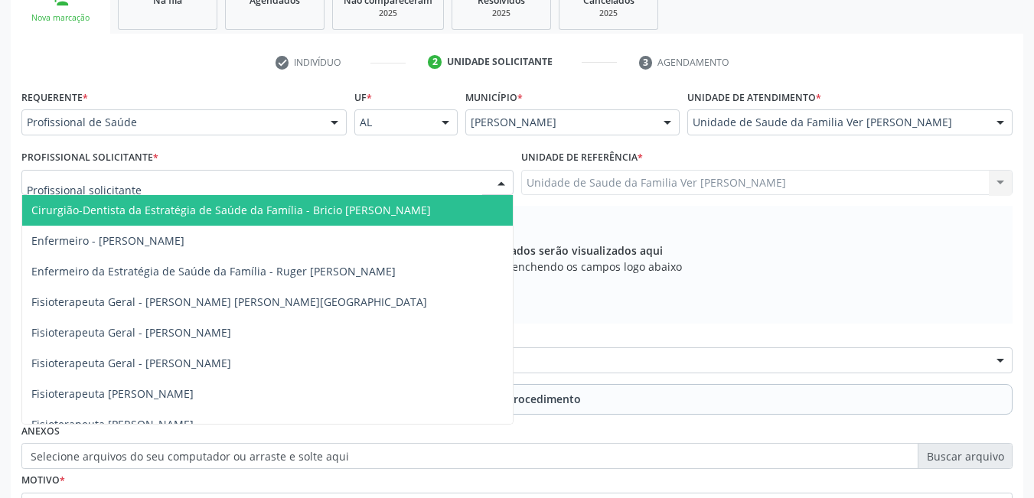
click at [390, 177] on div at bounding box center [267, 183] width 492 height 26
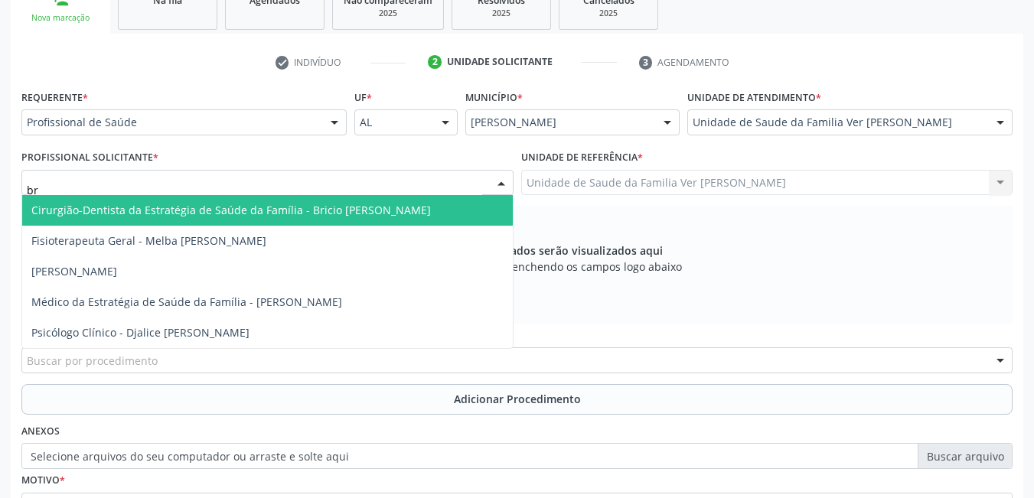
type input "bri"
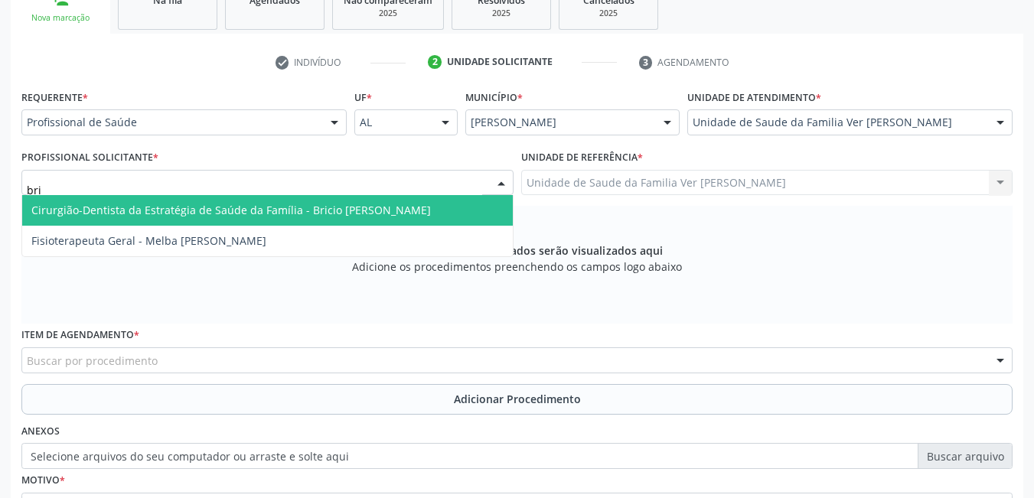
click at [400, 207] on span "Cirurgião-Dentista da Estratégia de Saúde da Família - Bricio [PERSON_NAME]" at bounding box center [231, 210] width 400 height 15
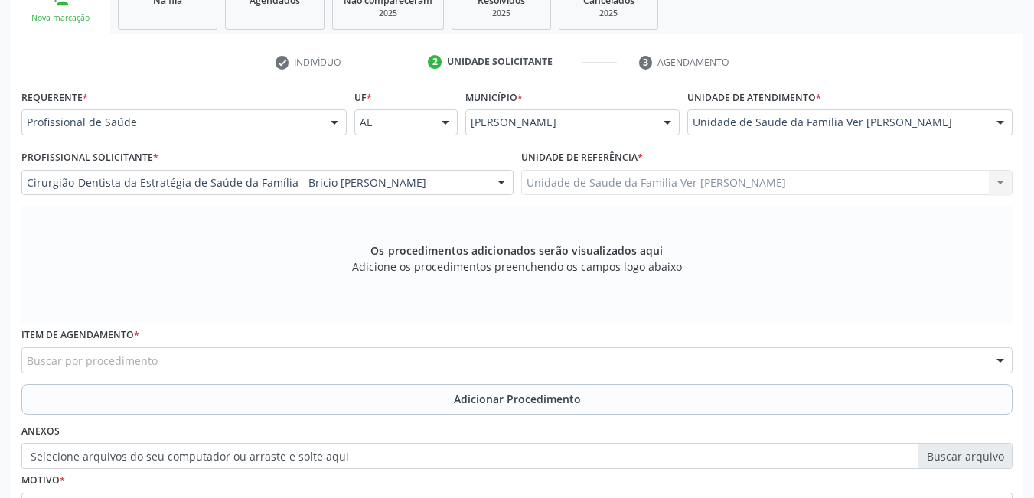
click at [312, 361] on div "Buscar por procedimento" at bounding box center [516, 360] width 991 height 26
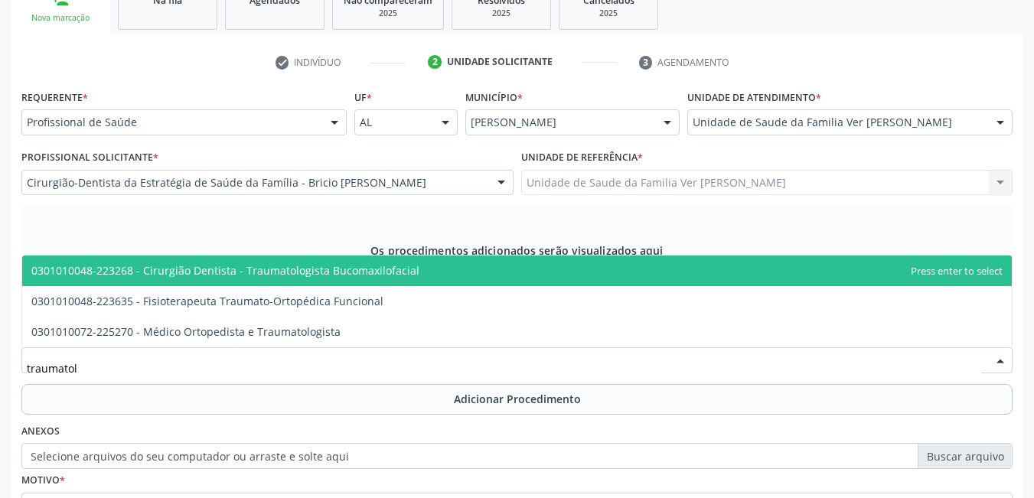
type input "traumatolo"
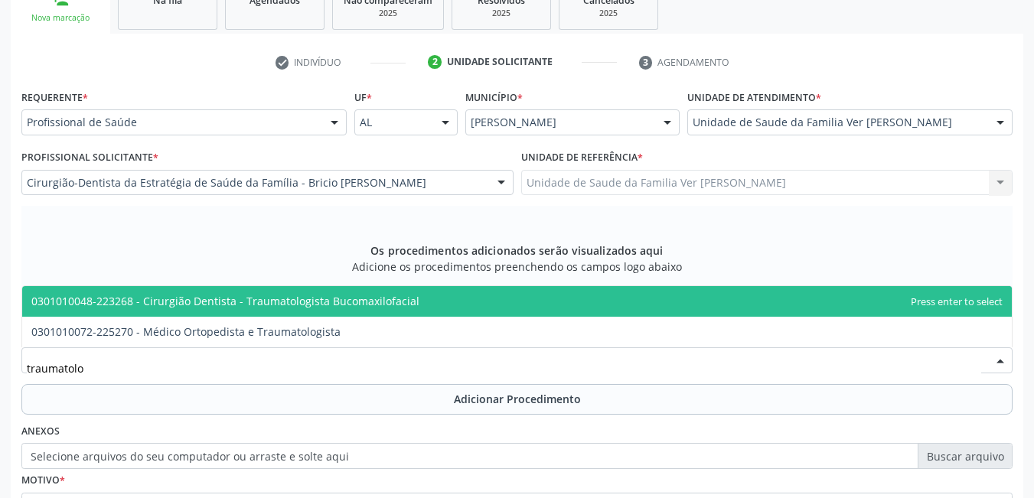
click at [353, 304] on span "0301010048-223268 - Cirurgião Dentista - Traumatologista Bucomaxilofacial" at bounding box center [225, 301] width 388 height 15
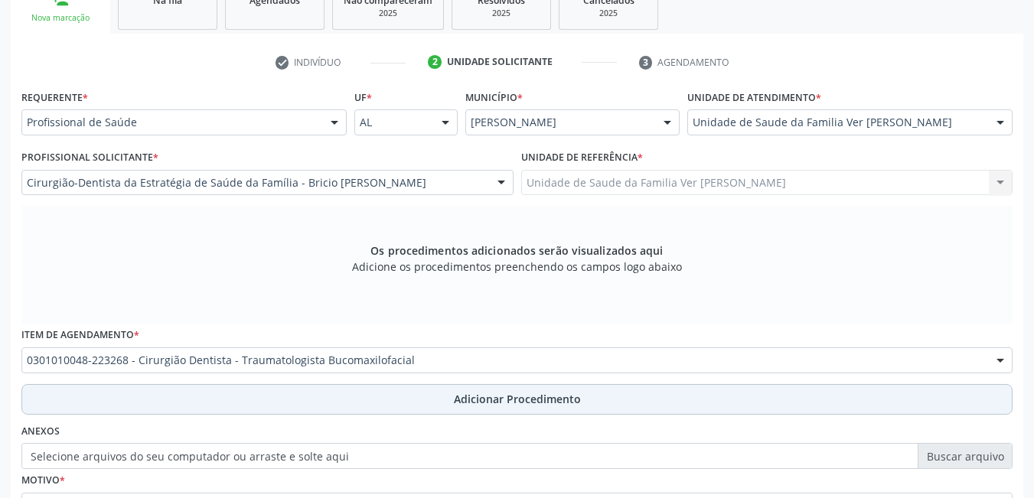
click at [326, 403] on button "Adicionar Procedimento" at bounding box center [516, 399] width 991 height 31
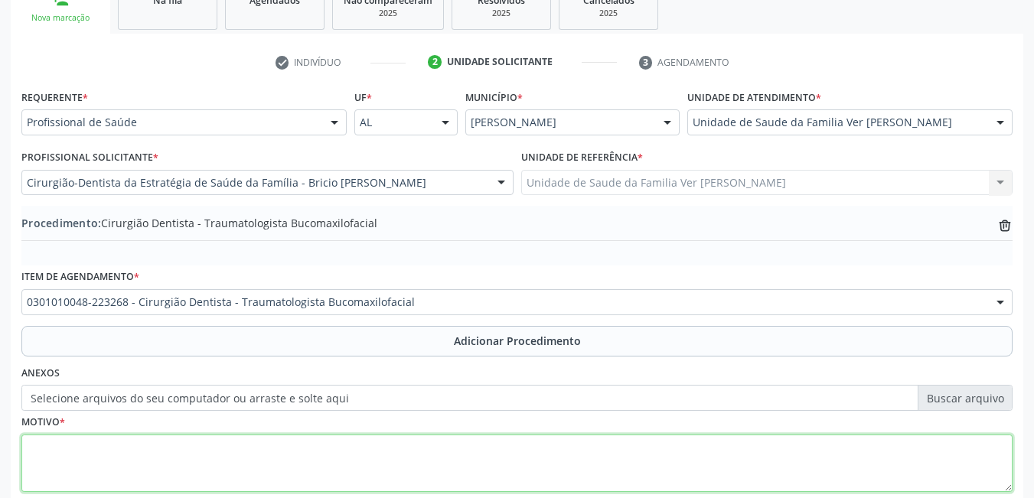
click at [220, 460] on textarea at bounding box center [516, 464] width 991 height 58
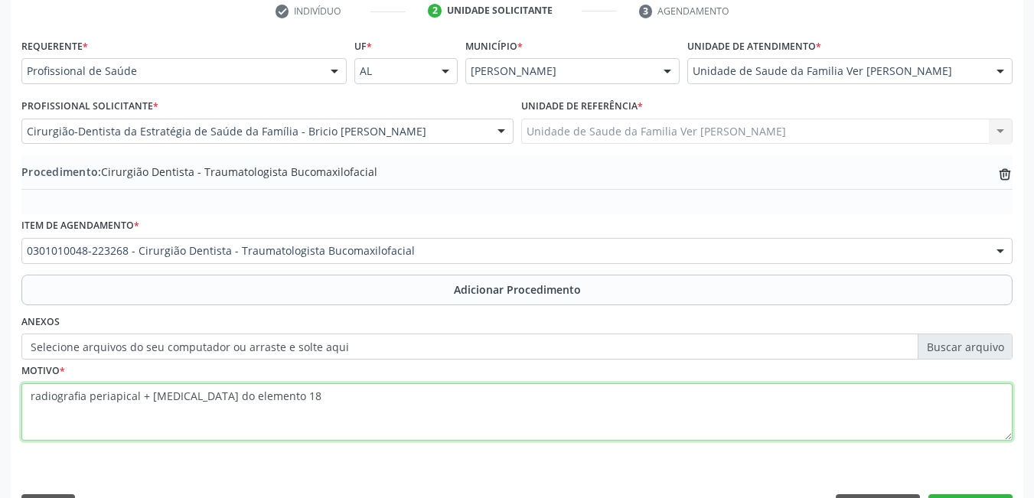
scroll to position [344, 0]
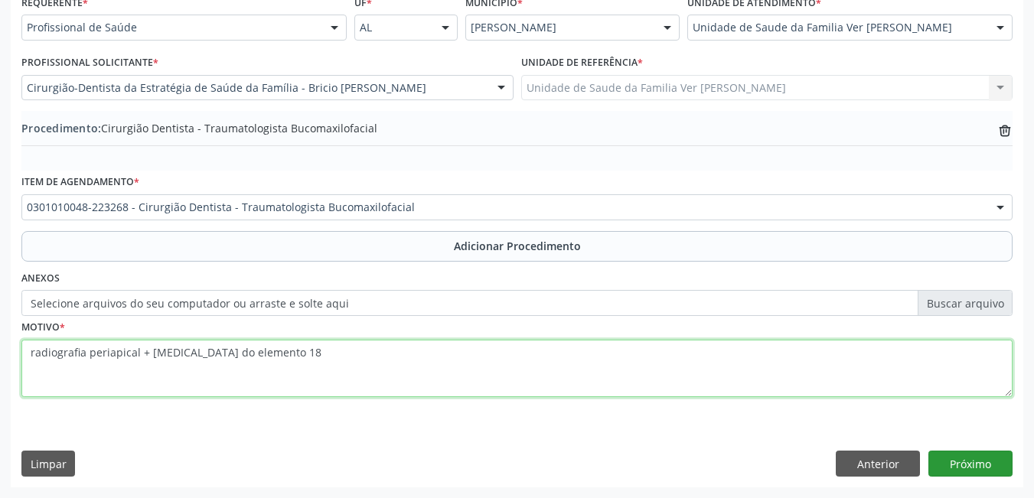
type textarea "radiografia periapical + [MEDICAL_DATA] do elemento 18"
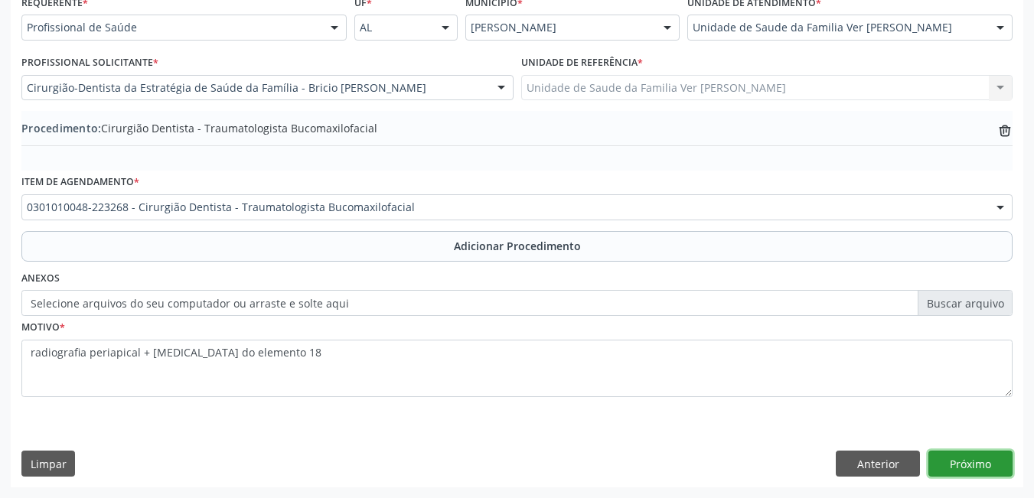
click at [972, 458] on button "Próximo" at bounding box center [970, 464] width 84 height 26
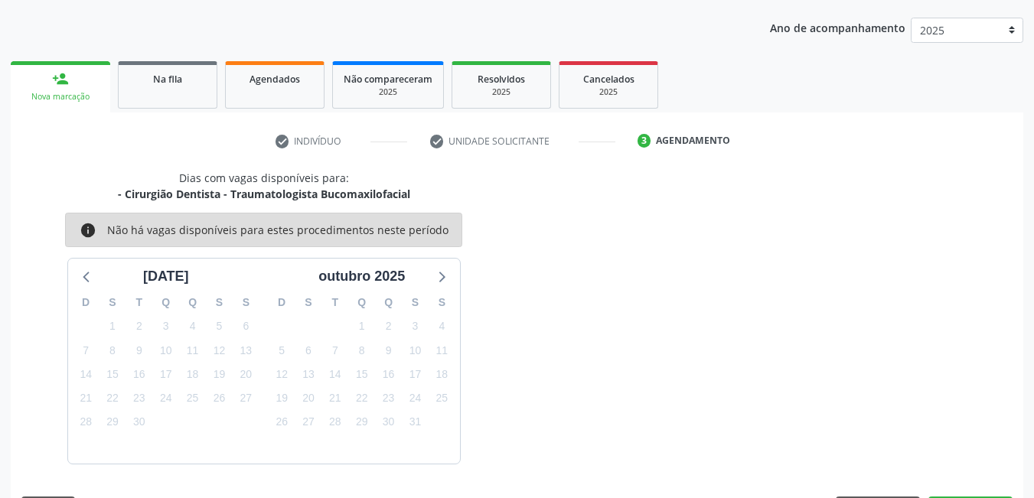
scroll to position [234, 0]
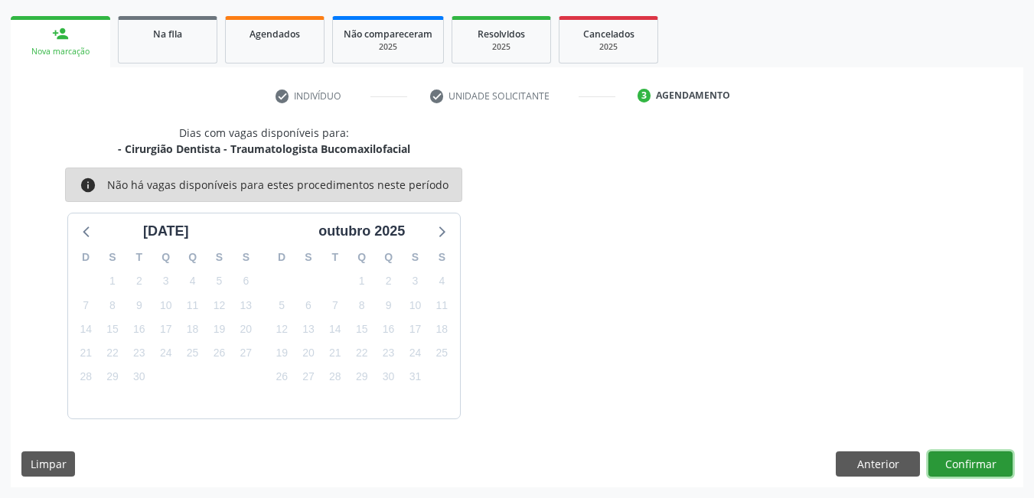
click at [960, 469] on button "Confirmar" at bounding box center [970, 465] width 84 height 26
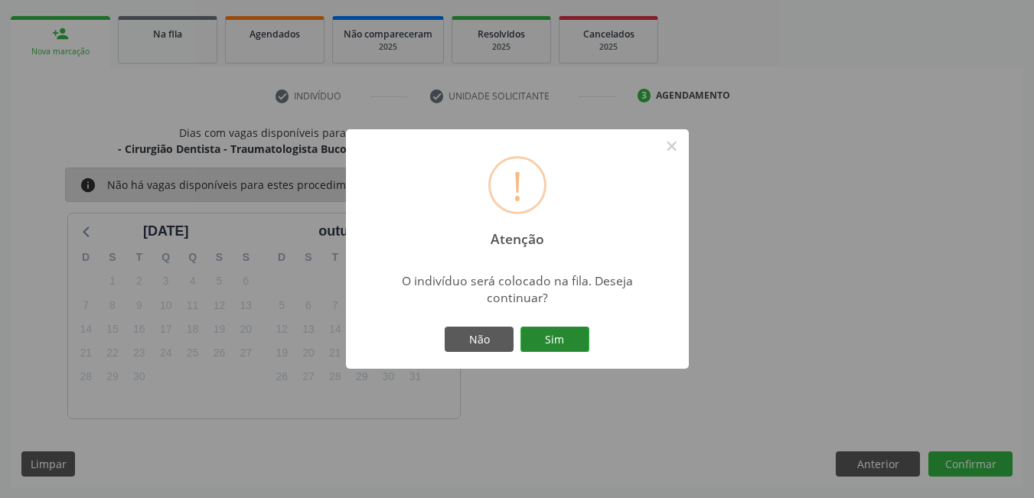
click at [563, 332] on button "Sim" at bounding box center [554, 340] width 69 height 26
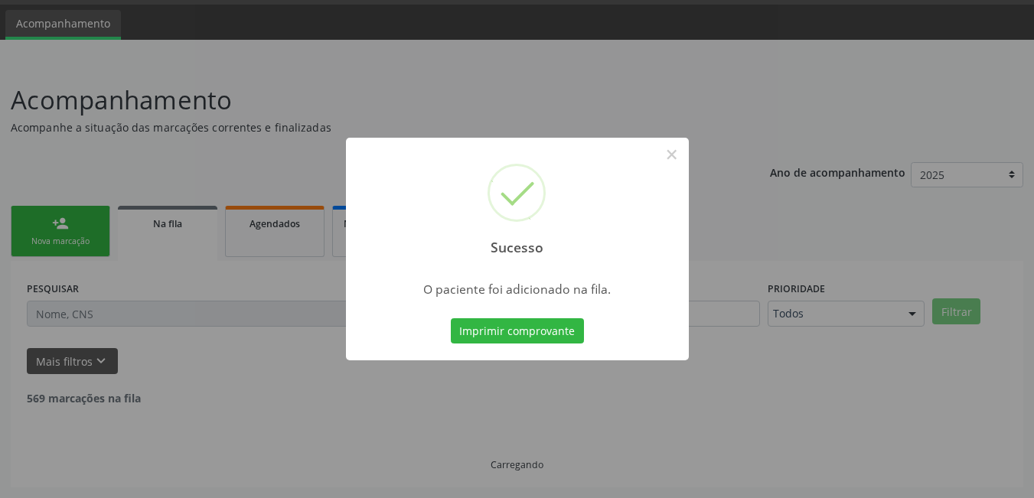
scroll to position [28, 0]
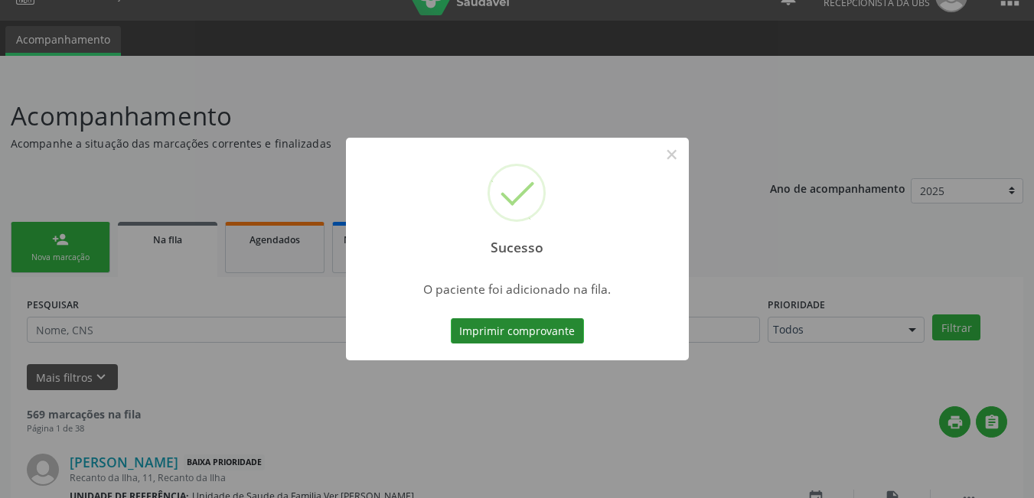
click at [504, 325] on button "Imprimir comprovante" at bounding box center [517, 331] width 133 height 26
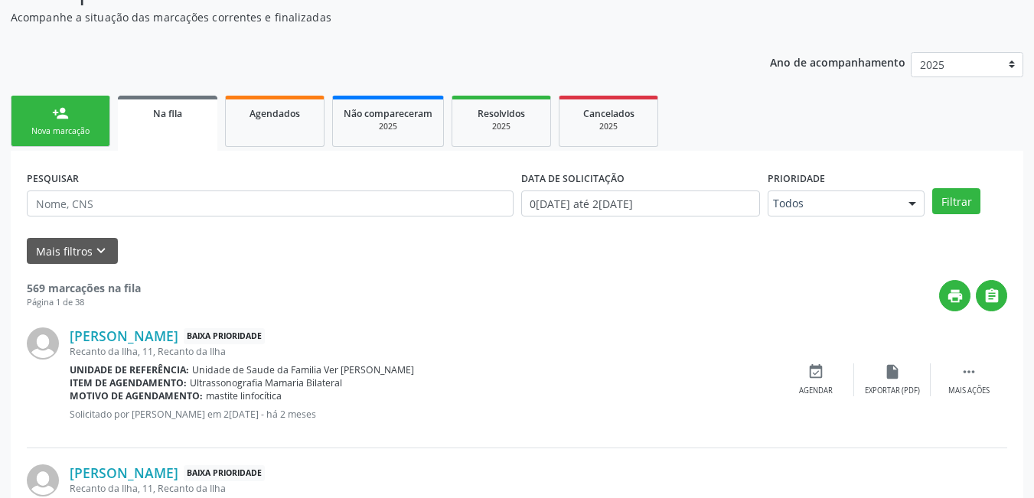
scroll to position [181, 0]
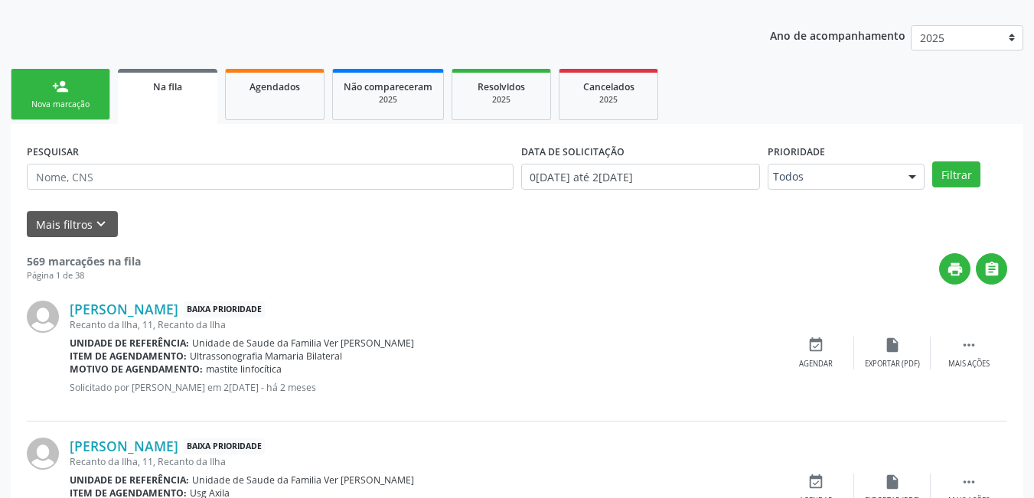
click at [71, 74] on link "person_add Nova marcação" at bounding box center [61, 94] width 100 height 51
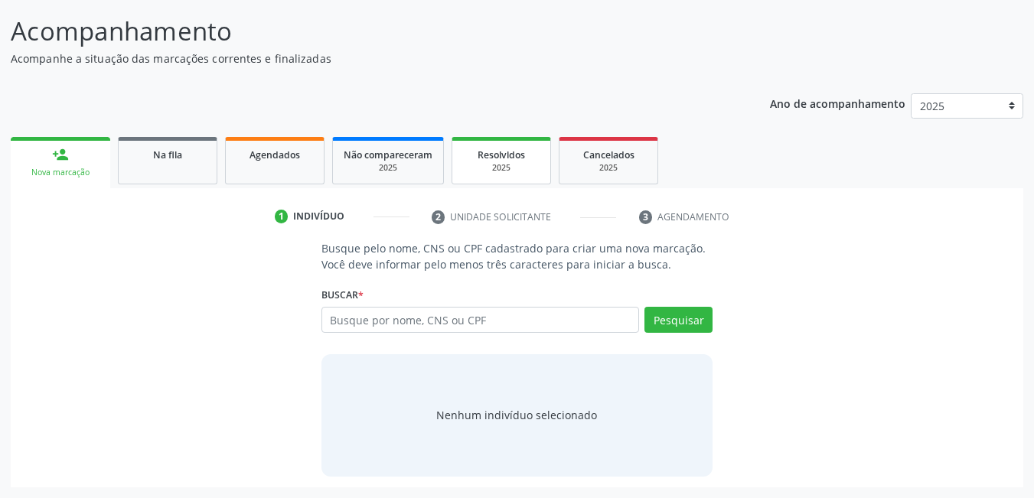
scroll to position [113, 0]
click at [433, 327] on input "text" at bounding box center [480, 320] width 318 height 26
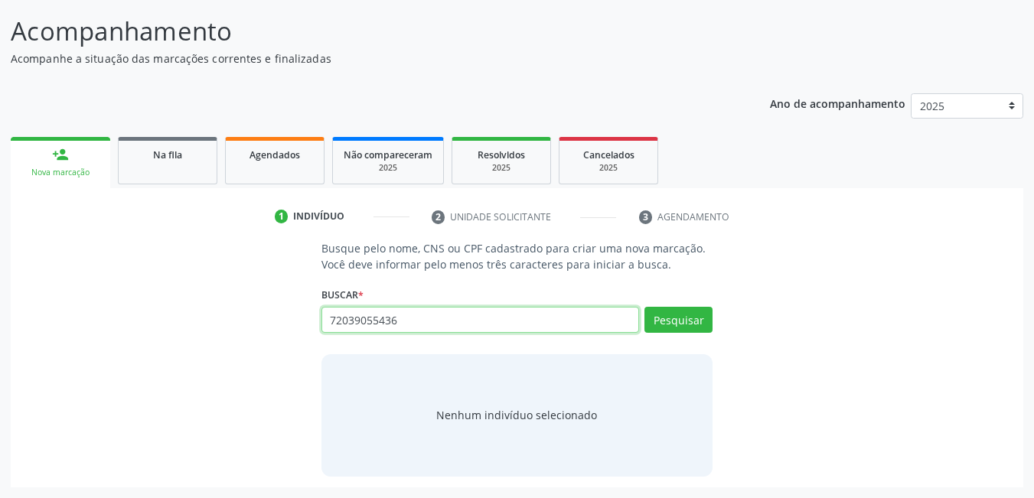
type input "72039055436"
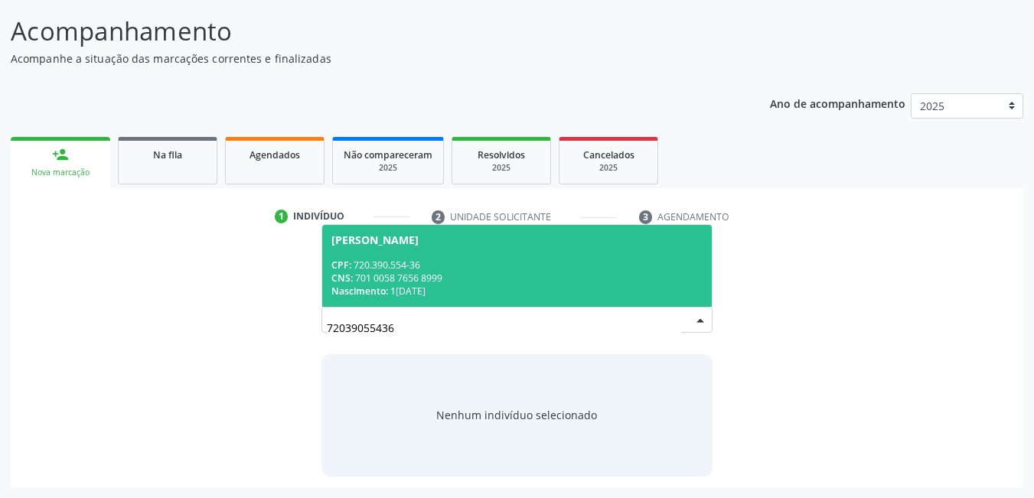
click at [459, 284] on div "CNS: 701 0058 7656 8999" at bounding box center [517, 278] width 372 height 13
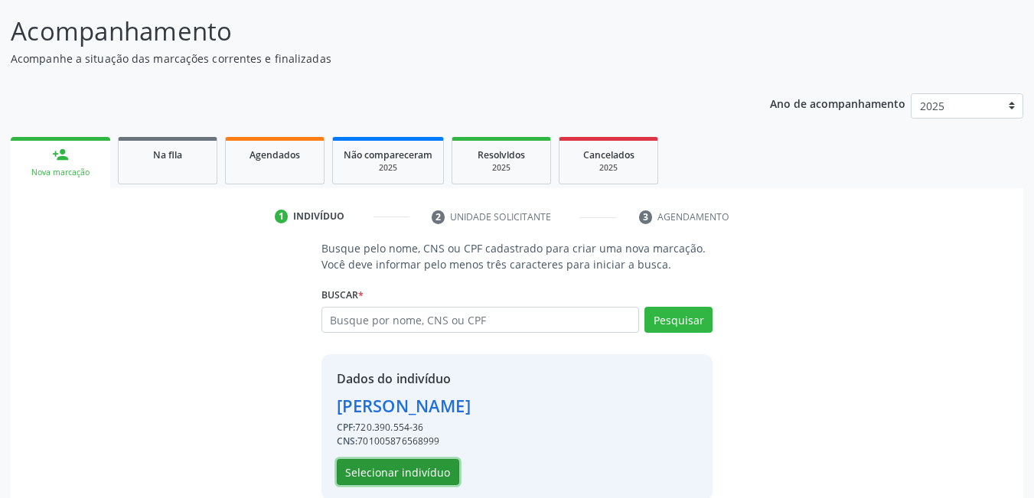
click at [421, 468] on button "Selecionar indivíduo" at bounding box center [398, 472] width 122 height 26
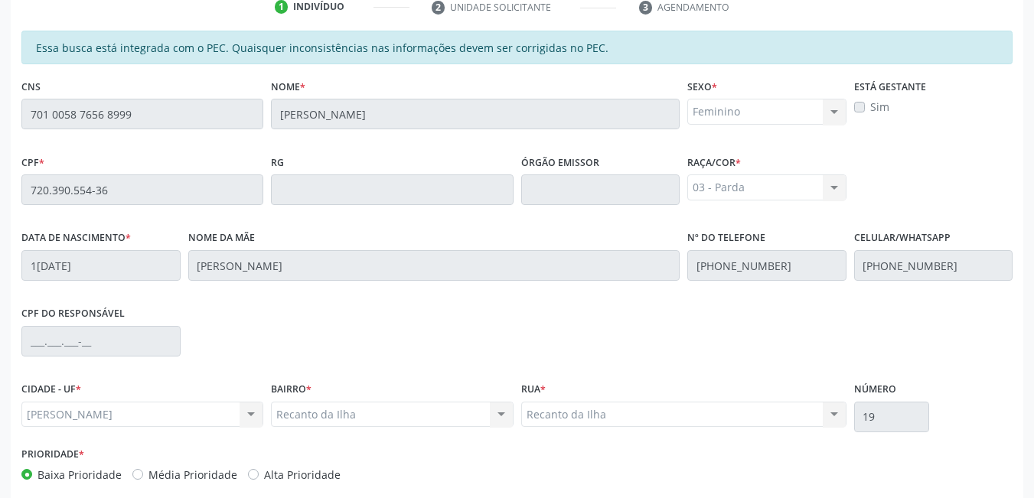
scroll to position [397, 0]
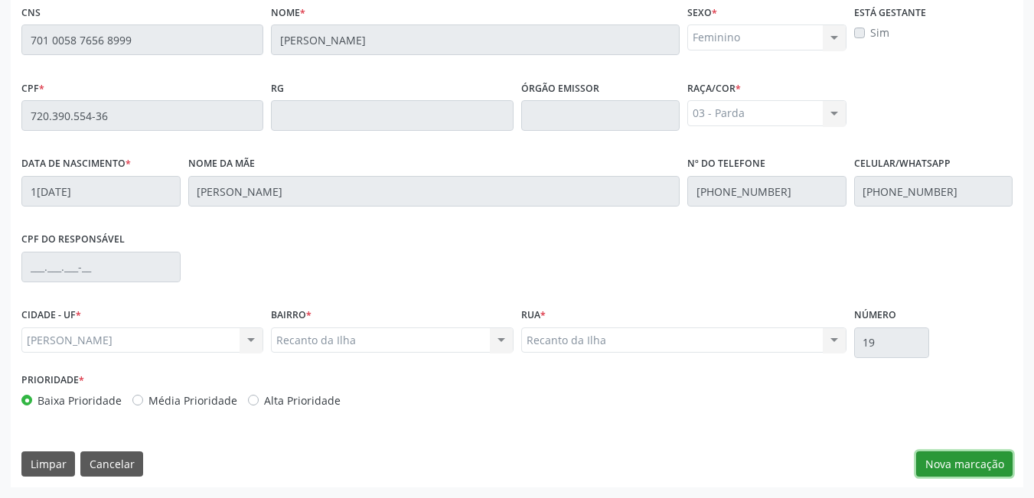
click at [951, 469] on button "Nova marcação" at bounding box center [964, 465] width 96 height 26
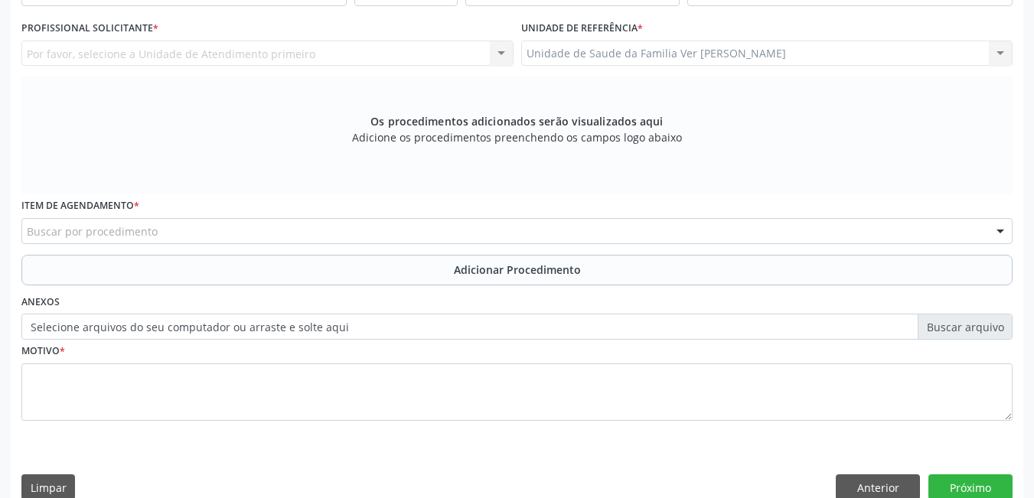
scroll to position [321, 0]
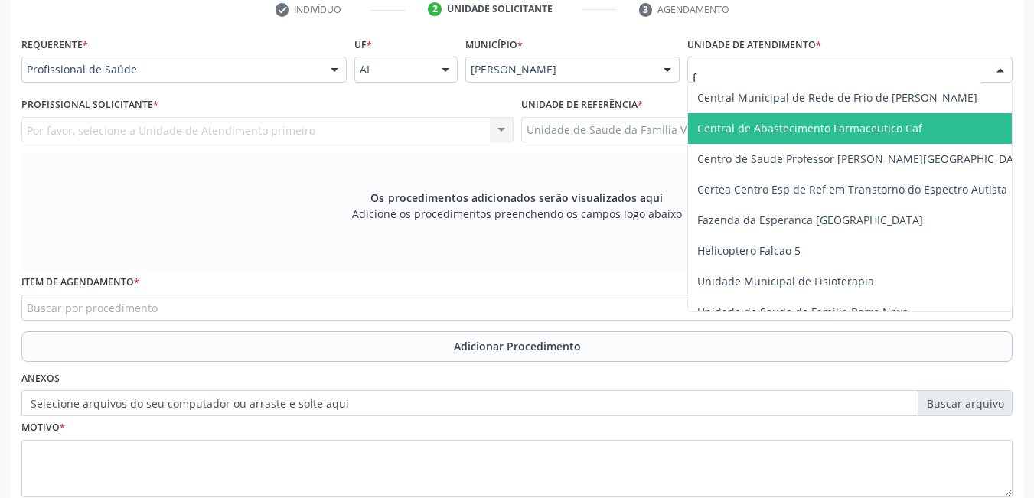
type input "fl"
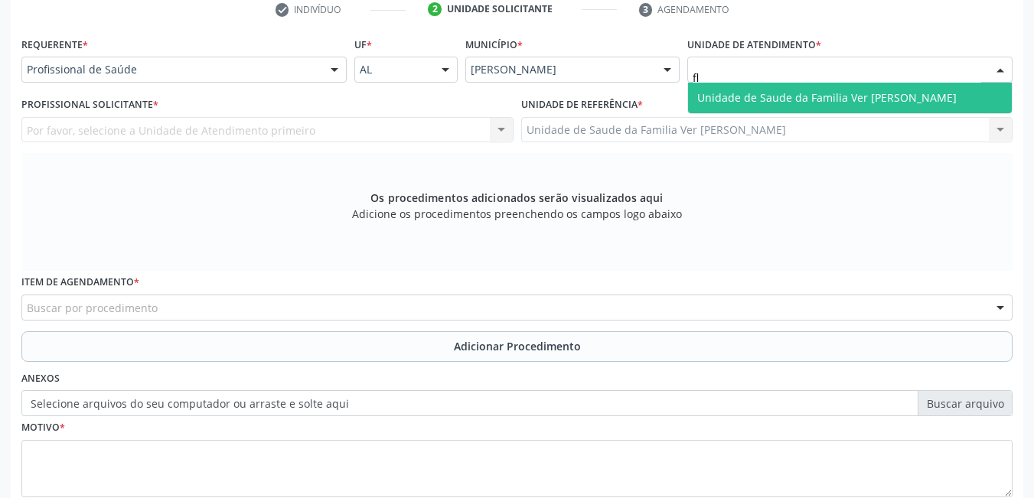
click at [772, 98] on span "Unidade de Saude da Familia Ver [PERSON_NAME]" at bounding box center [826, 97] width 259 height 15
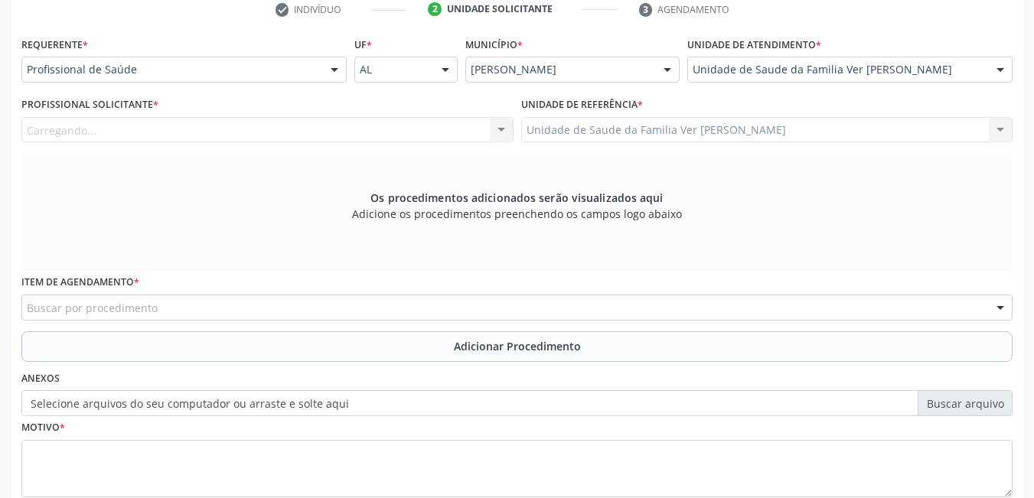
click at [357, 129] on div "Carregando... Nenhum resultado encontrado para: " " Não há nenhuma opção para s…" at bounding box center [267, 130] width 492 height 26
click at [371, 126] on div "Profissional solicitante" at bounding box center [267, 130] width 492 height 26
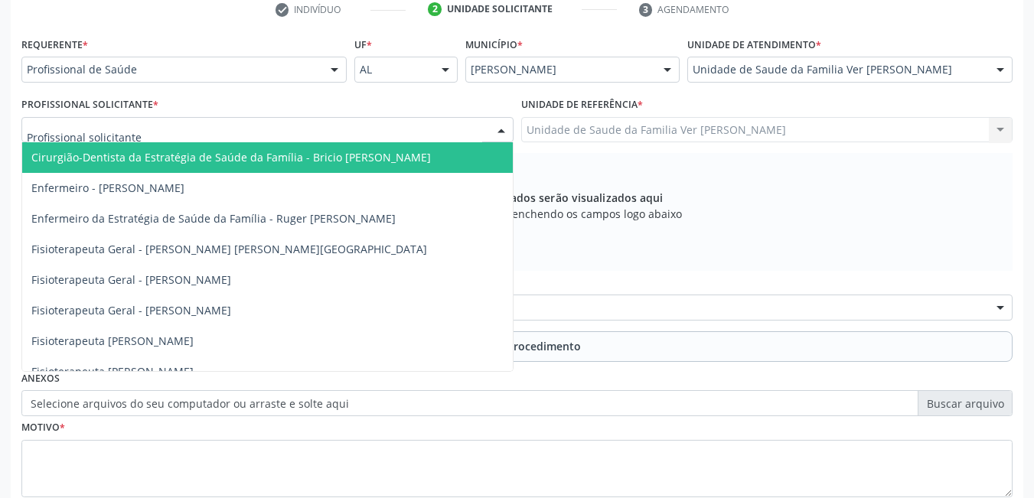
type input "m"
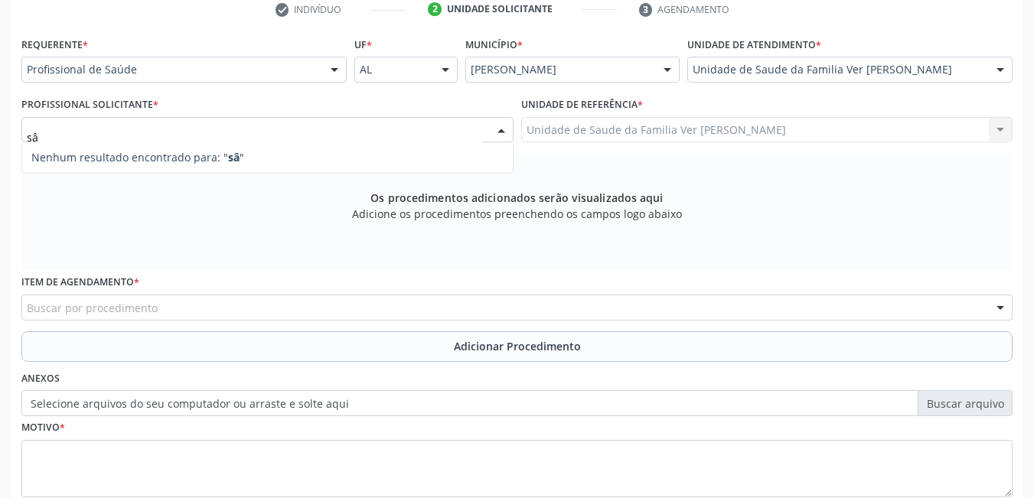
type input "s"
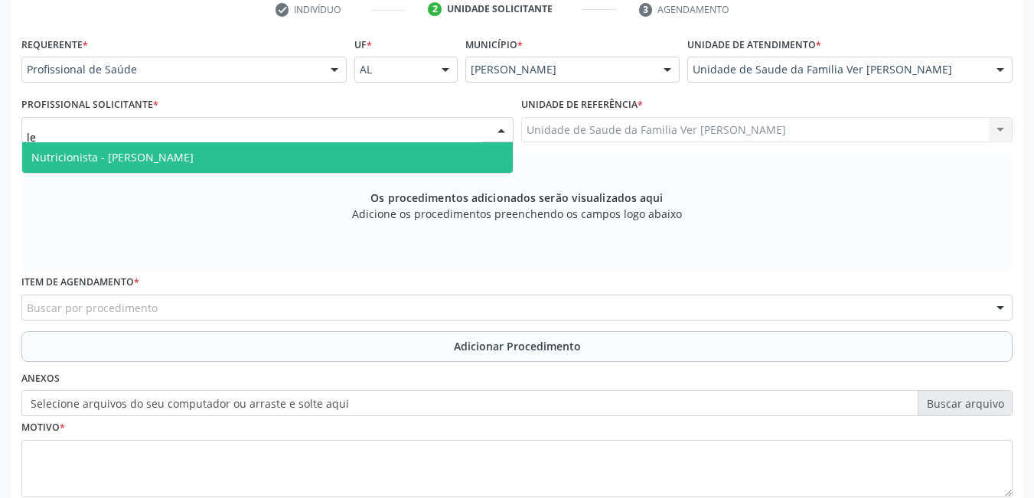
type input "l"
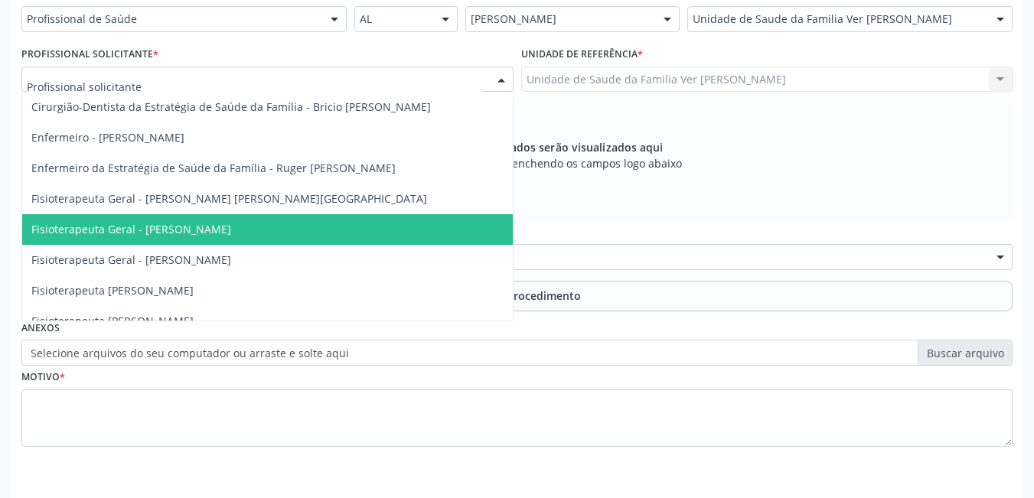
scroll to position [344, 0]
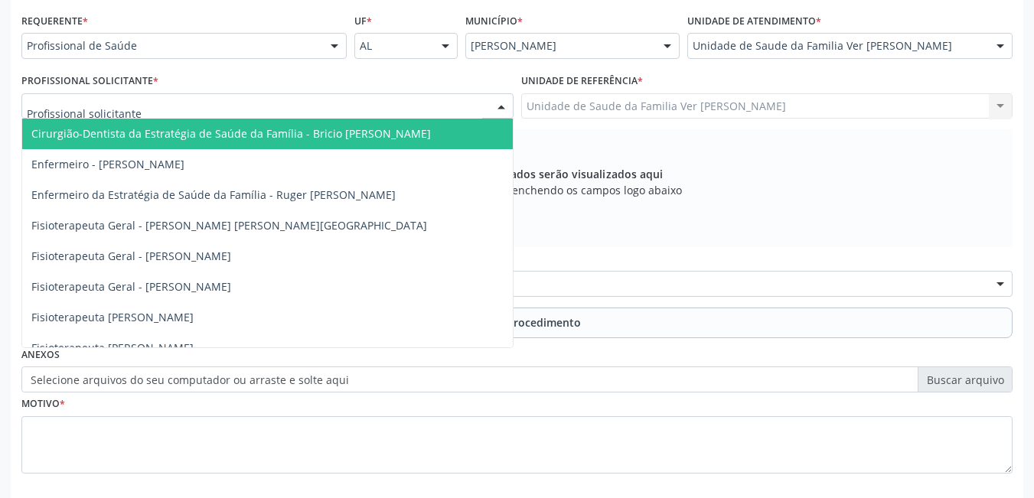
click at [680, 243] on div "Os procedimentos adicionados serão visualizados aqui Adicione os procedimentos …" at bounding box center [516, 188] width 991 height 118
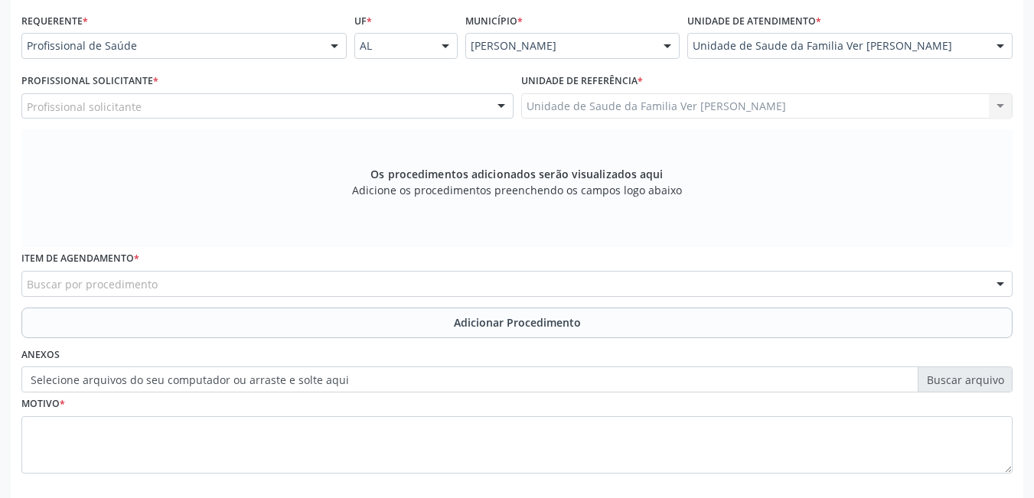
click at [285, 279] on div "Buscar por procedimento" at bounding box center [516, 284] width 991 height 26
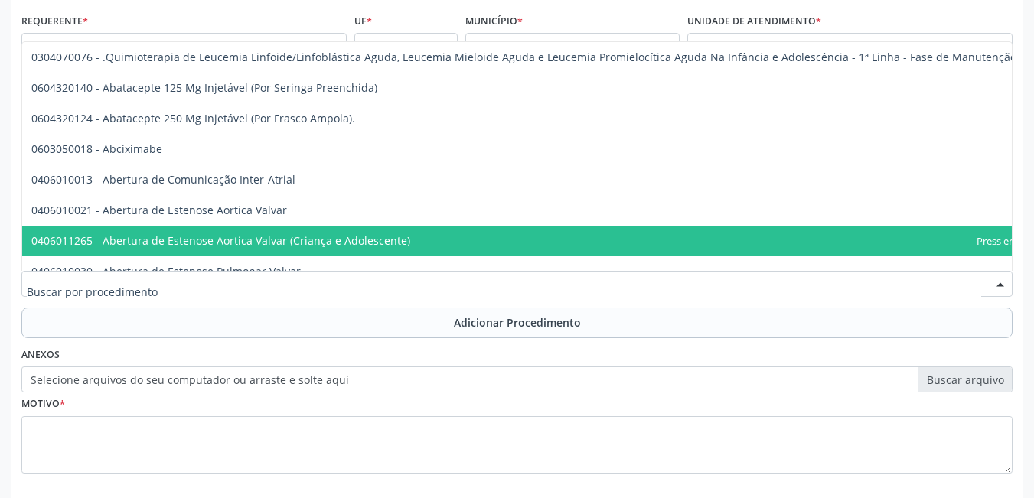
scroll to position [421, 0]
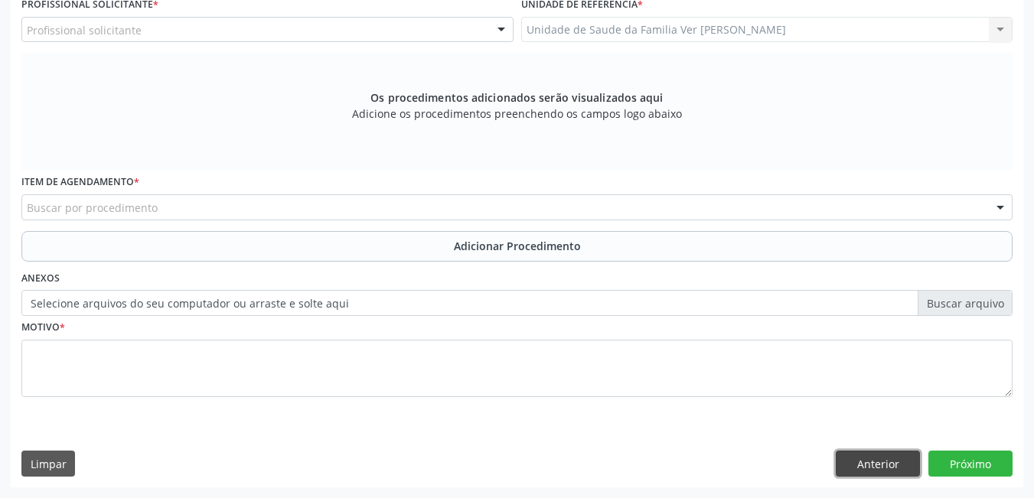
click at [873, 470] on button "Anterior" at bounding box center [878, 464] width 84 height 26
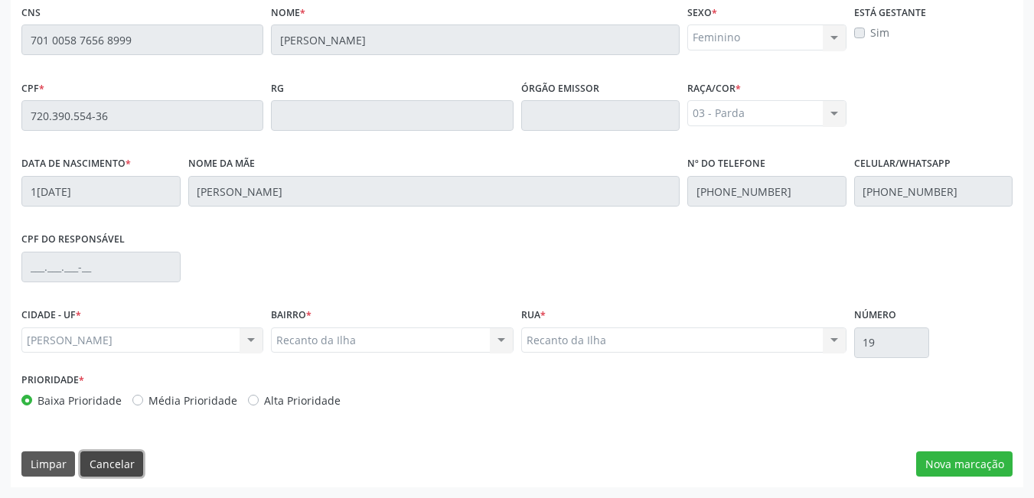
click at [116, 463] on button "Cancelar" at bounding box center [111, 465] width 63 height 26
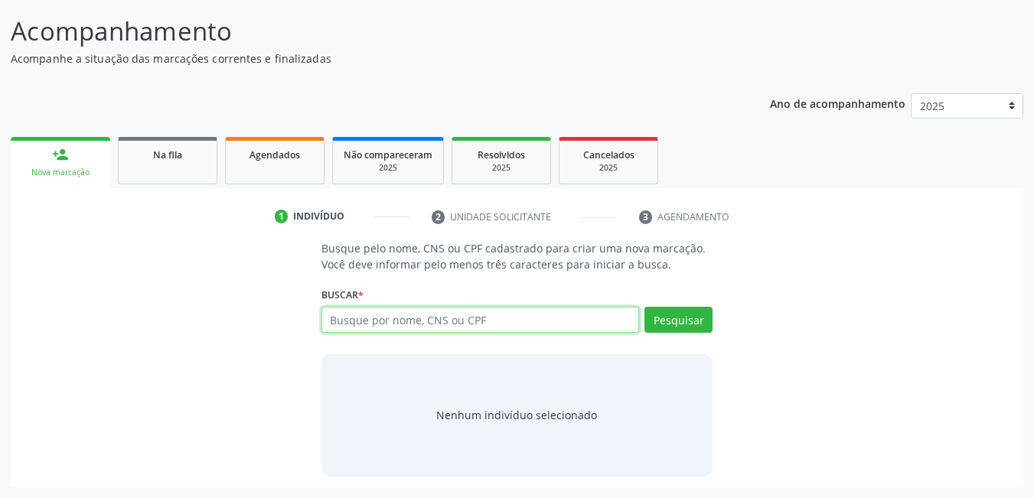
click at [501, 322] on input "text" at bounding box center [480, 320] width 318 height 26
type input "708400037963368"
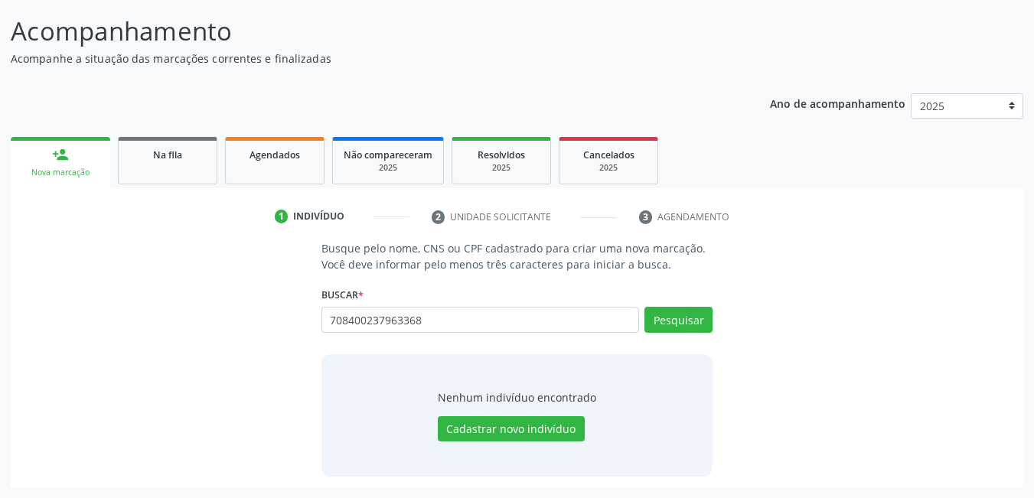
type input "708400237963368"
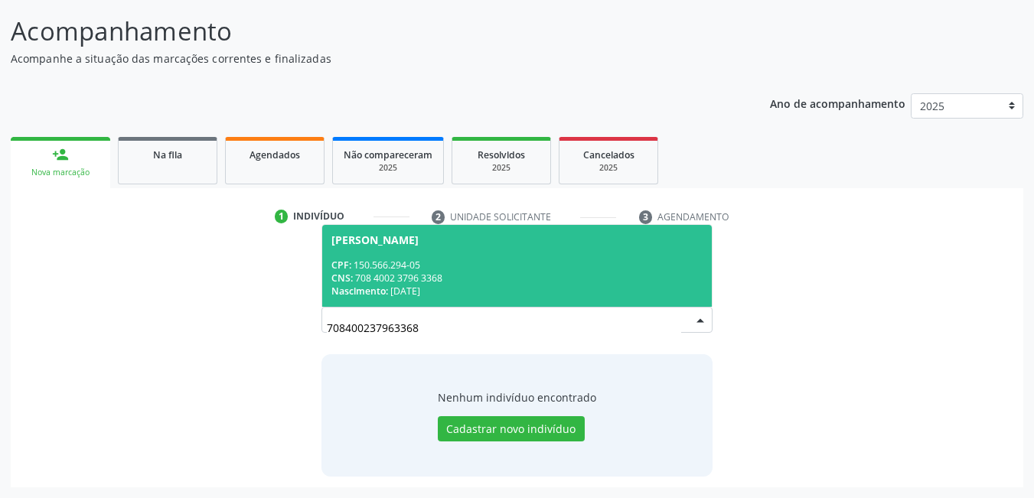
click at [489, 272] on div "CNS: 708 4002 3796 3368" at bounding box center [517, 278] width 372 height 13
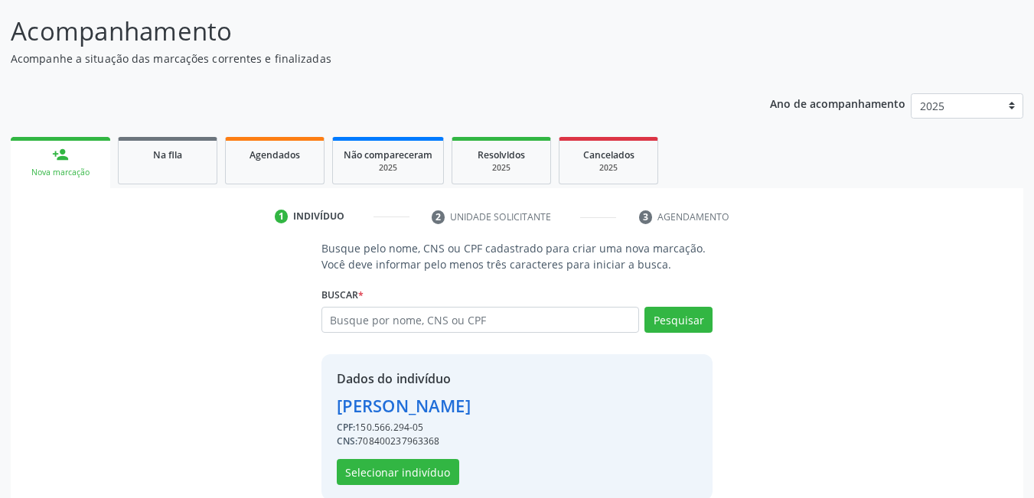
scroll to position [137, 0]
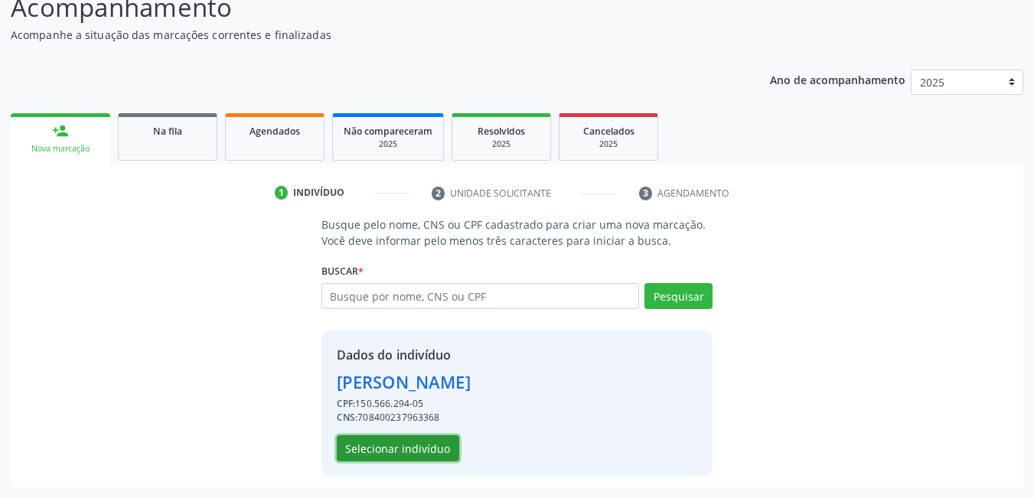
click at [442, 441] on button "Selecionar indivíduo" at bounding box center [398, 449] width 122 height 26
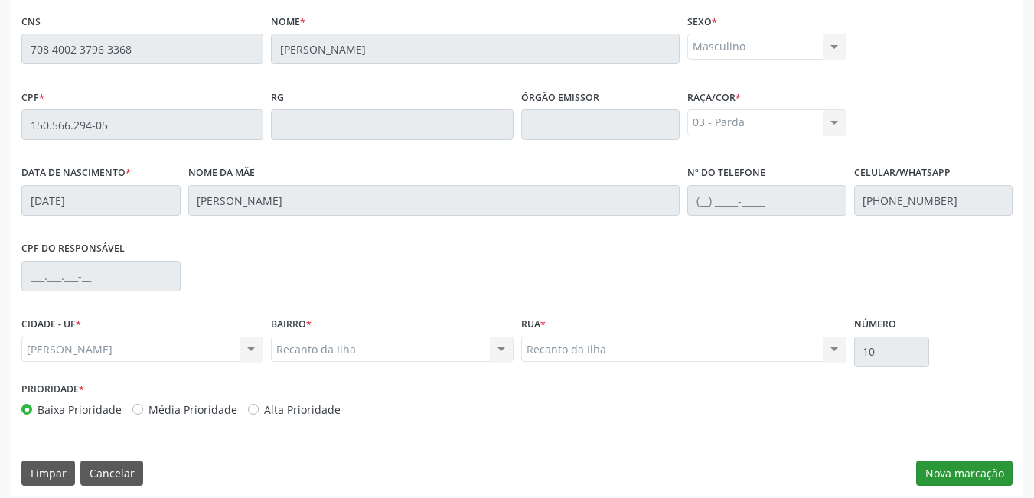
scroll to position [397, 0]
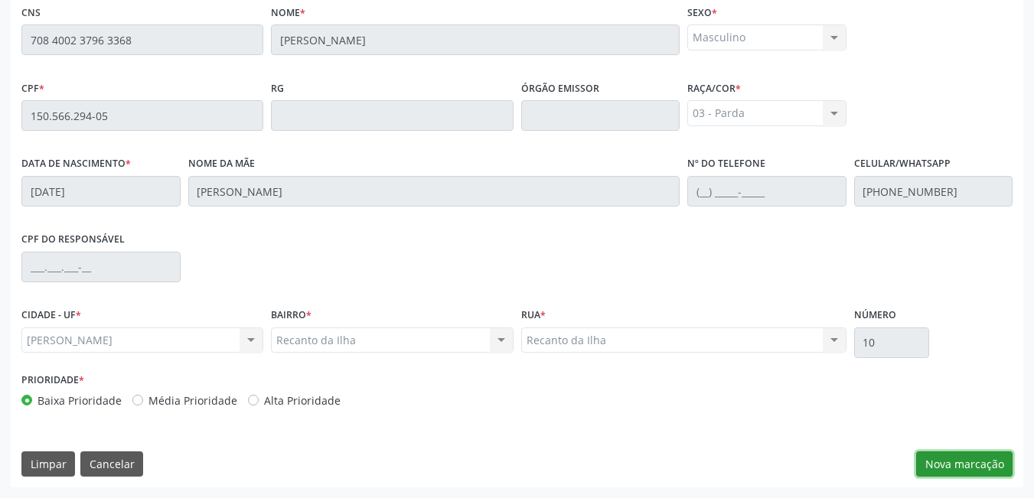
click at [959, 468] on button "Nova marcação" at bounding box center [964, 465] width 96 height 26
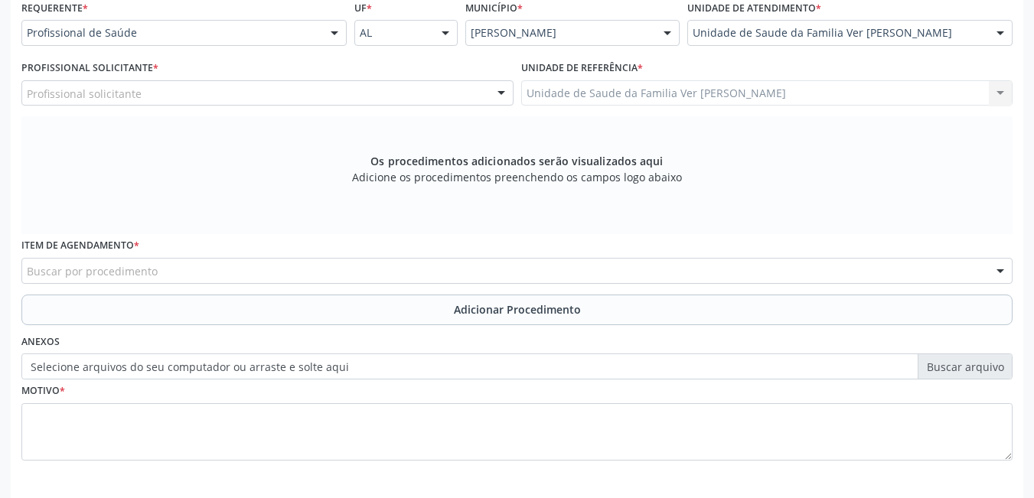
scroll to position [321, 0]
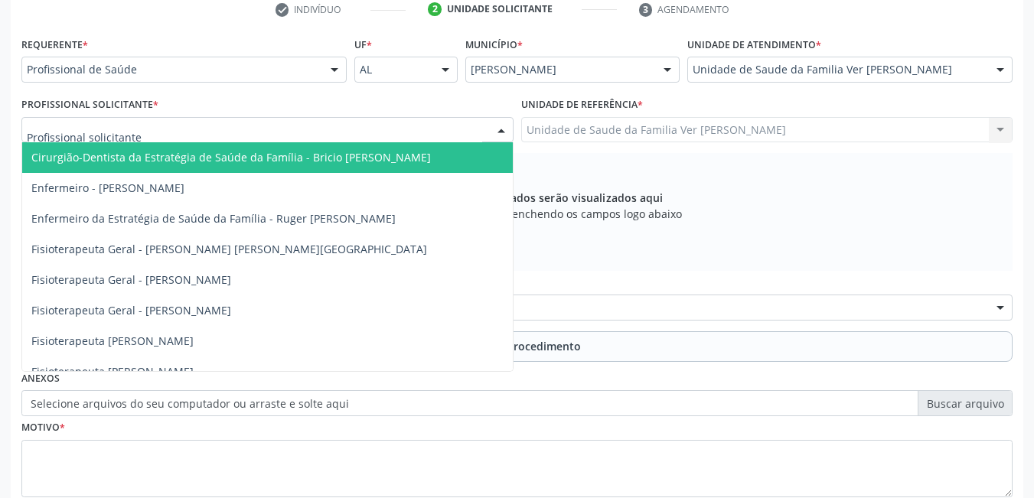
click at [428, 132] on div at bounding box center [267, 130] width 492 height 26
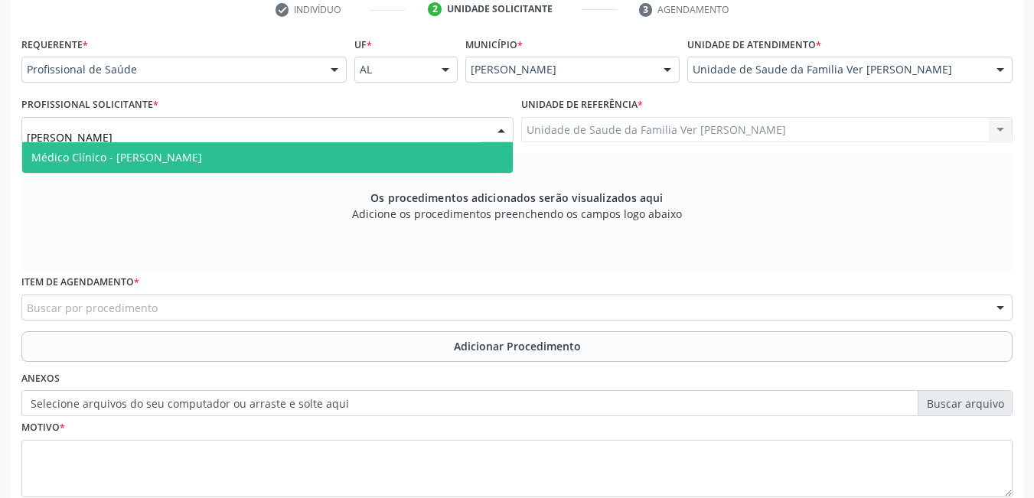
type input "[PERSON_NAME]"
click at [420, 168] on span "Médico Clínico - [PERSON_NAME]" at bounding box center [267, 157] width 491 height 31
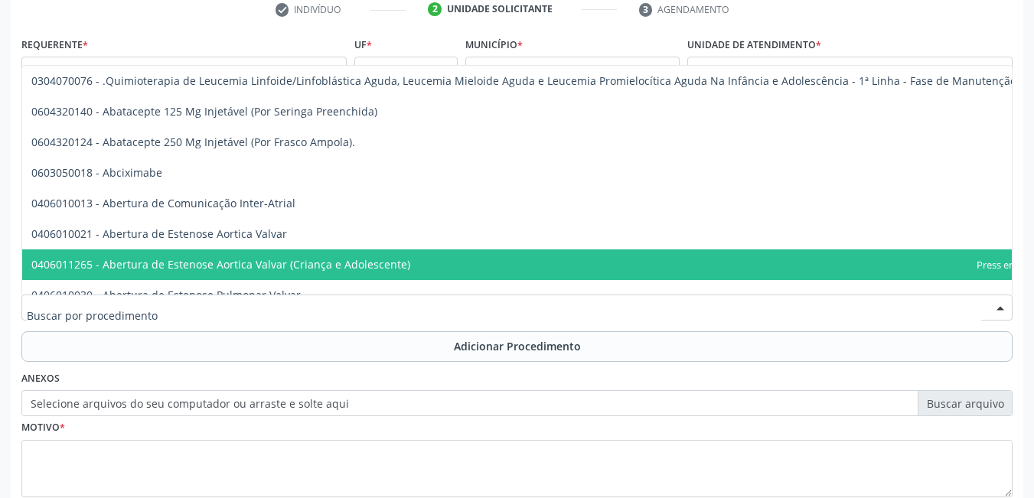
click at [324, 312] on div at bounding box center [516, 308] width 991 height 26
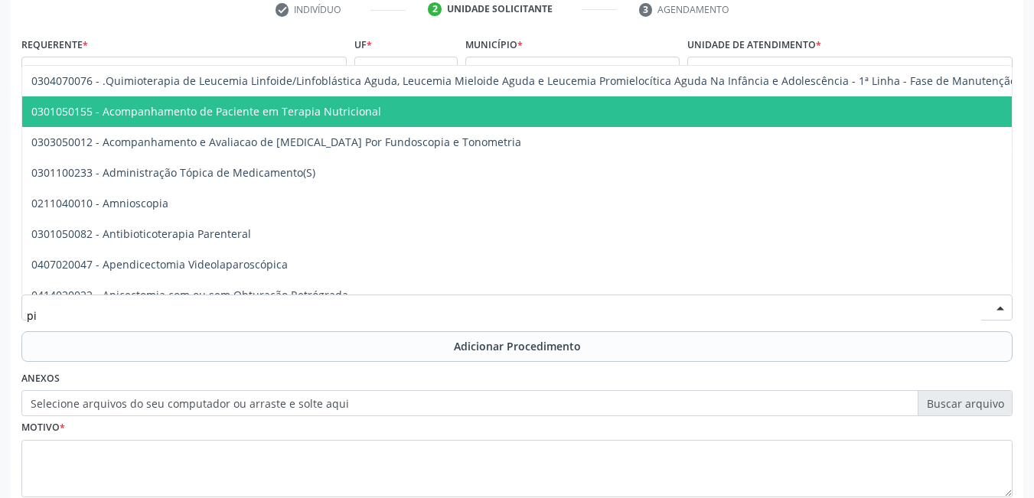
type input "p"
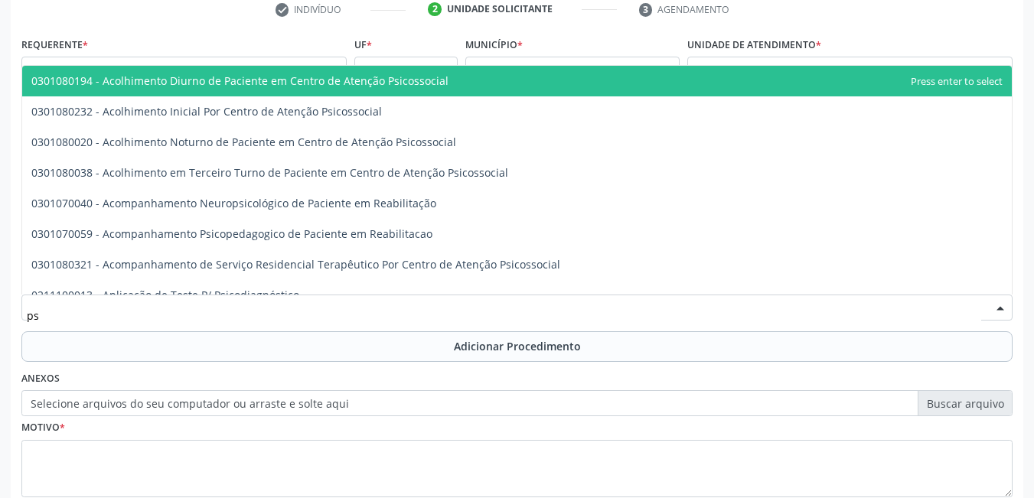
type input "p"
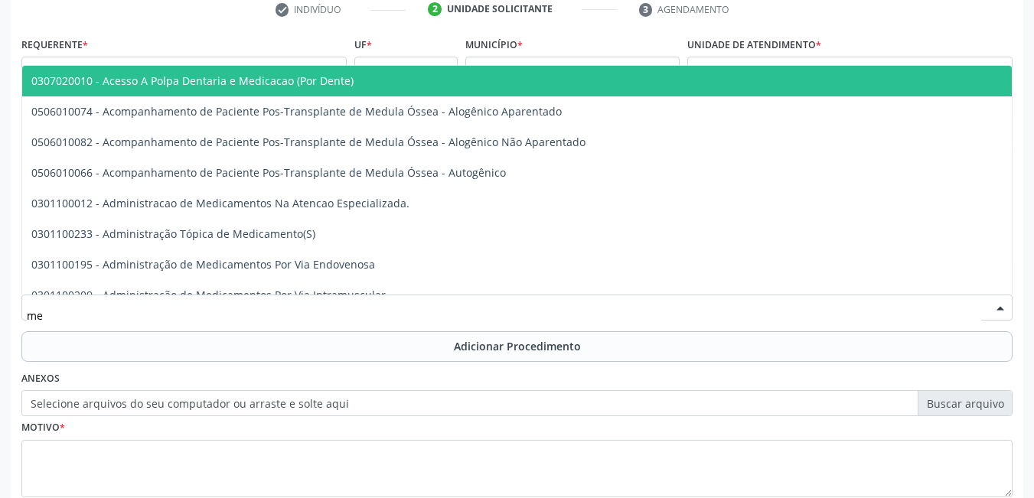
type input "m"
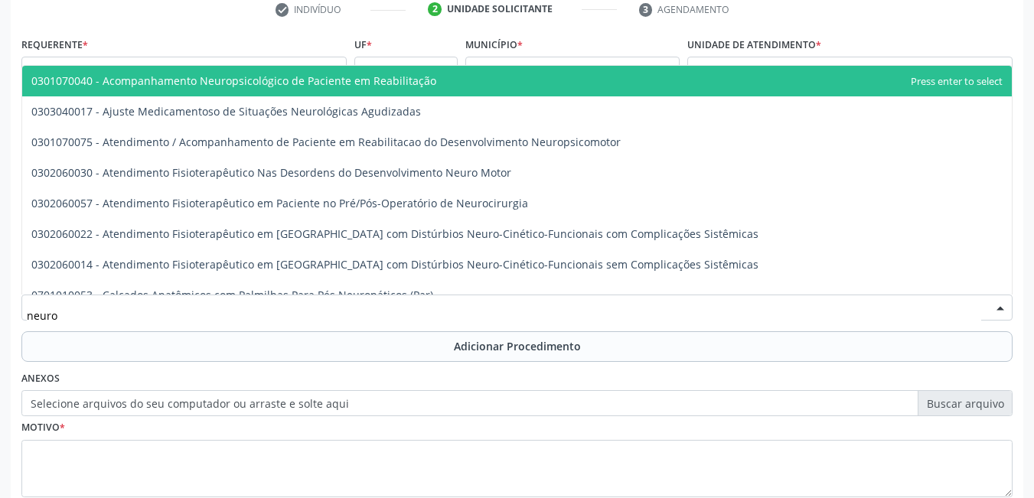
type input "neurop"
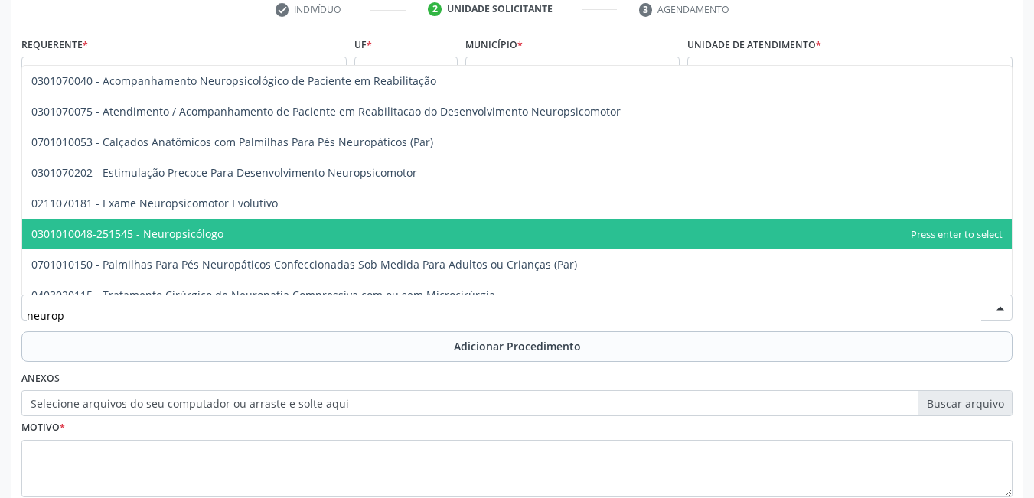
click at [311, 240] on span "0301010048-251545 - Neuropsicólogo" at bounding box center [517, 234] width 990 height 31
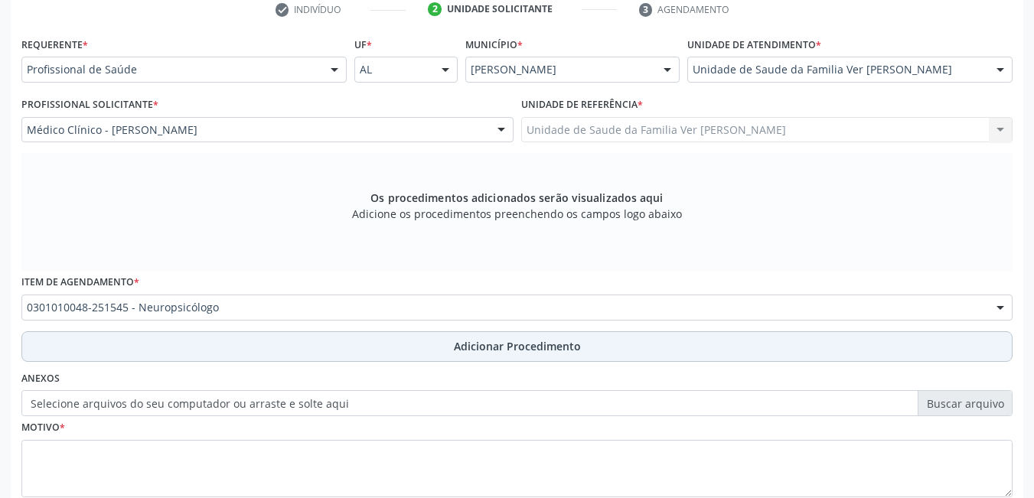
click at [297, 350] on button "Adicionar Procedimento" at bounding box center [516, 346] width 991 height 31
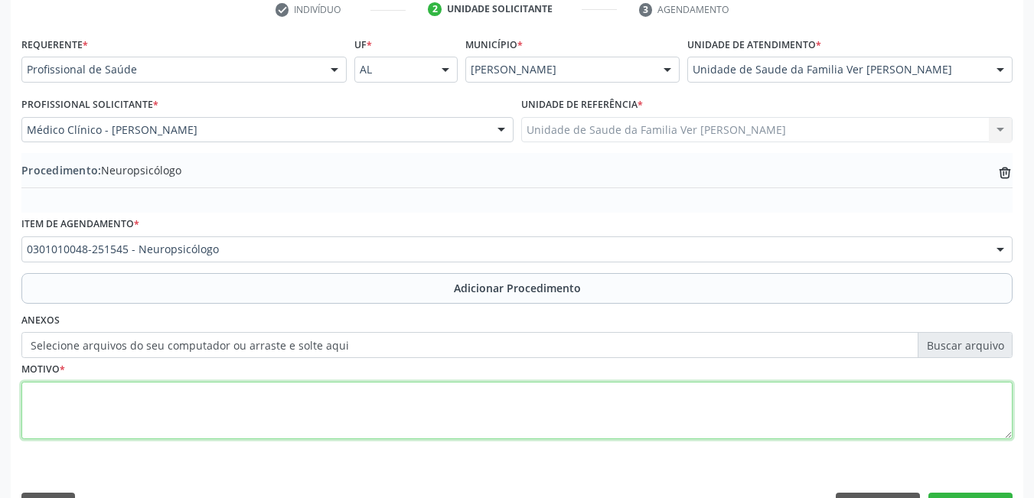
click at [247, 389] on textarea at bounding box center [516, 411] width 991 height 58
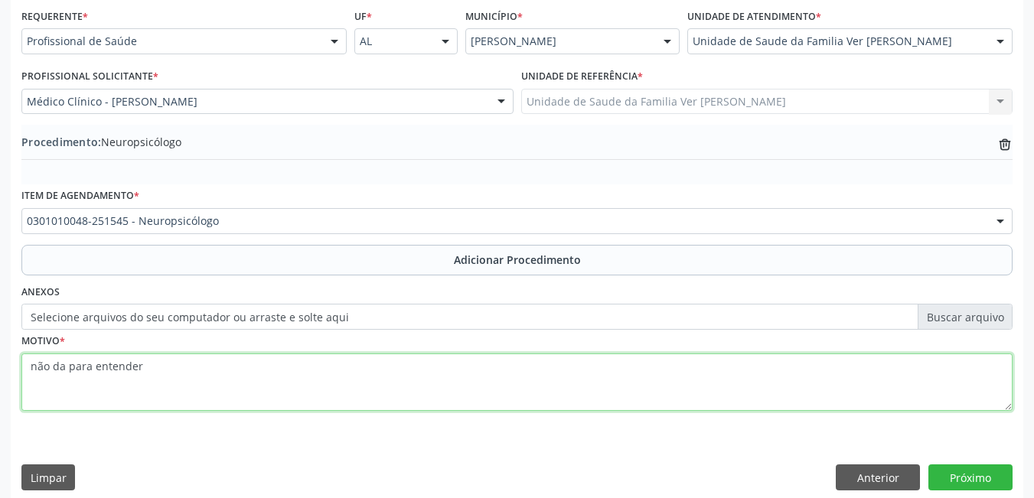
scroll to position [363, 0]
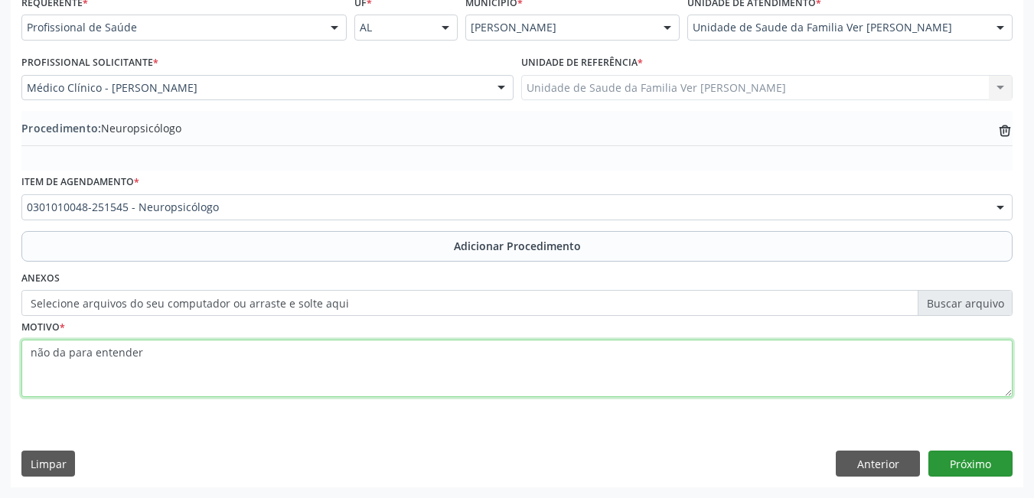
type textarea "não da para entender"
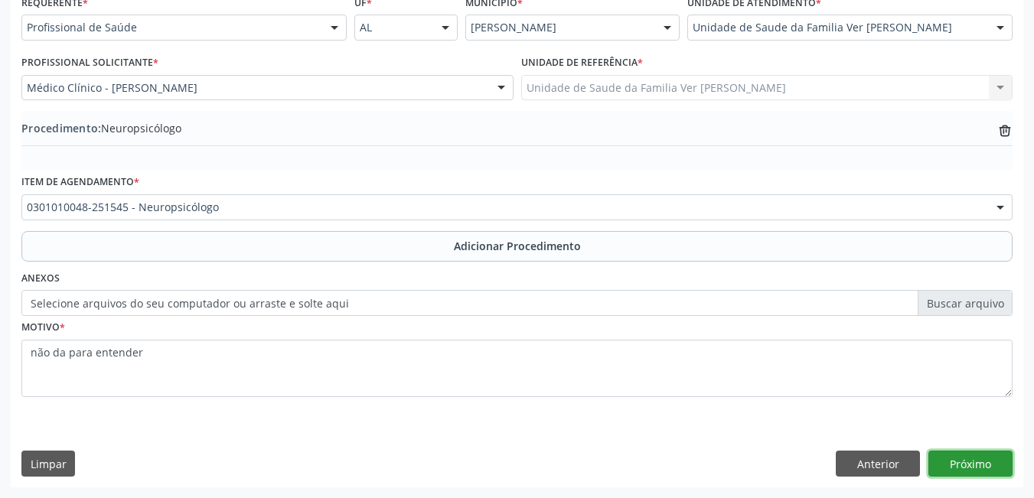
click at [979, 465] on button "Próximo" at bounding box center [970, 464] width 84 height 26
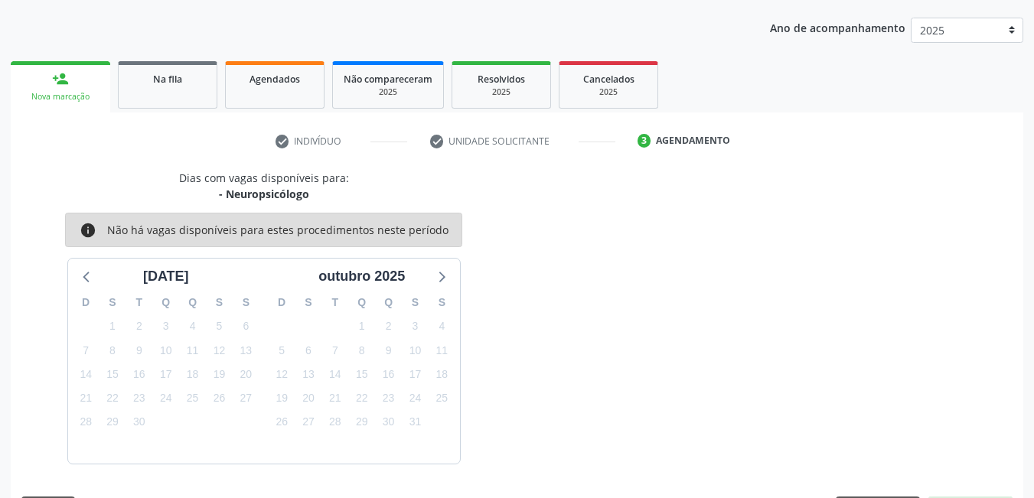
scroll to position [234, 0]
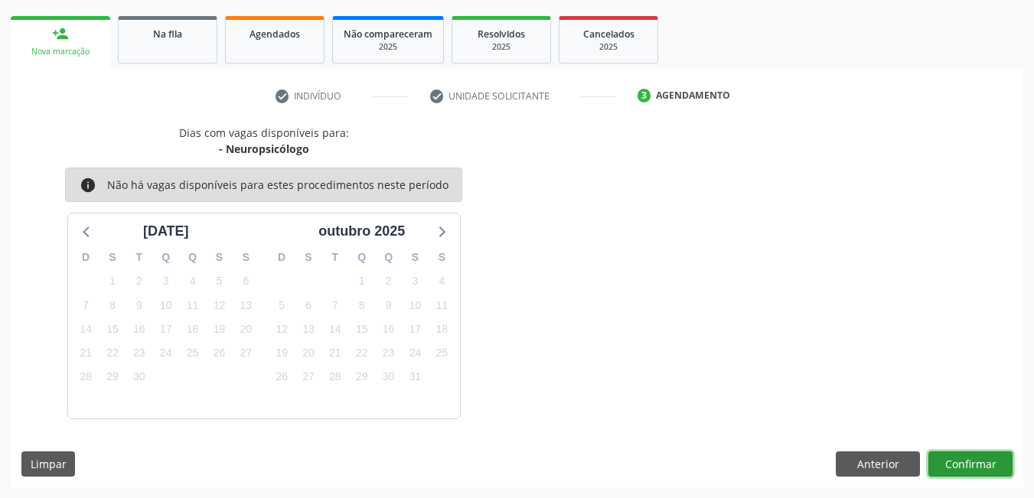
click at [968, 475] on button "Confirmar" at bounding box center [970, 465] width 84 height 26
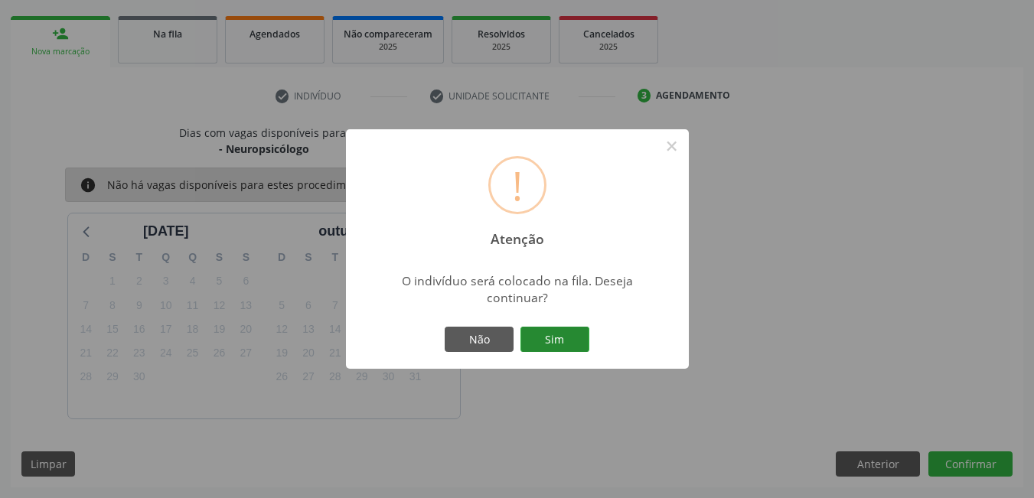
click at [558, 342] on button "Sim" at bounding box center [554, 340] width 69 height 26
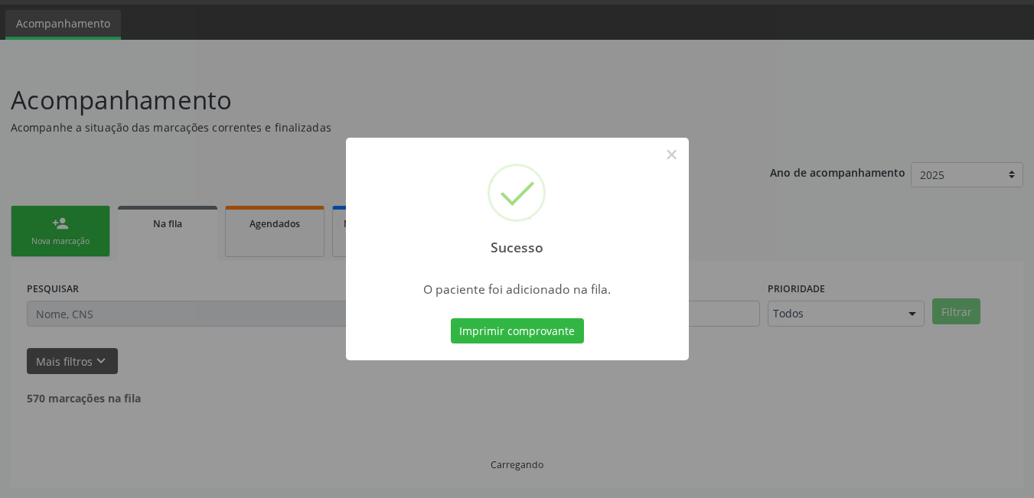
scroll to position [28, 0]
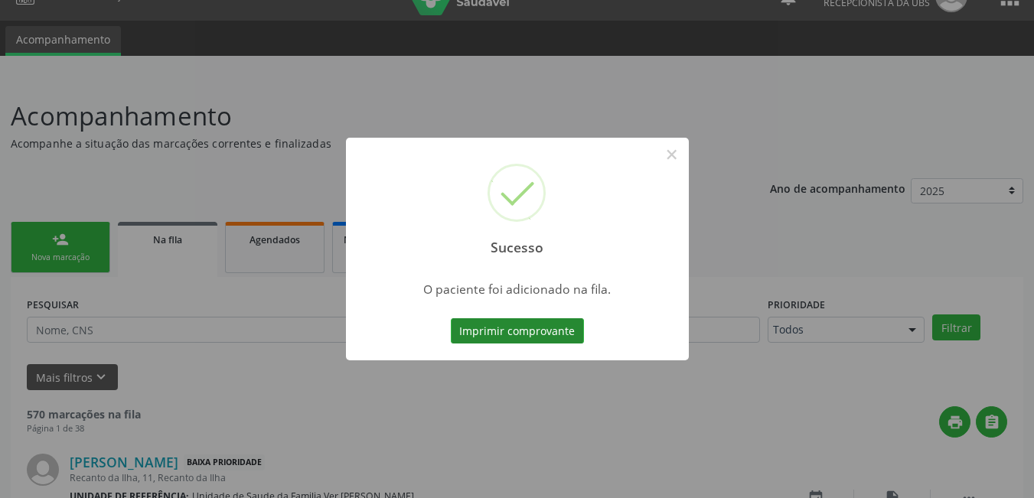
click at [525, 328] on button "Imprimir comprovante" at bounding box center [517, 331] width 133 height 26
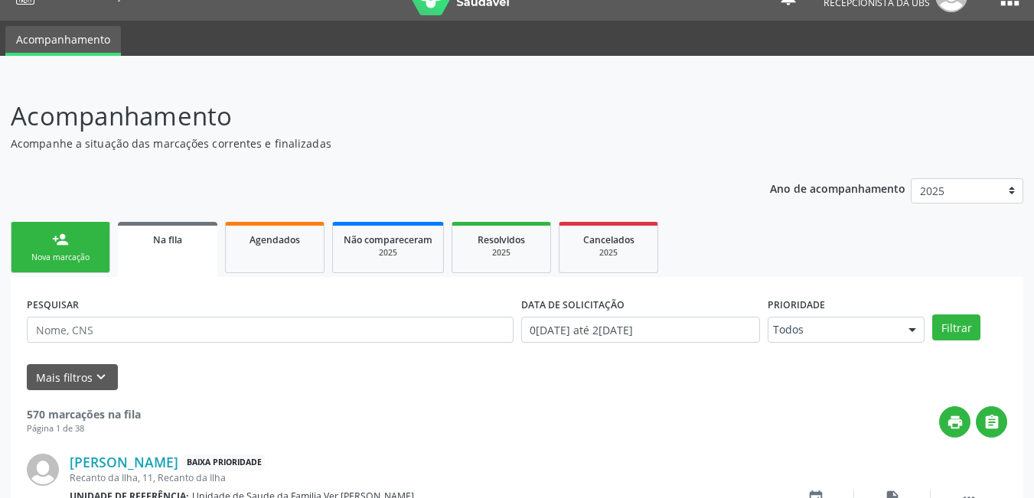
click at [68, 276] on ul "person_add Nova marcação Na fila Agendados Não compareceram 2025 Resolvidos 202…" at bounding box center [517, 247] width 1013 height 59
click at [67, 262] on div "Nova marcação" at bounding box center [60, 257] width 77 height 11
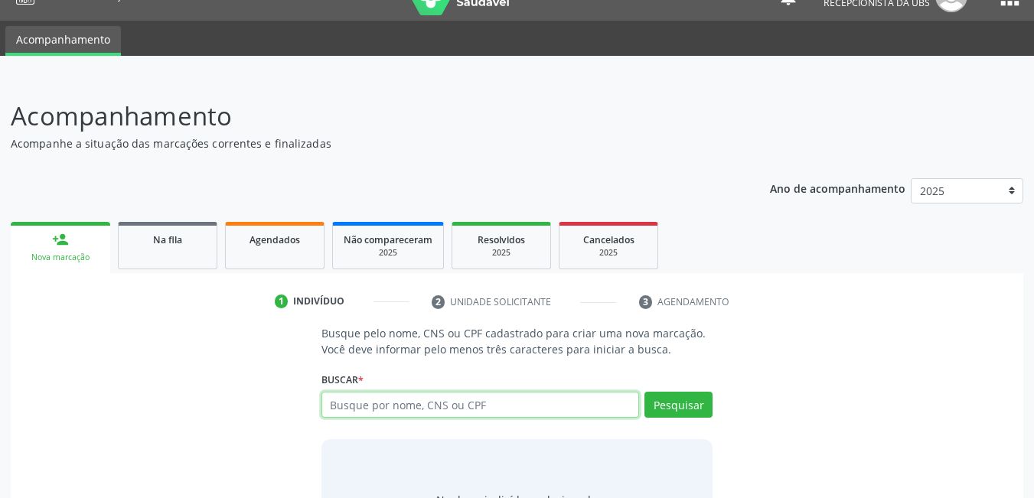
click at [454, 400] on input "text" at bounding box center [480, 405] width 318 height 26
type input "704502624468520"
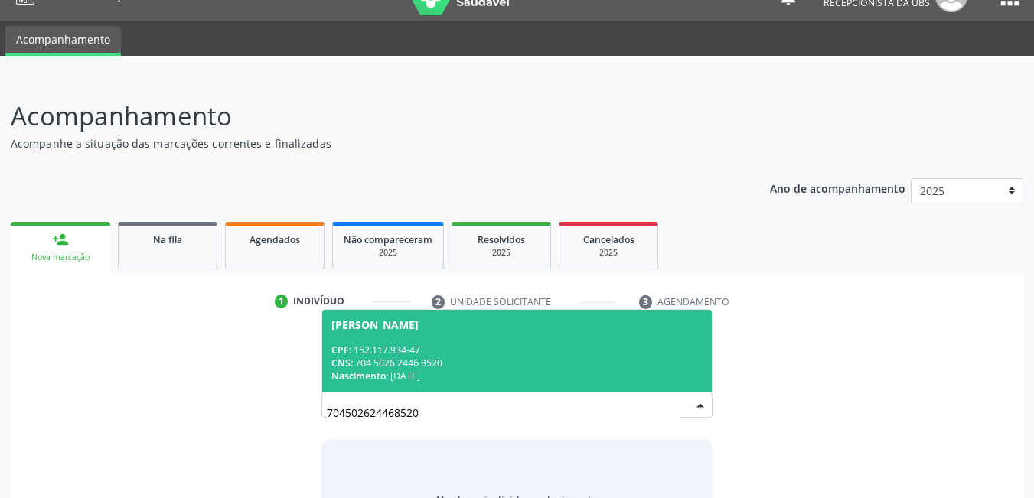
click at [457, 370] on div "Nascimento: 2[DATE]" at bounding box center [517, 376] width 372 height 13
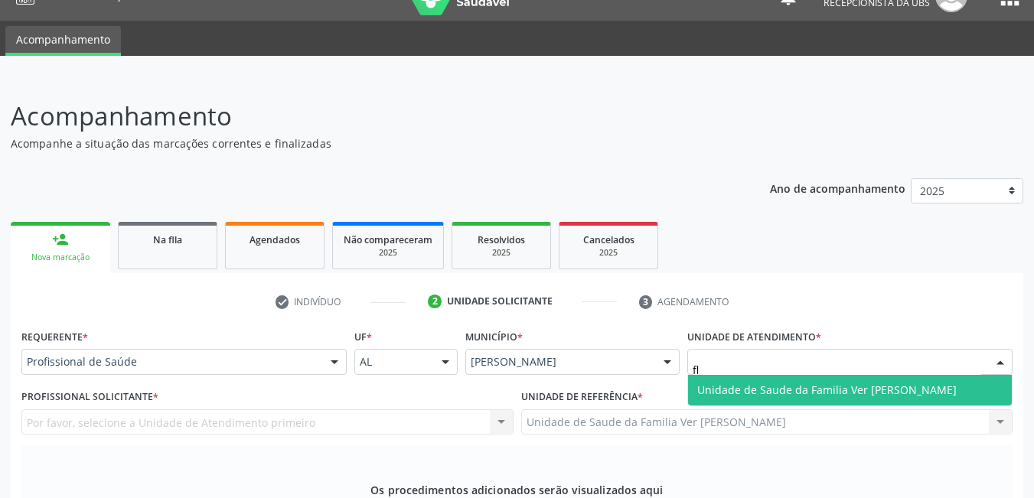
click at [804, 383] on span "Unidade de Saude da Familia Ver [PERSON_NAME]" at bounding box center [826, 390] width 259 height 15
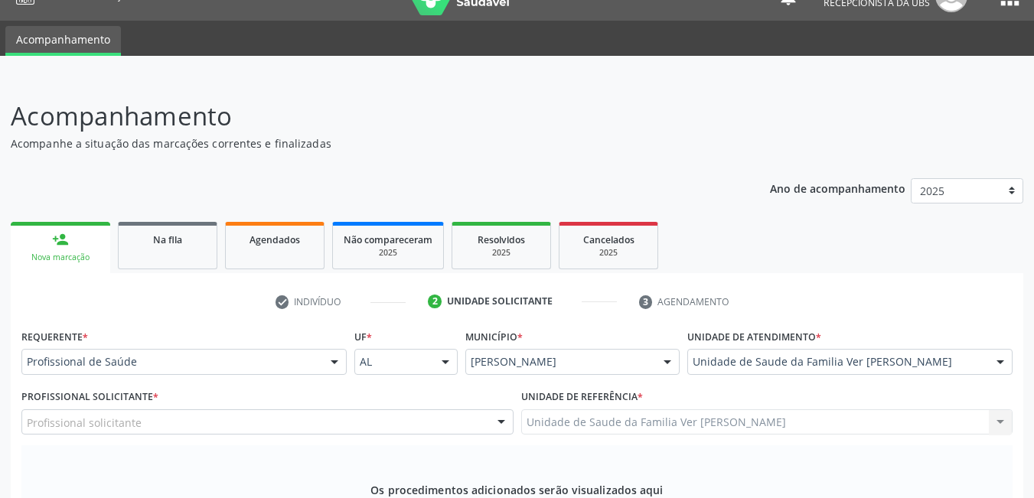
click at [300, 409] on div "Profissional solicitante" at bounding box center [267, 422] width 492 height 26
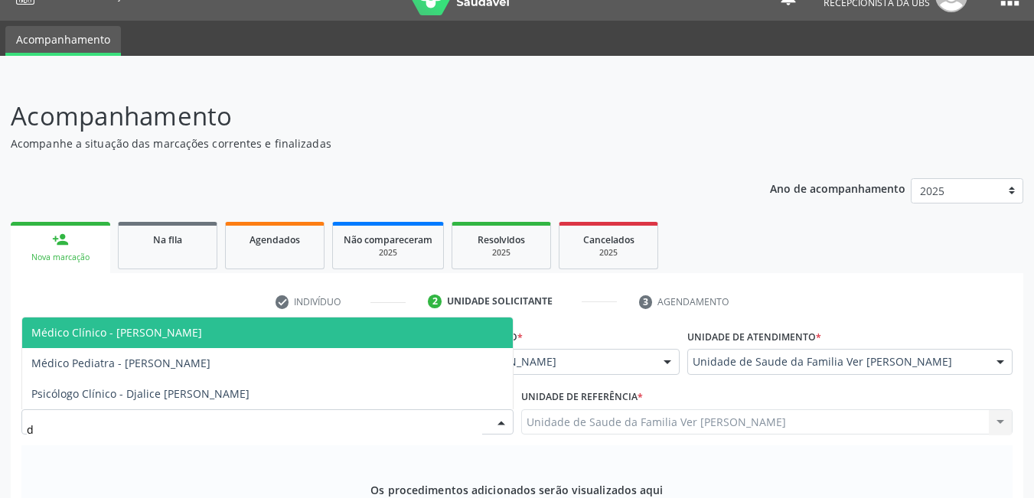
type input "dj"
click at [334, 318] on span "Médico Clínico - [PERSON_NAME]" at bounding box center [267, 333] width 491 height 31
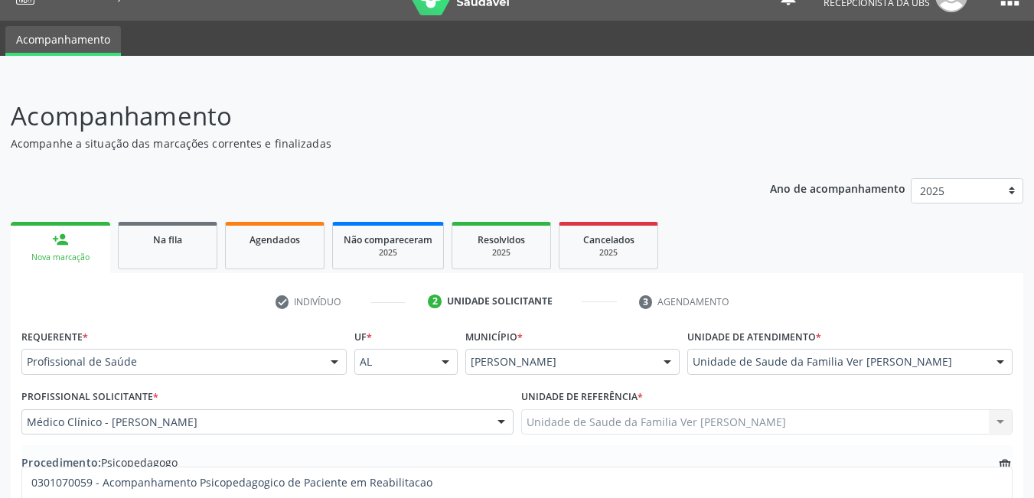
type input "pedag"
type textarea "dificuldade de aprendizagem"
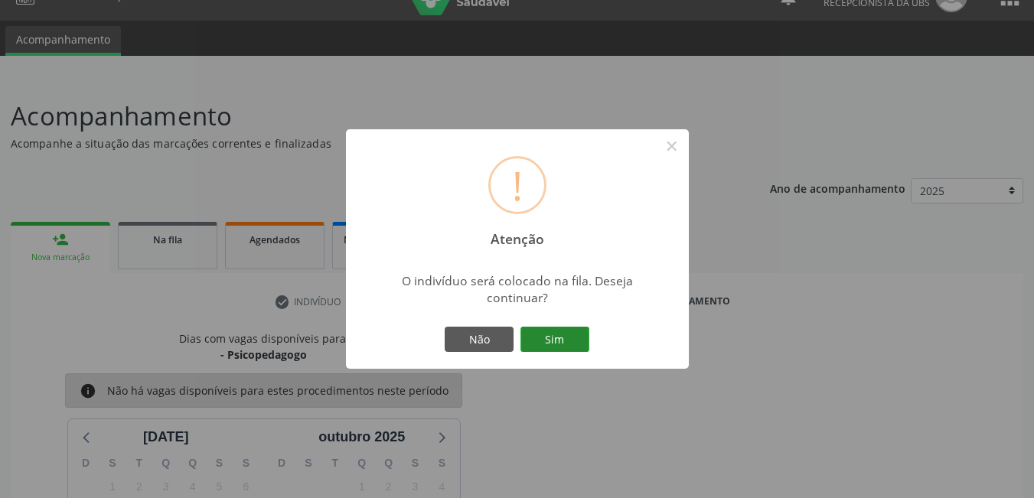
click at [579, 347] on button "Sim" at bounding box center [554, 340] width 69 height 26
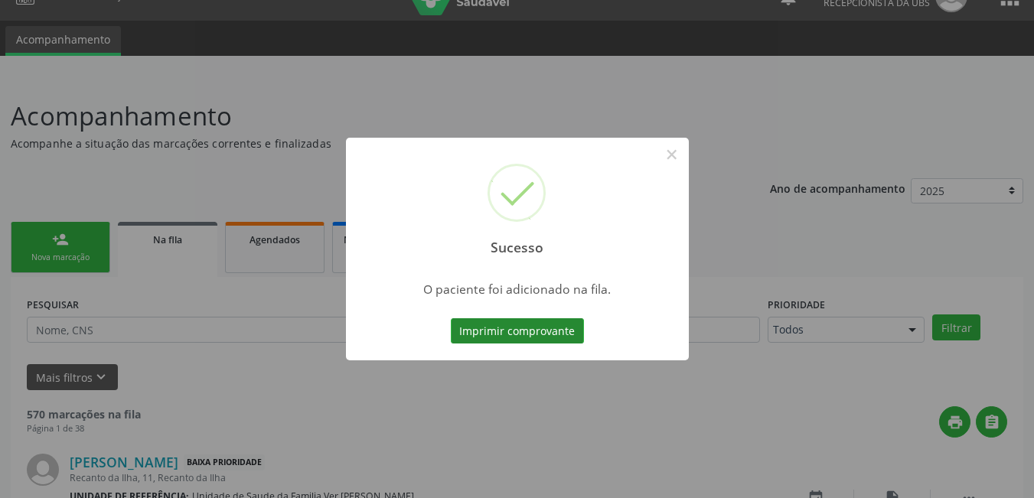
click at [552, 331] on button "Imprimir comprovante" at bounding box center [517, 331] width 133 height 26
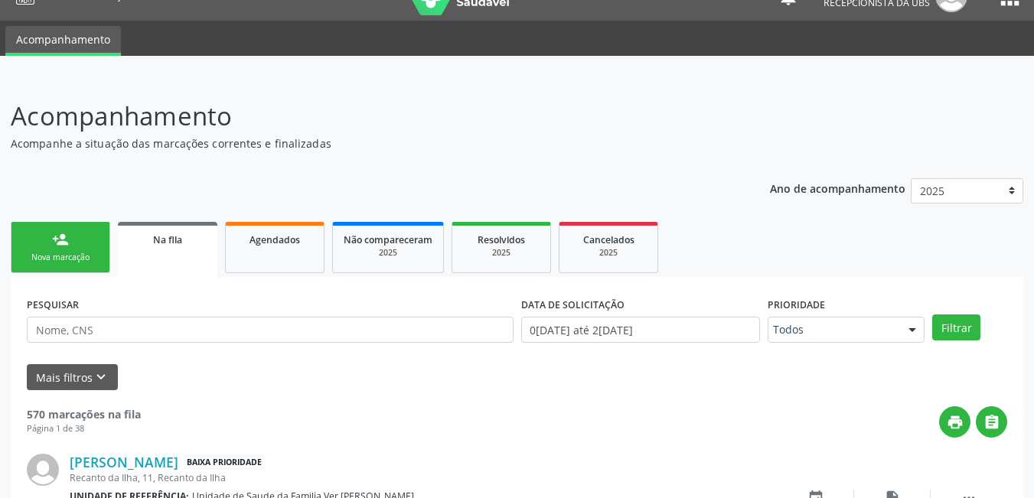
click at [48, 268] on link "person_add Nova marcação" at bounding box center [61, 247] width 100 height 51
click at [61, 247] on div "person_add" at bounding box center [60, 239] width 17 height 17
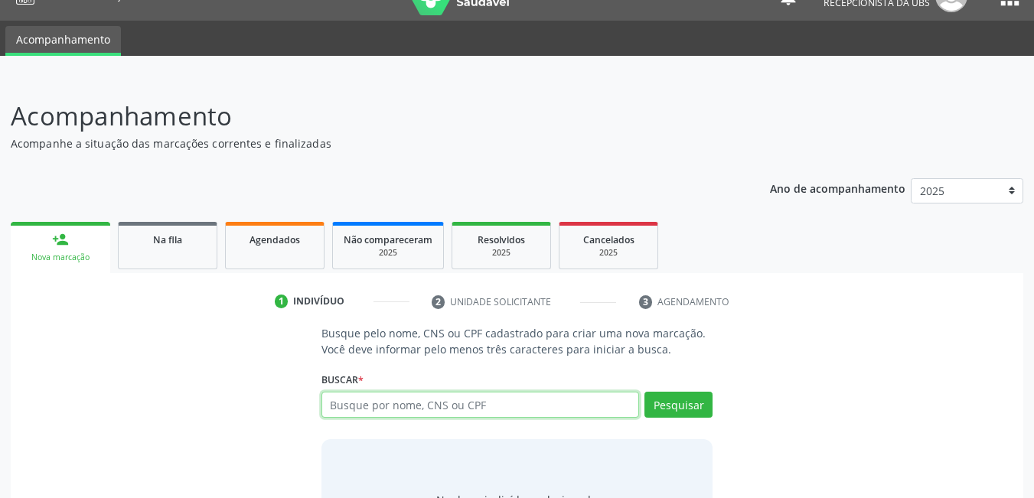
click at [461, 413] on input "text" at bounding box center [480, 405] width 318 height 26
type input "704502624468520"
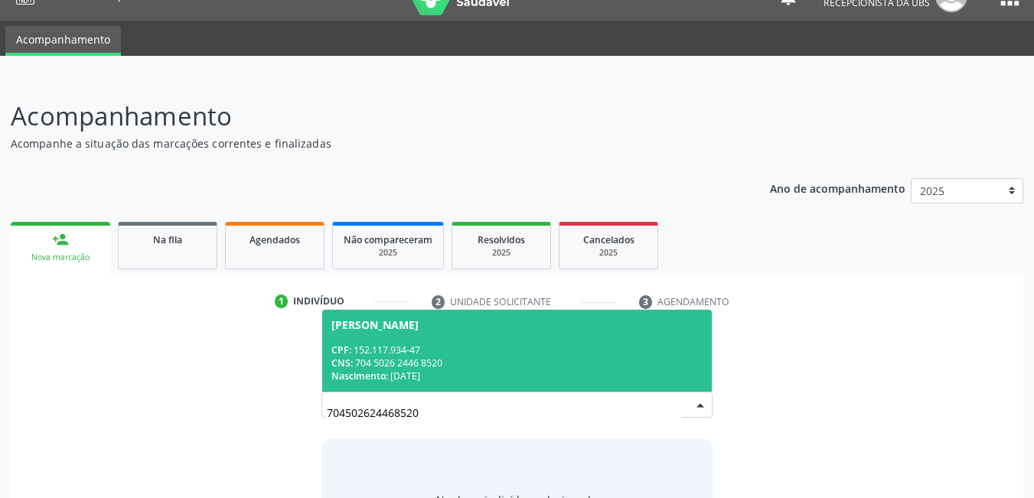
click at [521, 370] on div "Nascimento: 2[DATE]" at bounding box center [517, 376] width 372 height 13
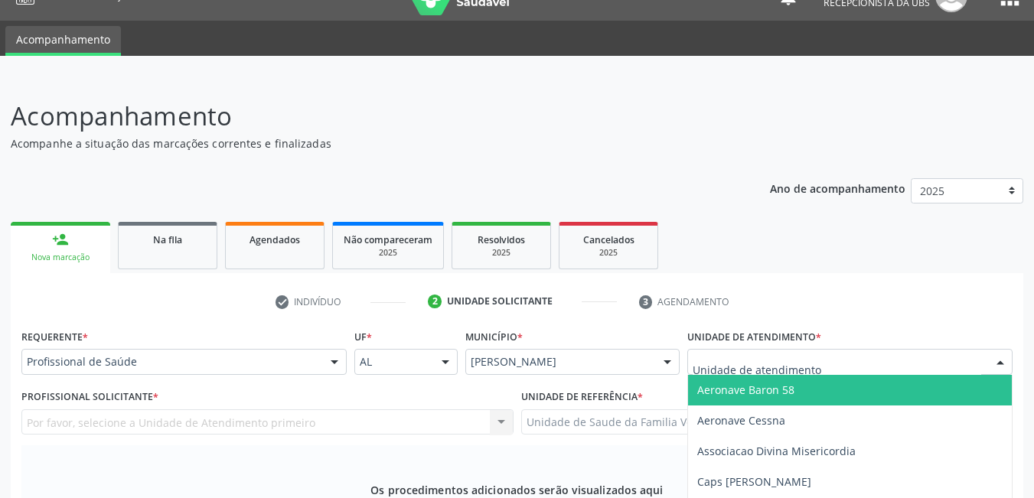
type input "f"
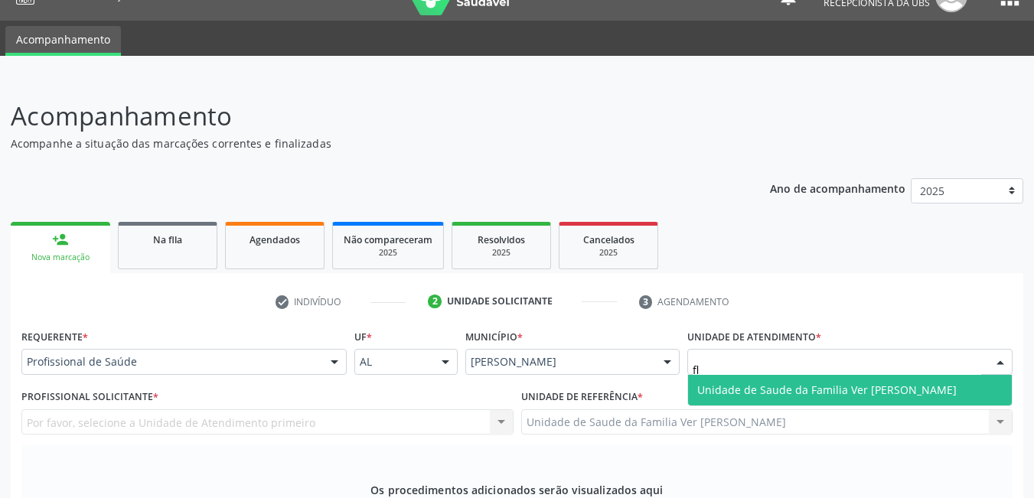
click at [762, 383] on span "Unidade de Saude da Familia Ver [PERSON_NAME]" at bounding box center [826, 390] width 259 height 15
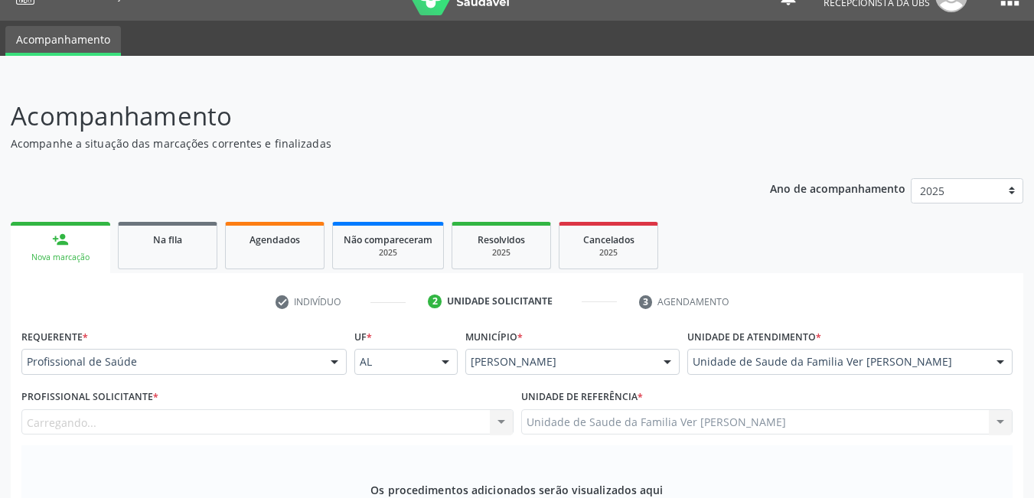
click at [400, 409] on div "Carregando... Nenhum resultado encontrado para: " " Não há nenhuma opção para s…" at bounding box center [267, 422] width 492 height 26
click at [308, 409] on div "Profissional solicitante" at bounding box center [267, 422] width 492 height 26
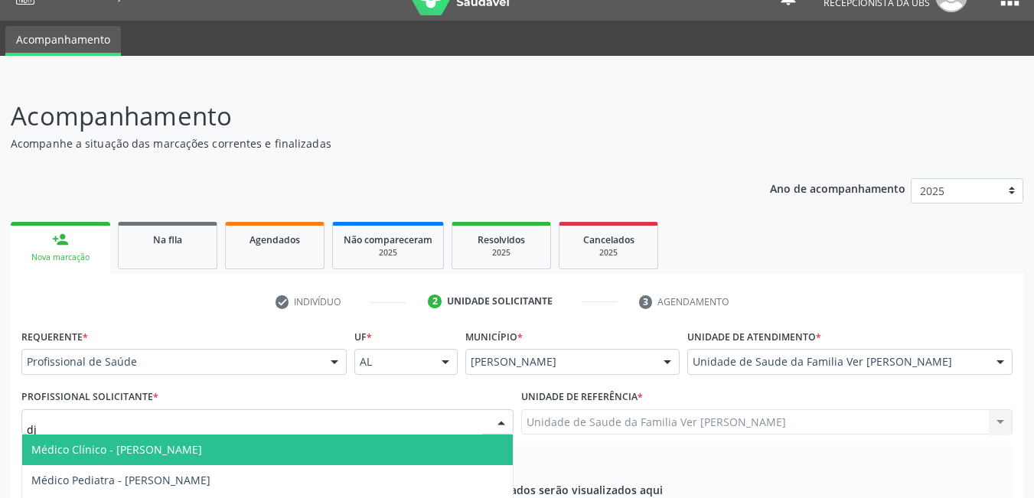
click at [357, 435] on span "Médico Clínico - [PERSON_NAME]" at bounding box center [267, 450] width 491 height 31
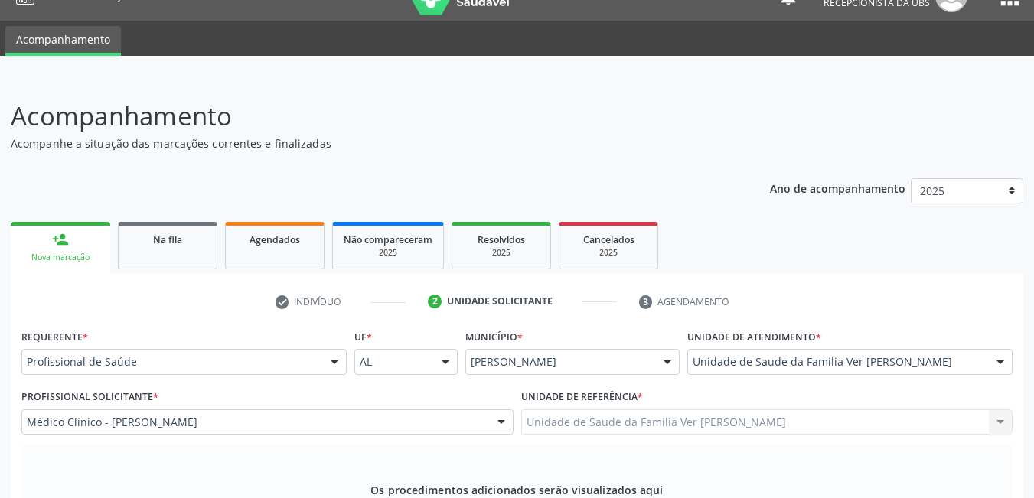
type input "pedag"
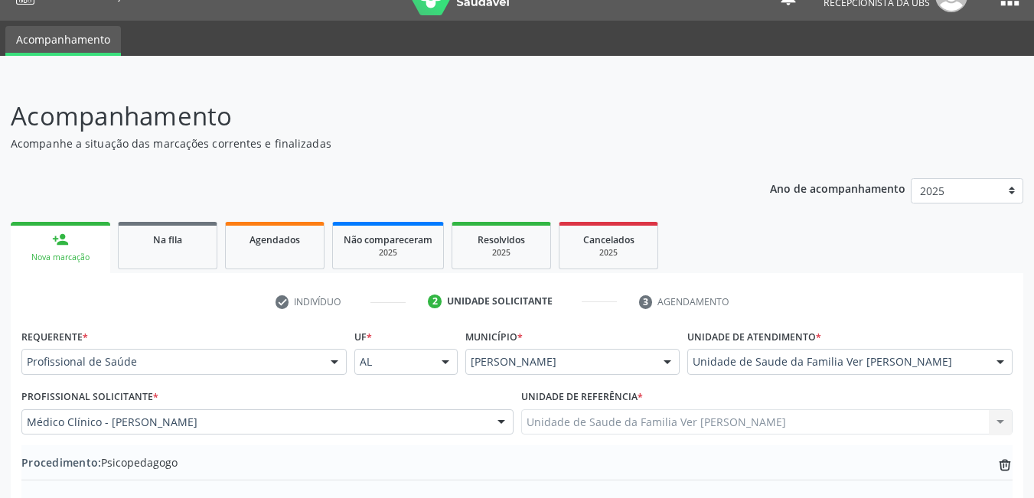
type textarea "dificuldade de aprendizaf"
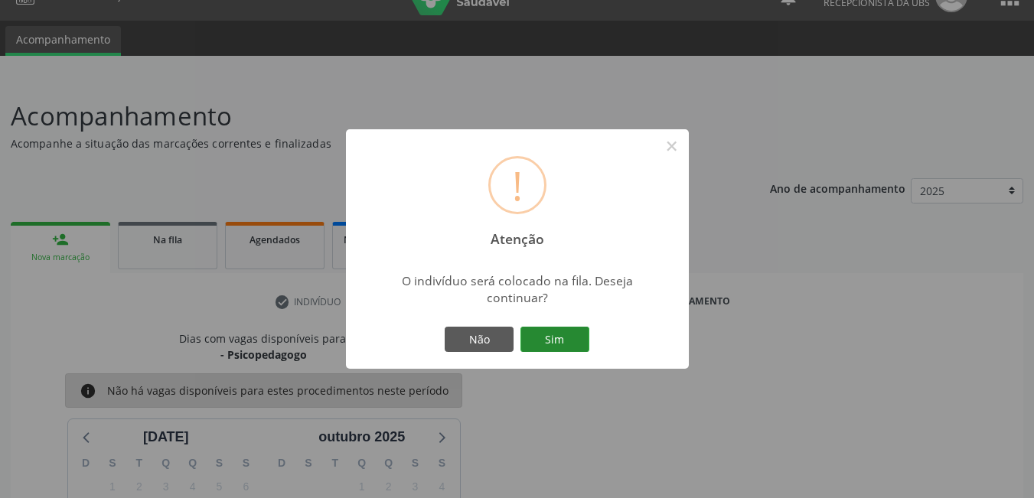
click at [546, 341] on button "Sim" at bounding box center [554, 340] width 69 height 26
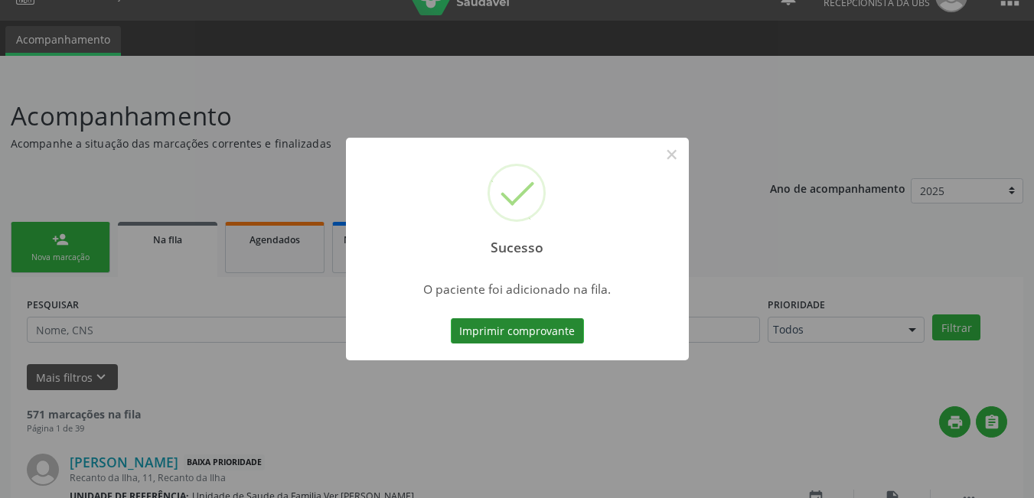
click at [506, 330] on button "Imprimir comprovante" at bounding box center [517, 331] width 133 height 26
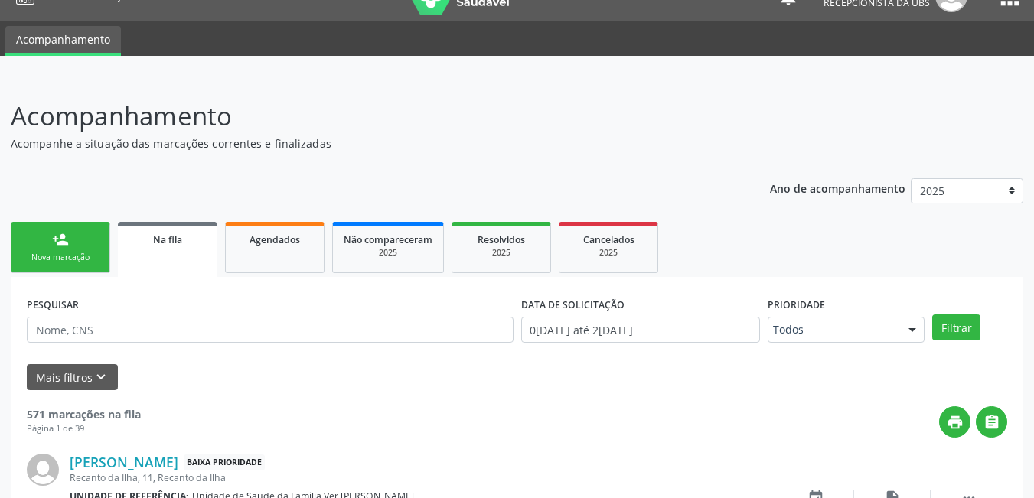
click at [70, 260] on div "Nova marcação" at bounding box center [60, 257] width 77 height 11
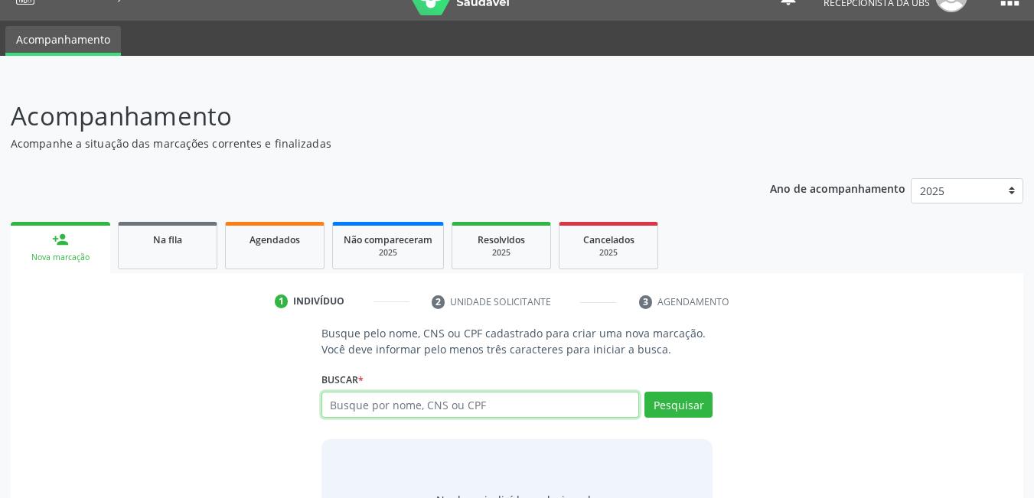
click at [465, 402] on input "text" at bounding box center [480, 405] width 318 height 26
type input "704502624468520"
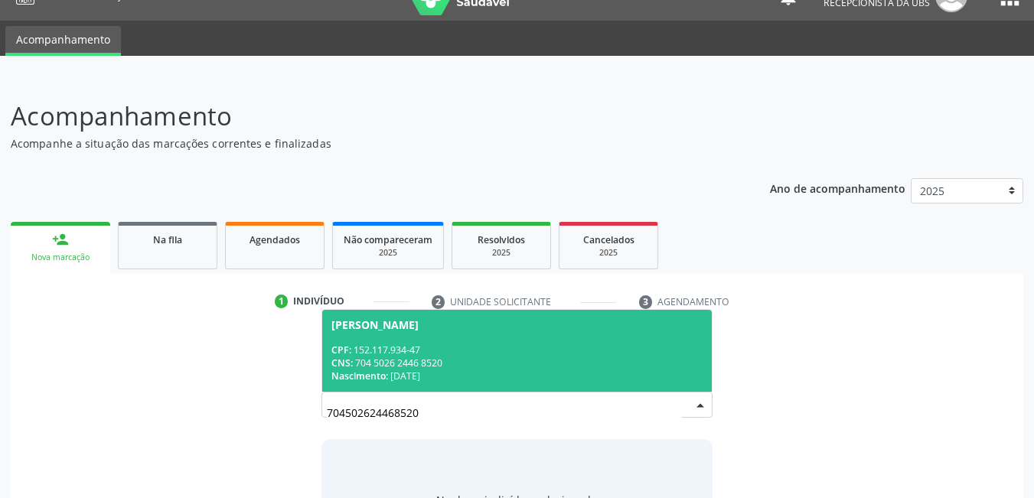
click at [511, 357] on div "CNS: 704 5026 2446 8520" at bounding box center [517, 363] width 372 height 13
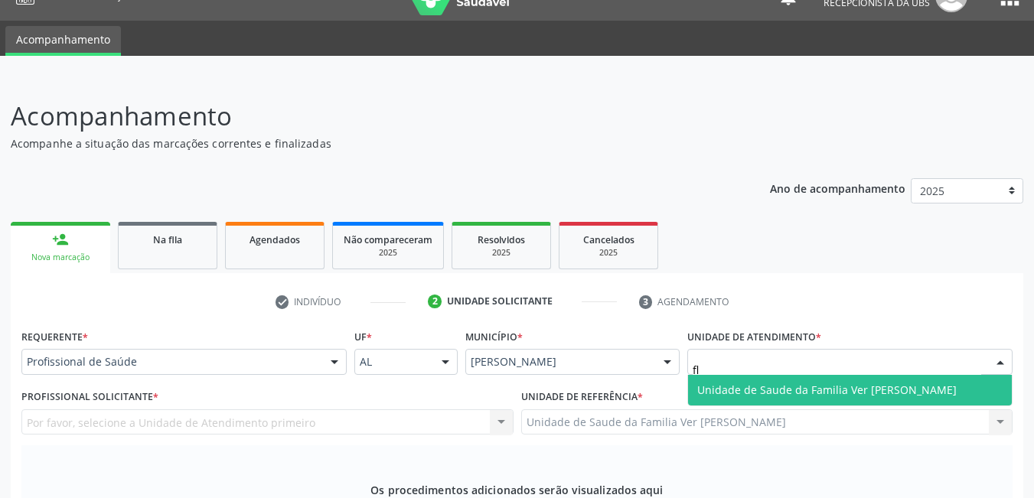
click at [797, 383] on span "Unidade de Saude da Familia Ver [PERSON_NAME]" at bounding box center [826, 390] width 259 height 15
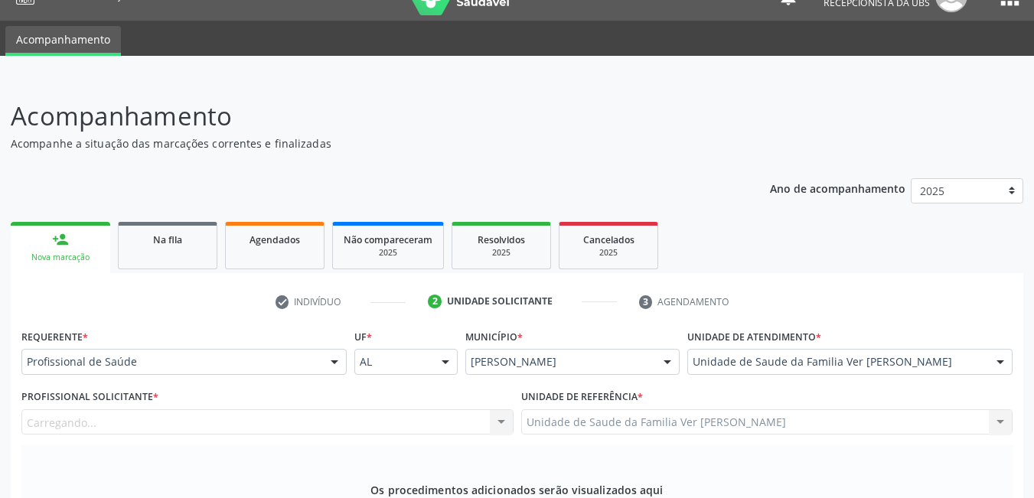
click at [405, 409] on div "Carregando... Nenhum resultado encontrado para: " " Não há nenhuma opção para s…" at bounding box center [267, 422] width 492 height 26
click at [401, 409] on div "Profissional solicitante" at bounding box center [267, 422] width 492 height 26
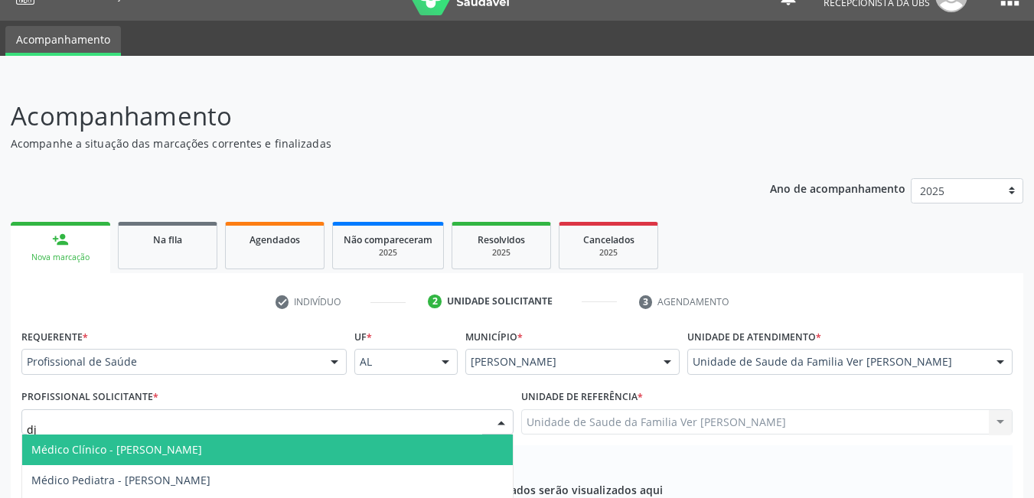
click at [341, 435] on span "Médico Clínico - [PERSON_NAME]" at bounding box center [267, 450] width 491 height 31
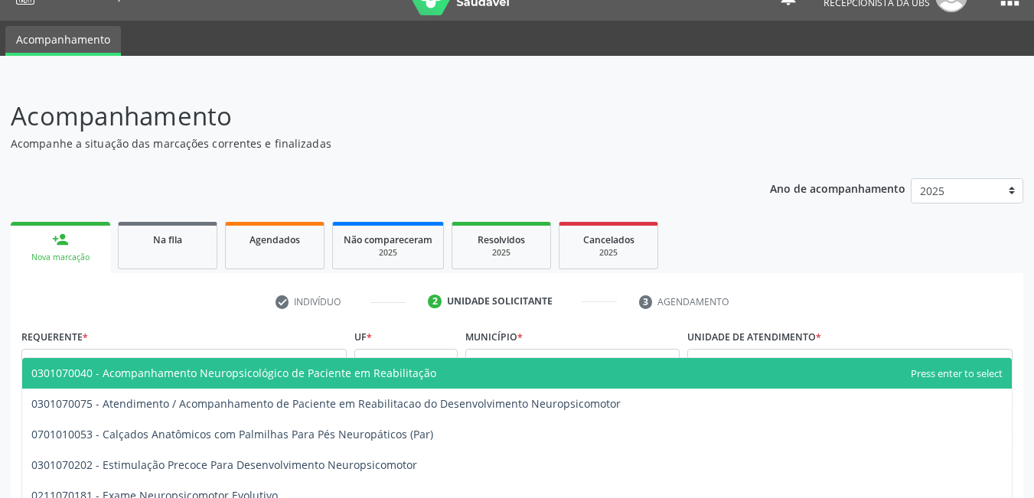
type input "neurops"
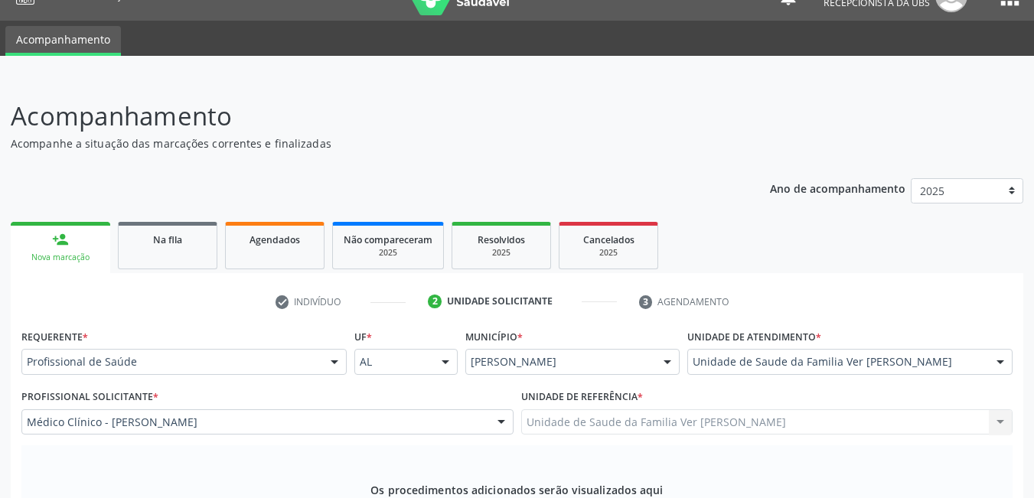
type textarea "a"
type textarea "dificuldade de aprend"
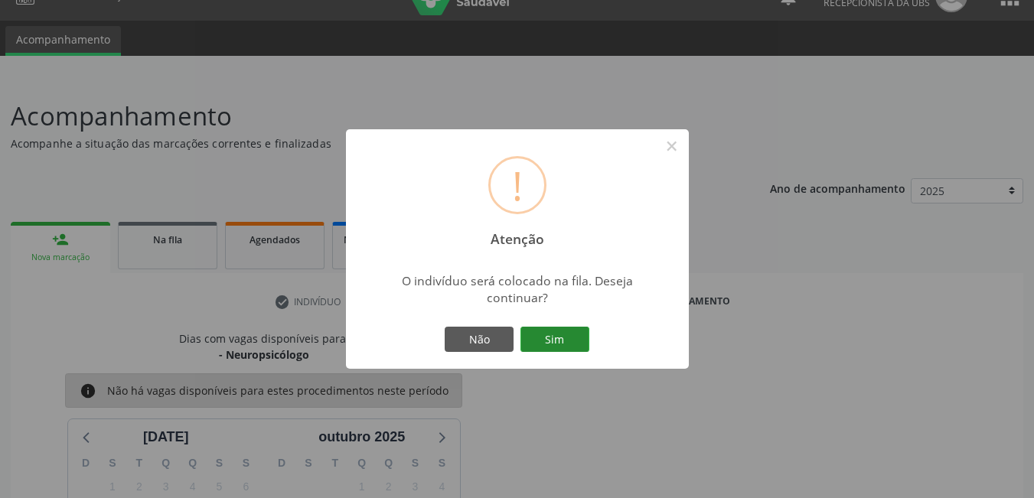
click at [578, 341] on button "Sim" at bounding box center [554, 340] width 69 height 26
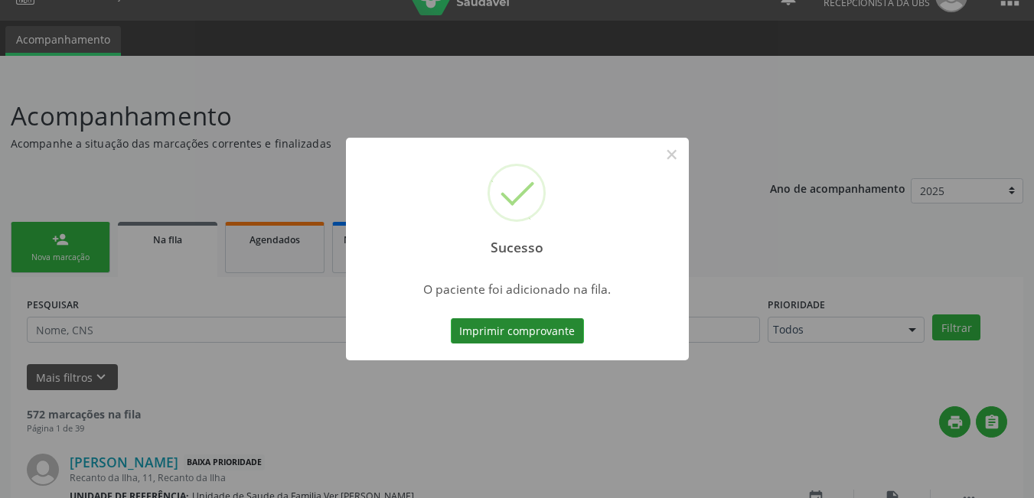
click at [533, 325] on button "Imprimir comprovante" at bounding box center [517, 331] width 133 height 26
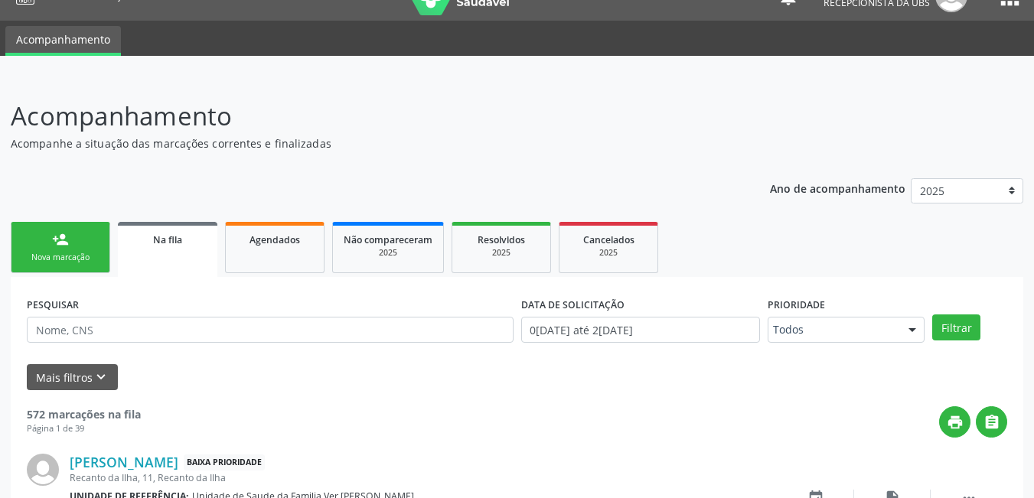
click at [71, 259] on div "Nova marcação" at bounding box center [60, 257] width 77 height 11
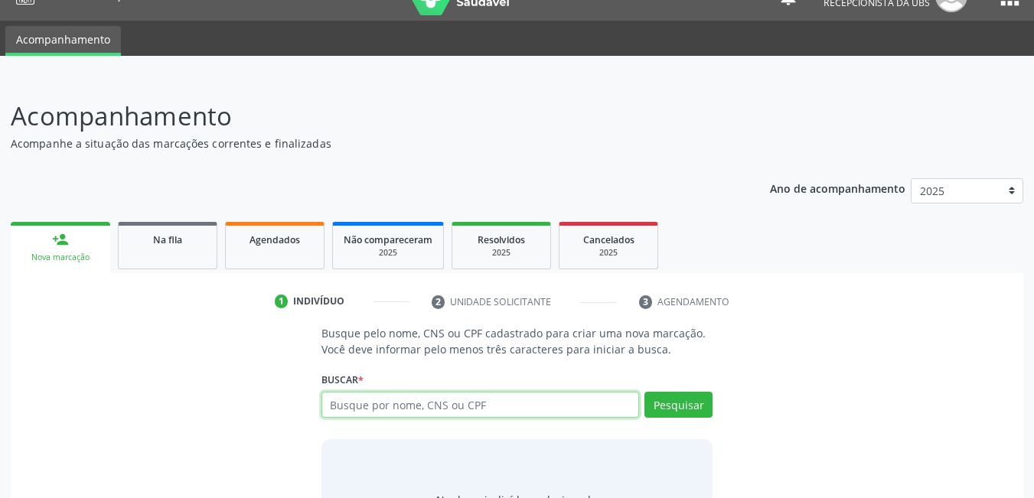
click at [403, 408] on input "text" at bounding box center [480, 405] width 318 height 26
click at [428, 392] on input "text" at bounding box center [480, 405] width 318 height 26
type input "70050814573995"
type input "700508145739950"
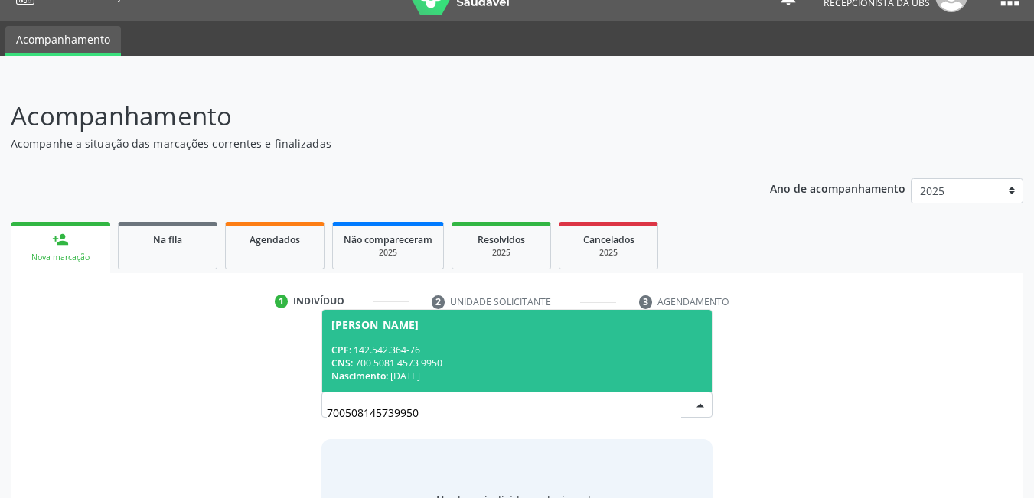
click at [441, 344] on div "CPF: 142.542.364-76" at bounding box center [517, 350] width 372 height 13
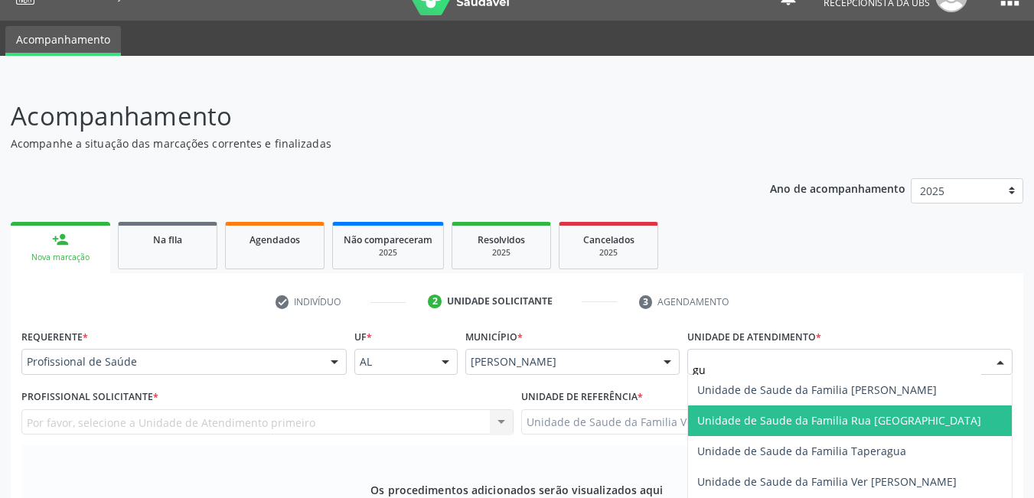
type input "g"
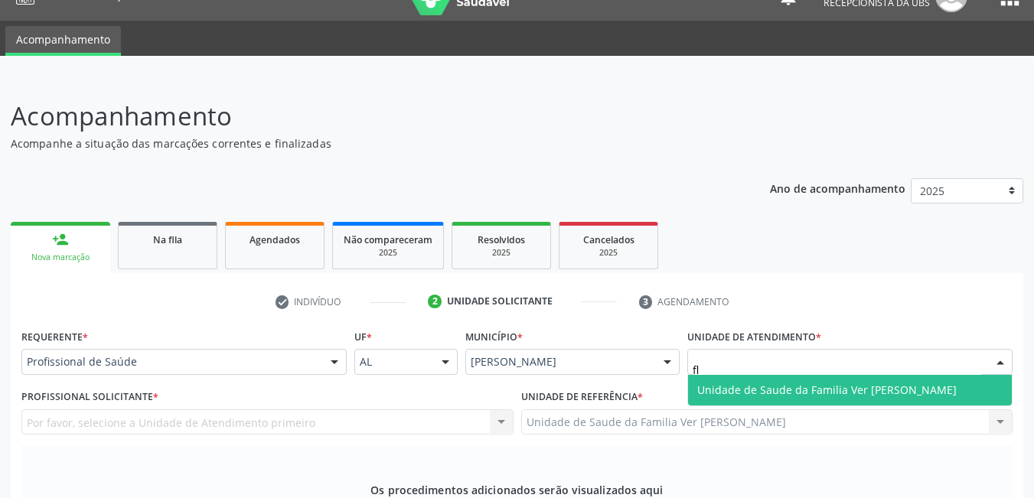
click at [738, 383] on span "Unidade de Saude da Familia Ver [PERSON_NAME]" at bounding box center [826, 390] width 259 height 15
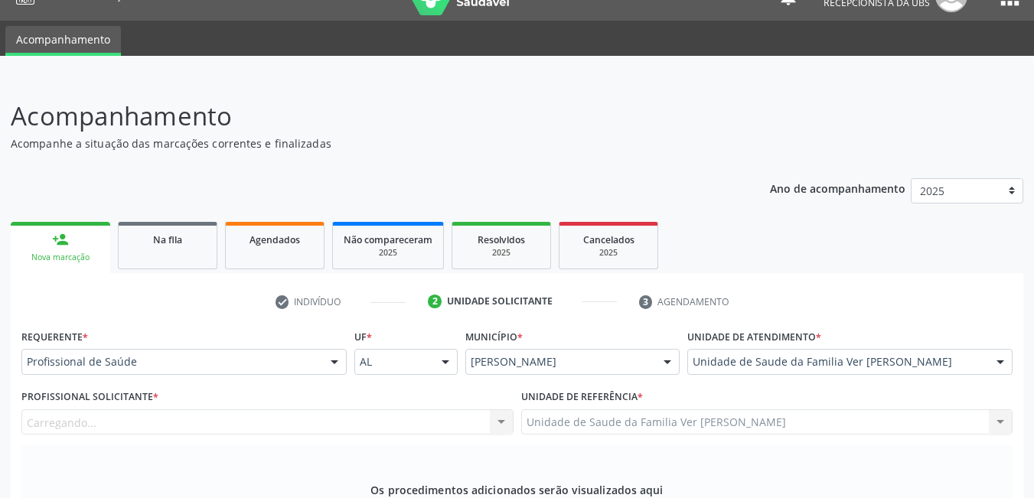
click at [455, 409] on div "Carregando..." at bounding box center [267, 422] width 492 height 26
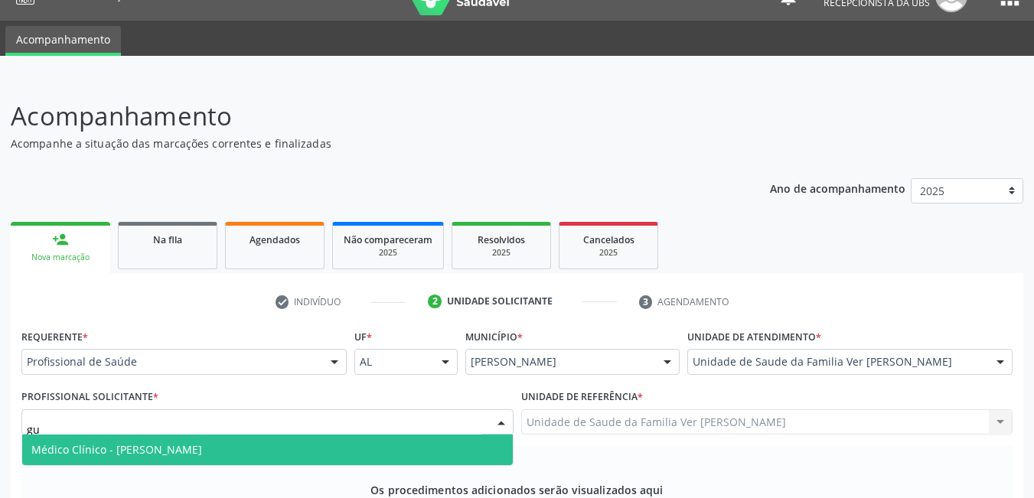
type input "[DEMOGRAPHIC_DATA]"
click at [439, 435] on span "Médico Clínico - [PERSON_NAME]" at bounding box center [267, 450] width 491 height 31
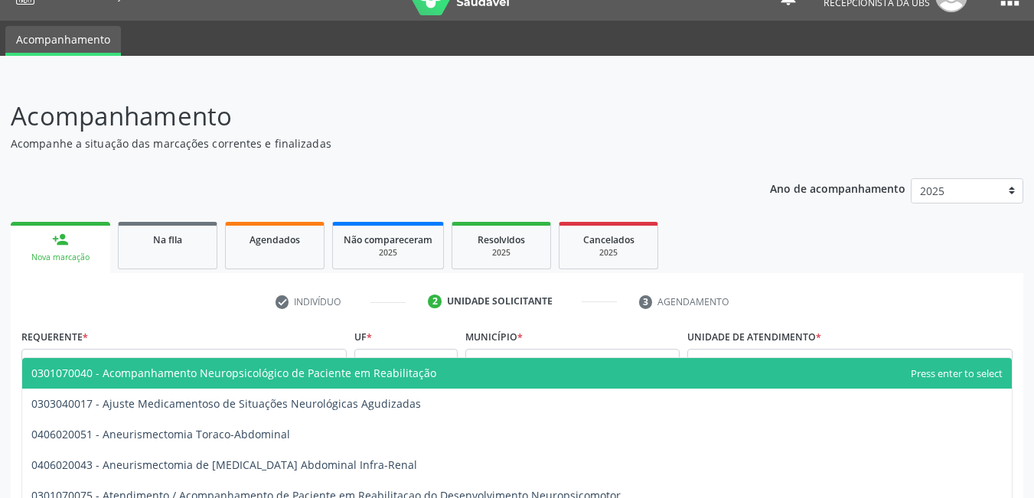
type input "neuro"
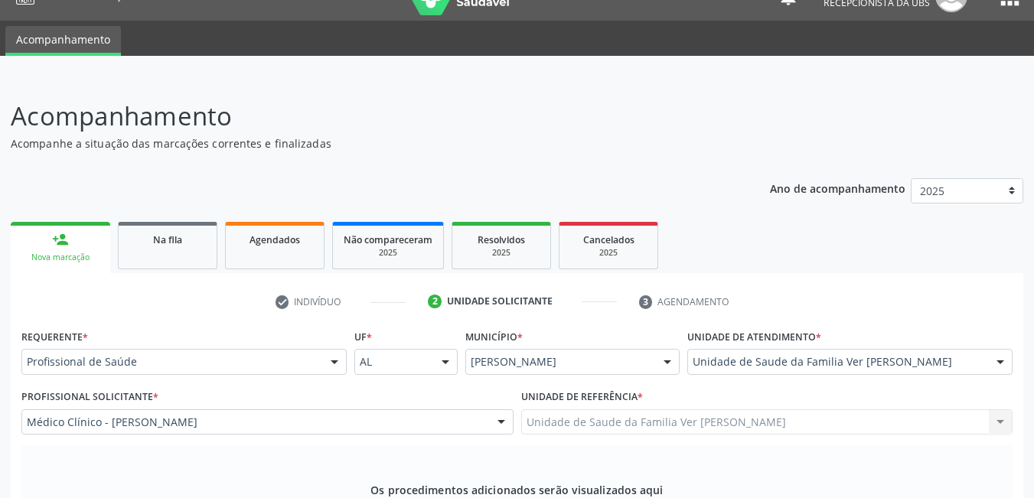
type textarea "não da para entender"
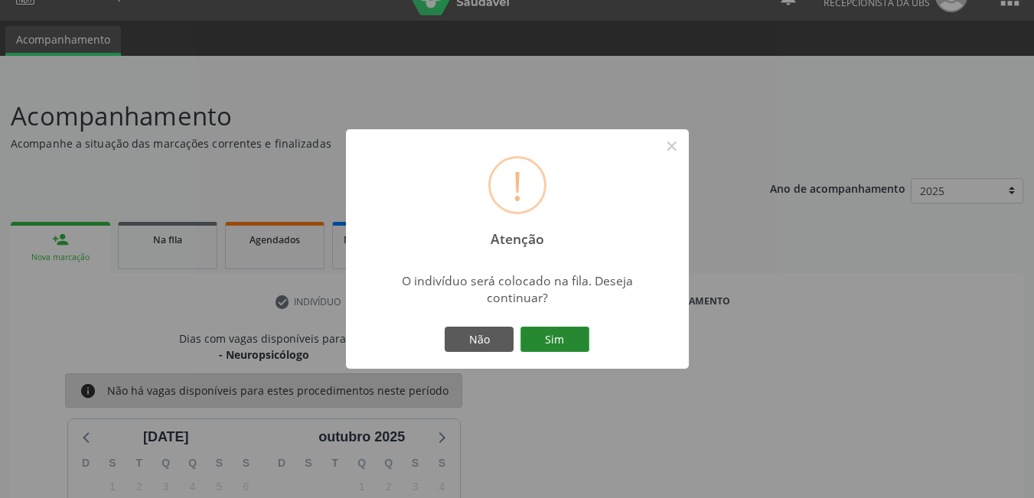
click at [550, 331] on button "Sim" at bounding box center [554, 340] width 69 height 26
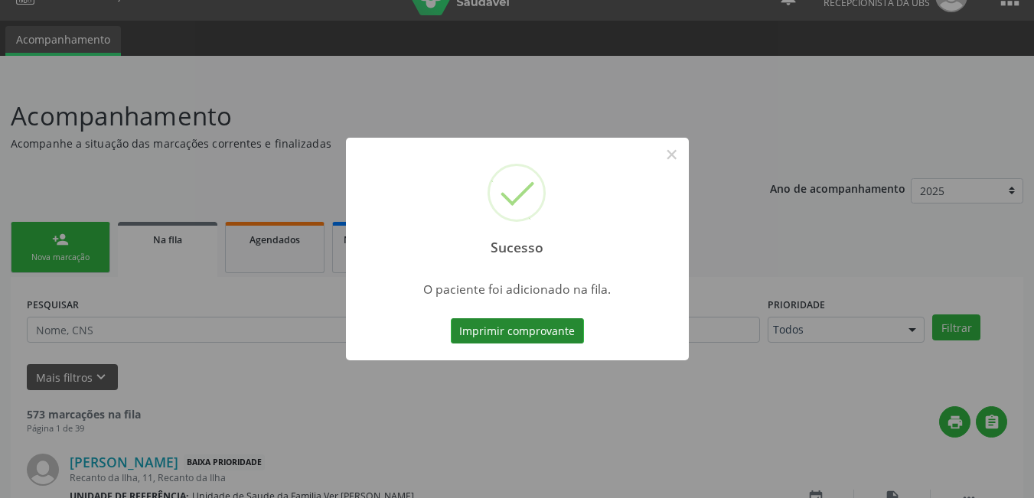
click at [554, 329] on button "Imprimir comprovante" at bounding box center [517, 331] width 133 height 26
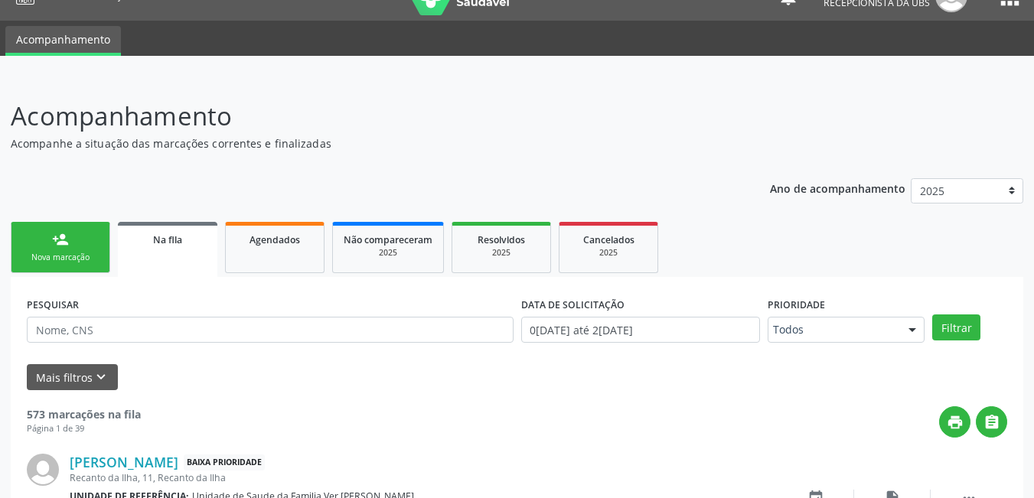
click at [90, 246] on link "person_add Nova marcação" at bounding box center [61, 247] width 100 height 51
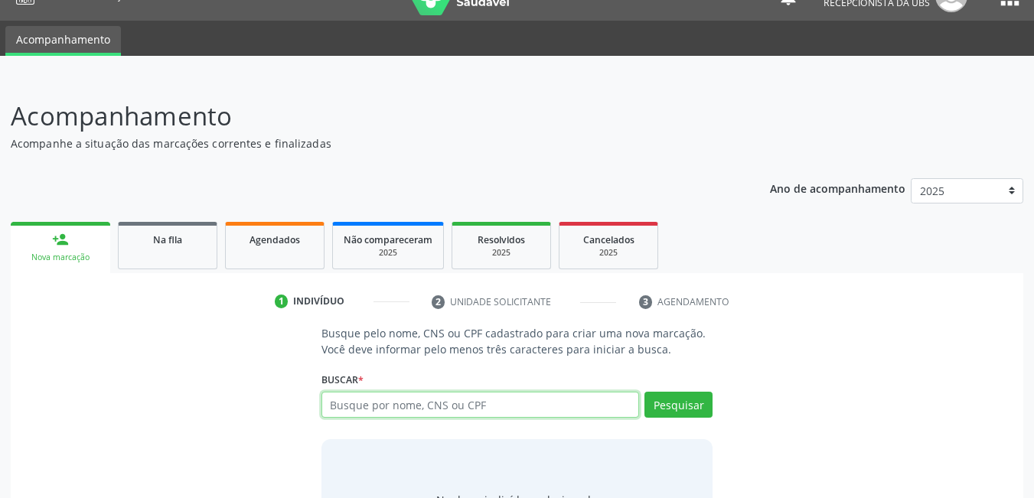
click at [479, 416] on input "text" at bounding box center [480, 405] width 318 height 26
type input "709203290566737"
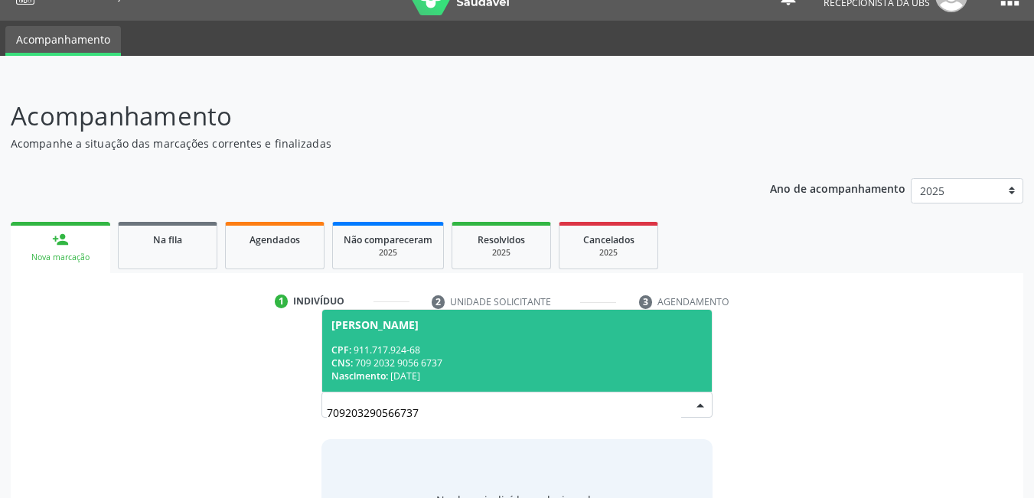
click at [516, 364] on div "CNS: 709 2032 9056 6737" at bounding box center [517, 363] width 372 height 13
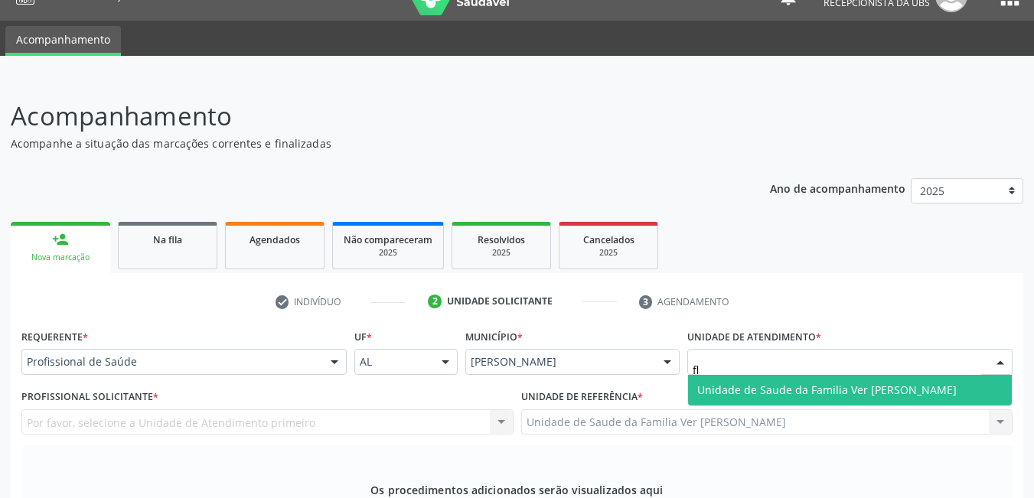
click at [745, 375] on span "Unidade de Saude da Familia Ver [PERSON_NAME]" at bounding box center [850, 390] width 324 height 31
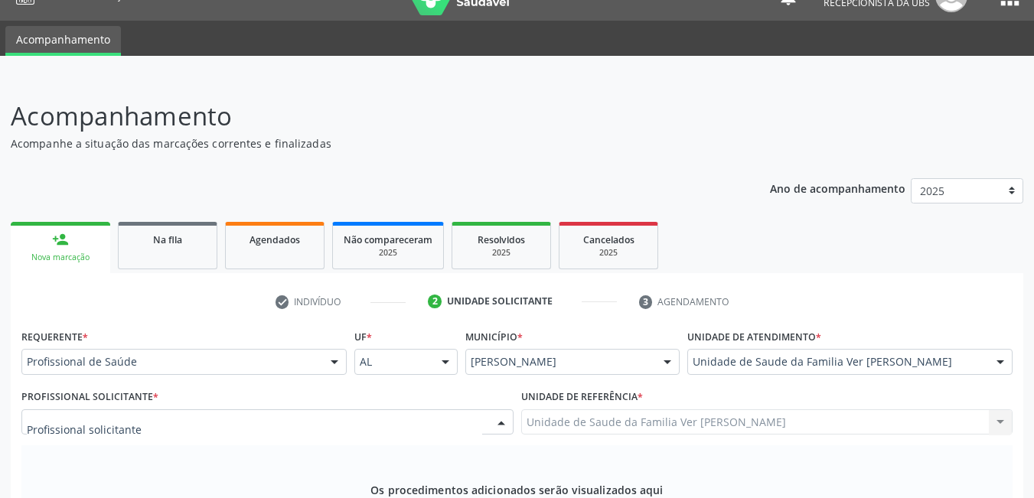
click at [427, 409] on div at bounding box center [267, 422] width 492 height 26
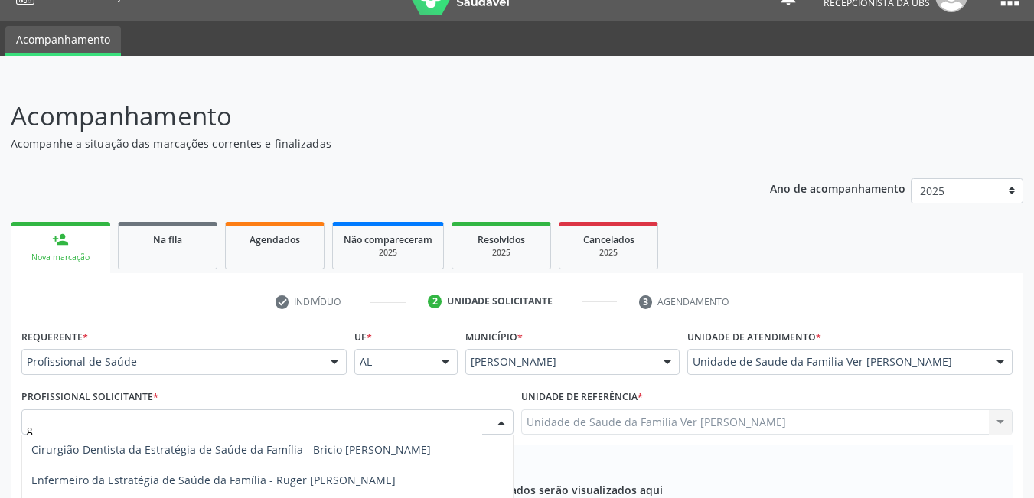
type input "gu"
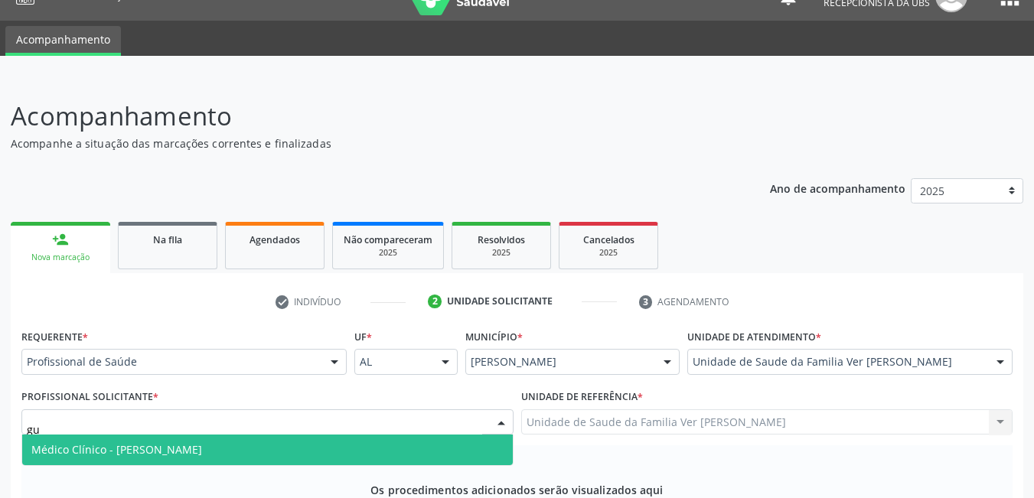
click at [344, 435] on span "Médico Clínico - [PERSON_NAME]" at bounding box center [267, 450] width 491 height 31
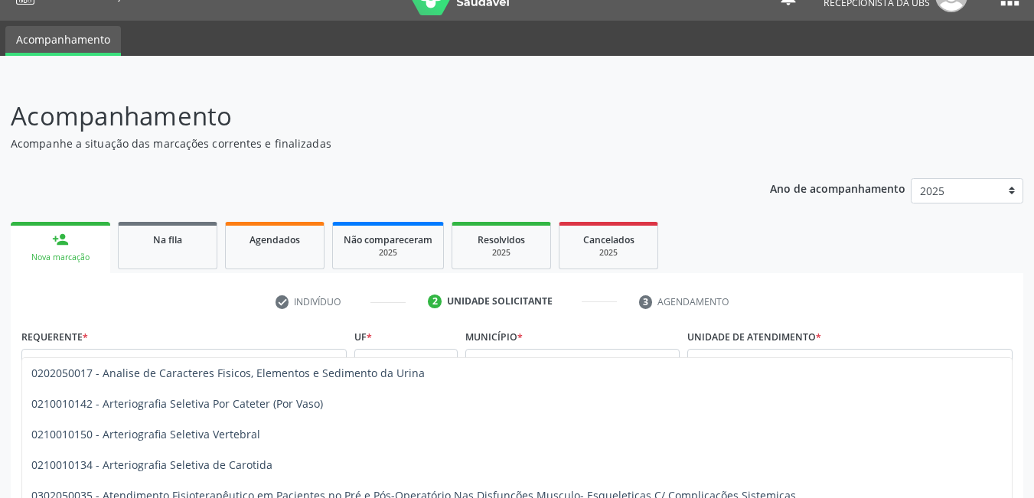
type input "elet"
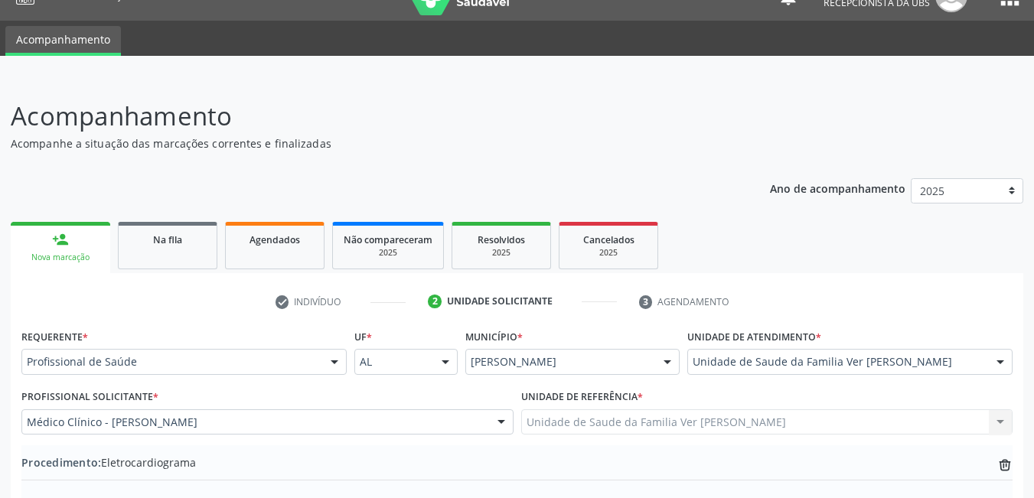
type textarea "HAS, o resto não deu para entender"
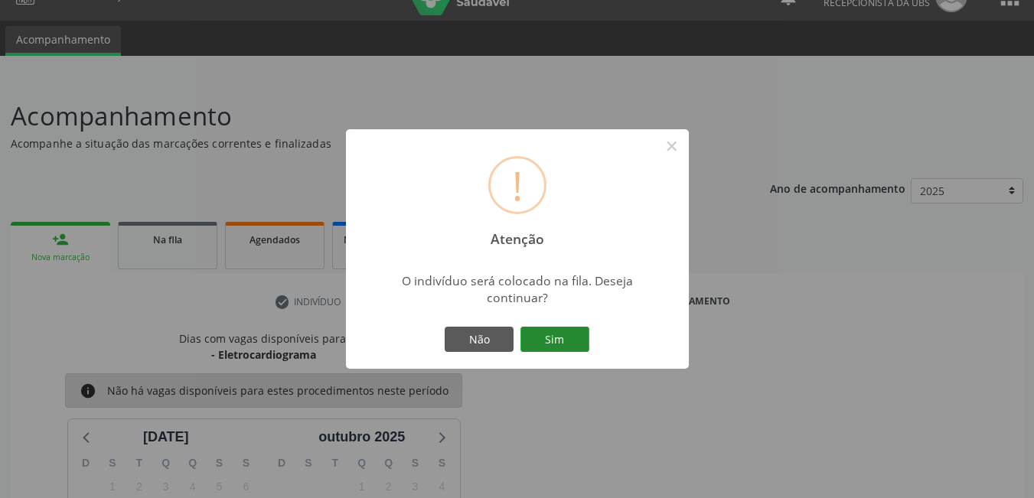
click at [571, 335] on button "Sim" at bounding box center [554, 340] width 69 height 26
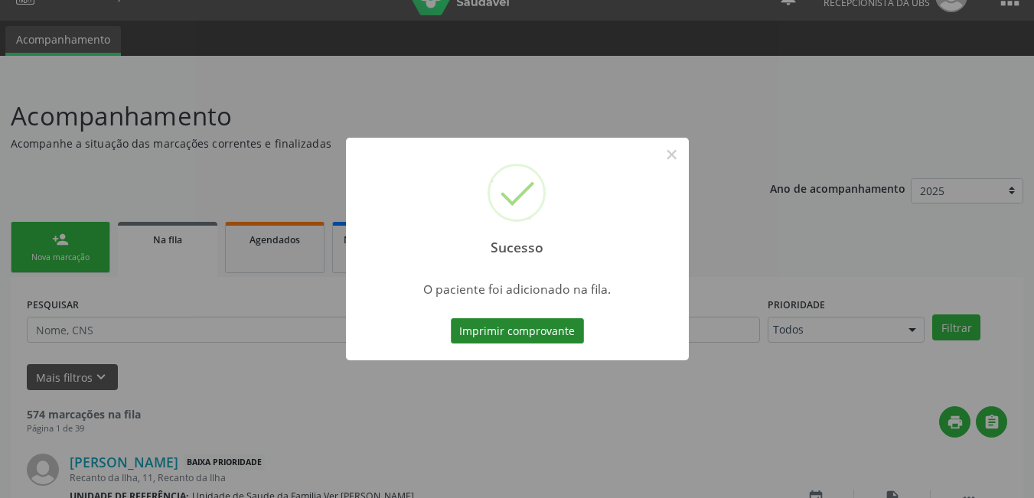
click at [517, 321] on button "Imprimir comprovante" at bounding box center [517, 331] width 133 height 26
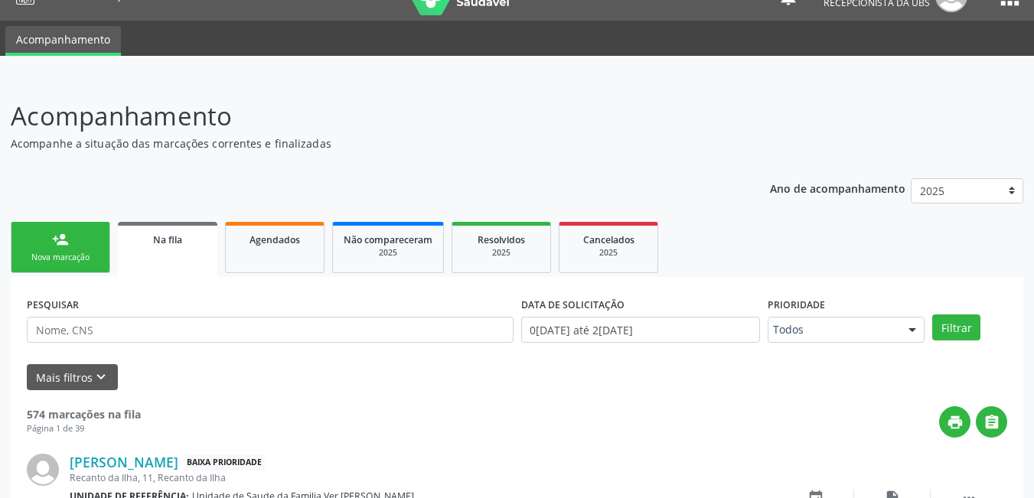
click at [67, 256] on div "Nova marcação" at bounding box center [60, 257] width 77 height 11
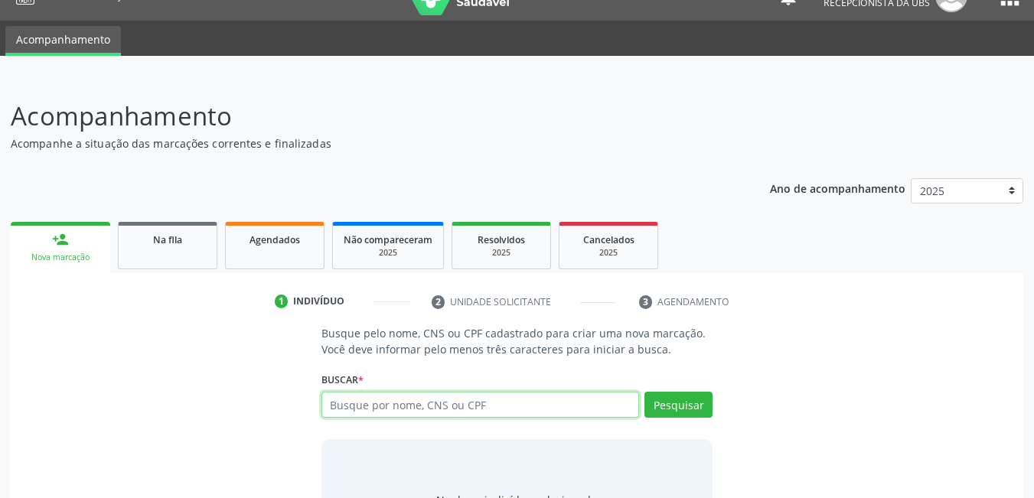
click at [416, 409] on input "text" at bounding box center [480, 405] width 318 height 26
type input "701107042922"
type input "701107042922710"
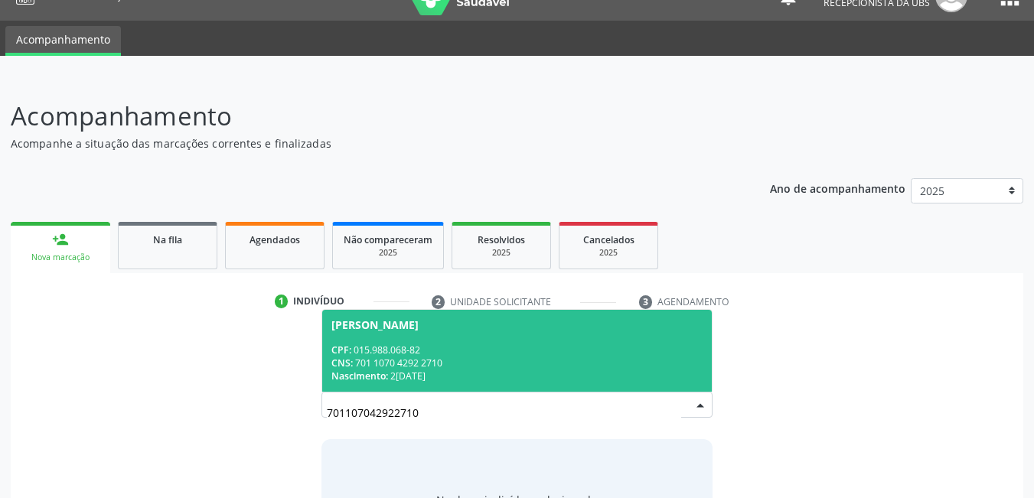
click at [421, 375] on div "Nascimento: [DATE]" at bounding box center [517, 376] width 372 height 13
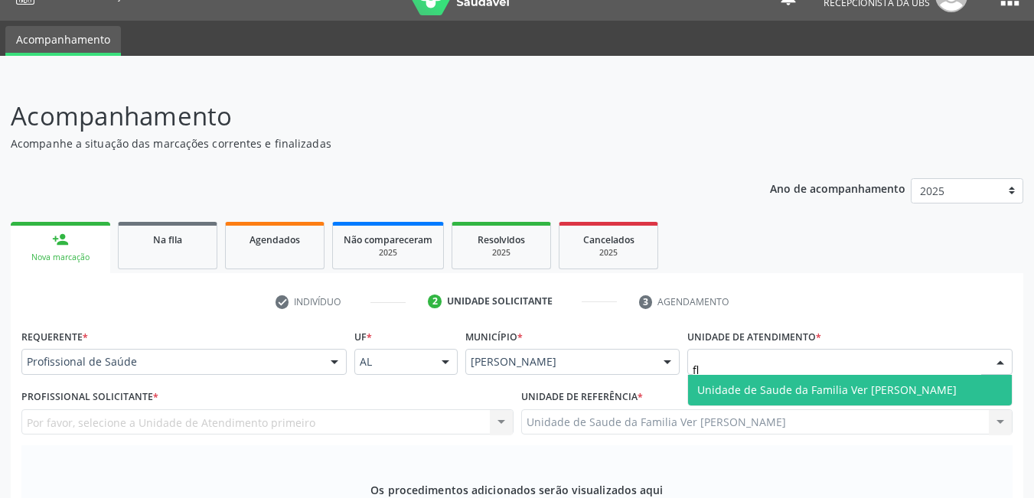
click at [776, 375] on span "Unidade de Saude da Familia Ver [PERSON_NAME]" at bounding box center [850, 390] width 324 height 31
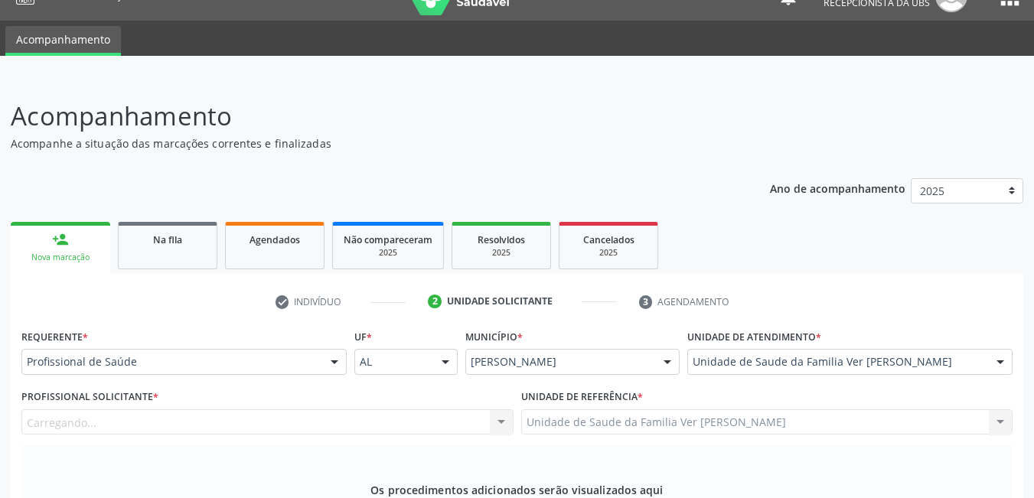
click at [416, 409] on div "Carregando... Nenhum resultado encontrado para: " " Não há nenhuma opção para s…" at bounding box center [267, 422] width 492 height 26
click at [267, 409] on div "Profissional solicitante" at bounding box center [267, 422] width 492 height 26
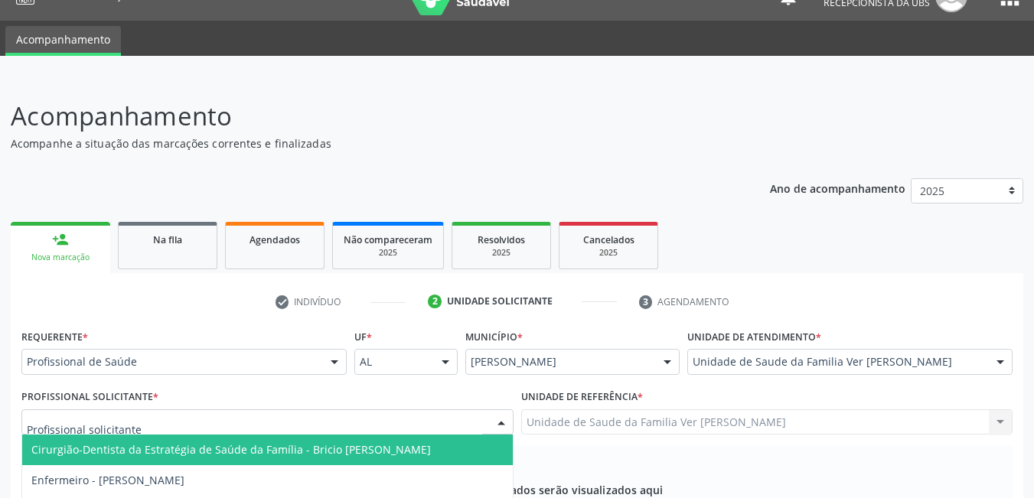
type input "a"
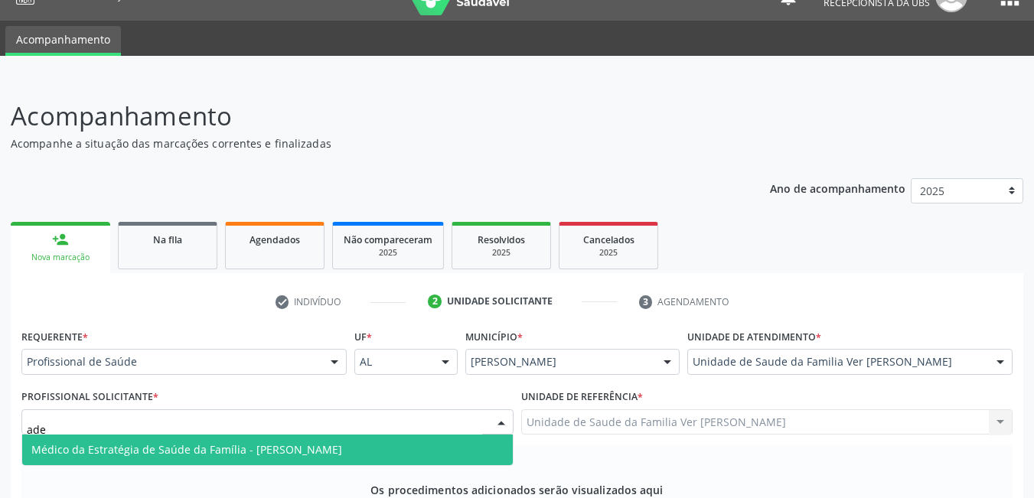
click at [311, 442] on span "Médico da Estratégia de Saúde da Família - [PERSON_NAME]" at bounding box center [186, 449] width 311 height 15
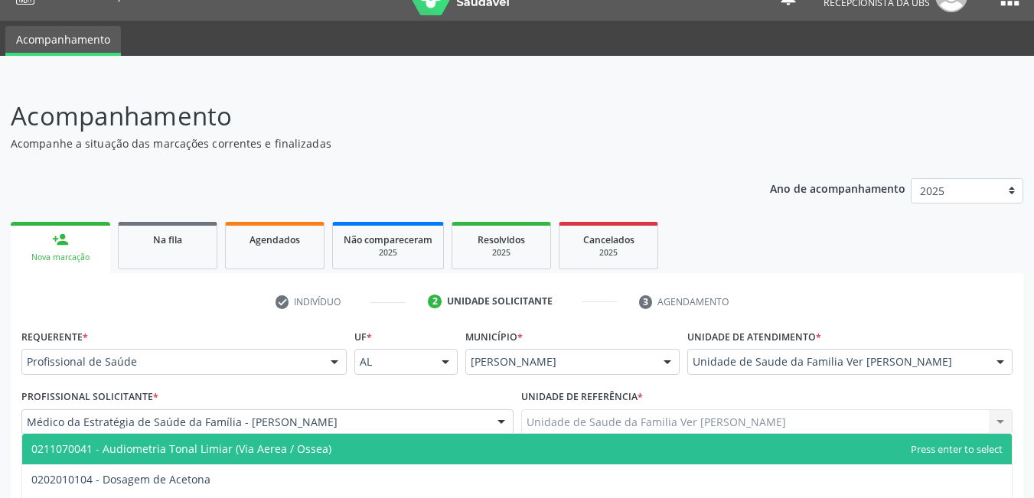
type input "tonal"
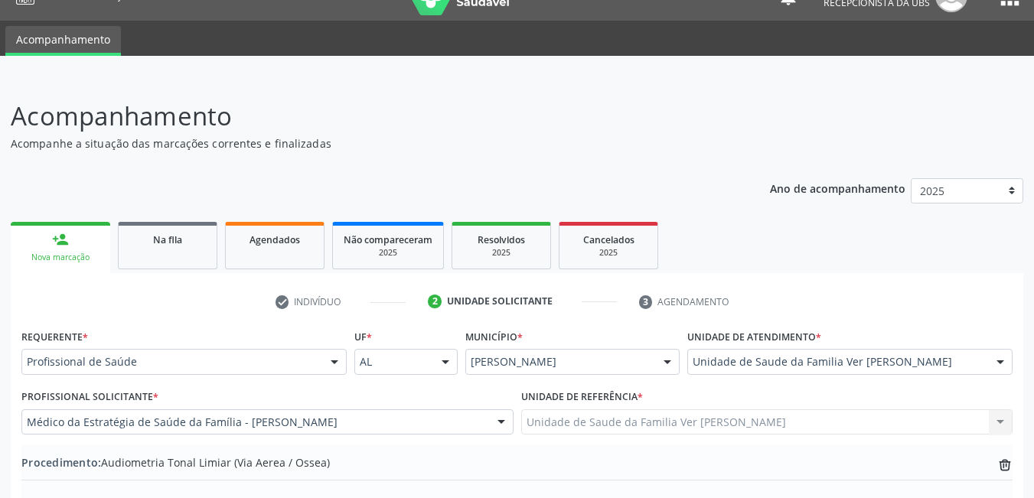
type textarea "paciente com queixa de [MEDICAL_DATA] e incomôdo auditivo , necessita de avalia…"
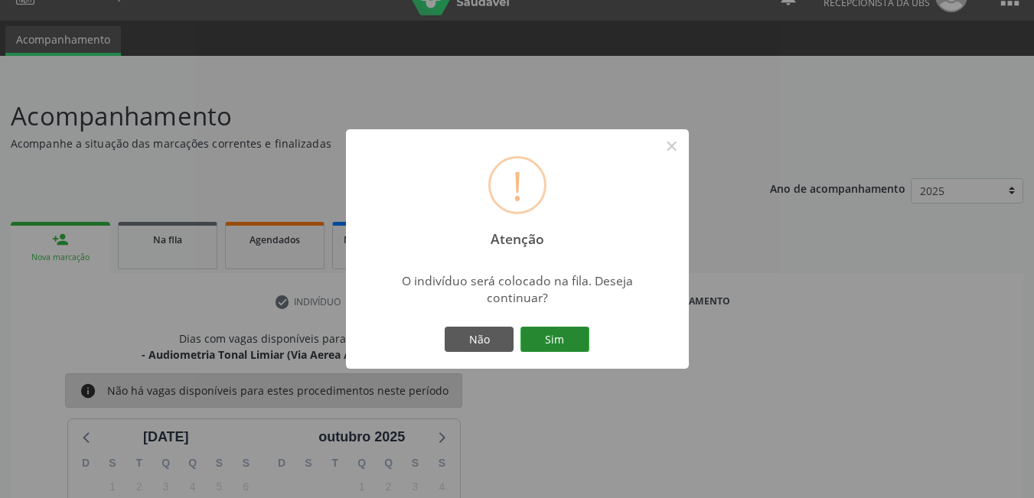
click at [562, 341] on button "Sim" at bounding box center [554, 340] width 69 height 26
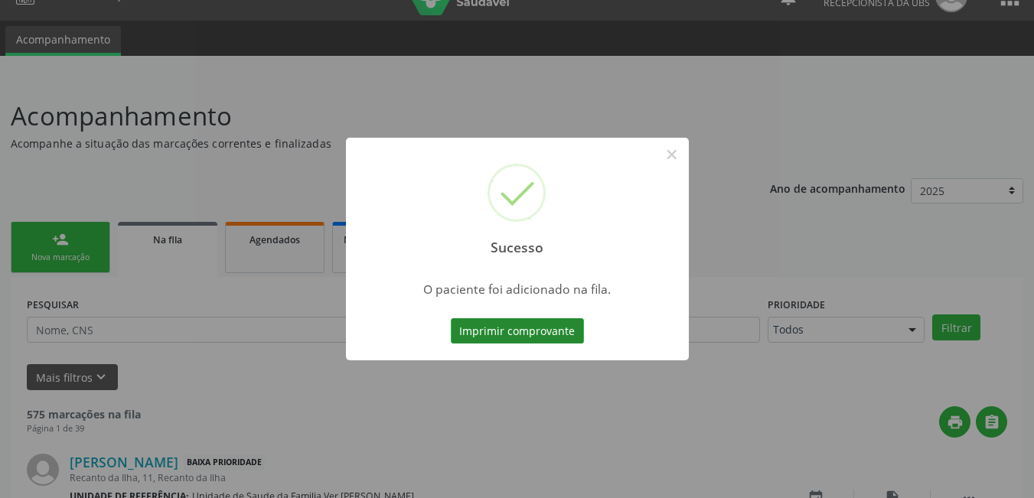
click at [525, 339] on button "Imprimir comprovante" at bounding box center [517, 331] width 133 height 26
